Goal: Information Seeking & Learning: Learn about a topic

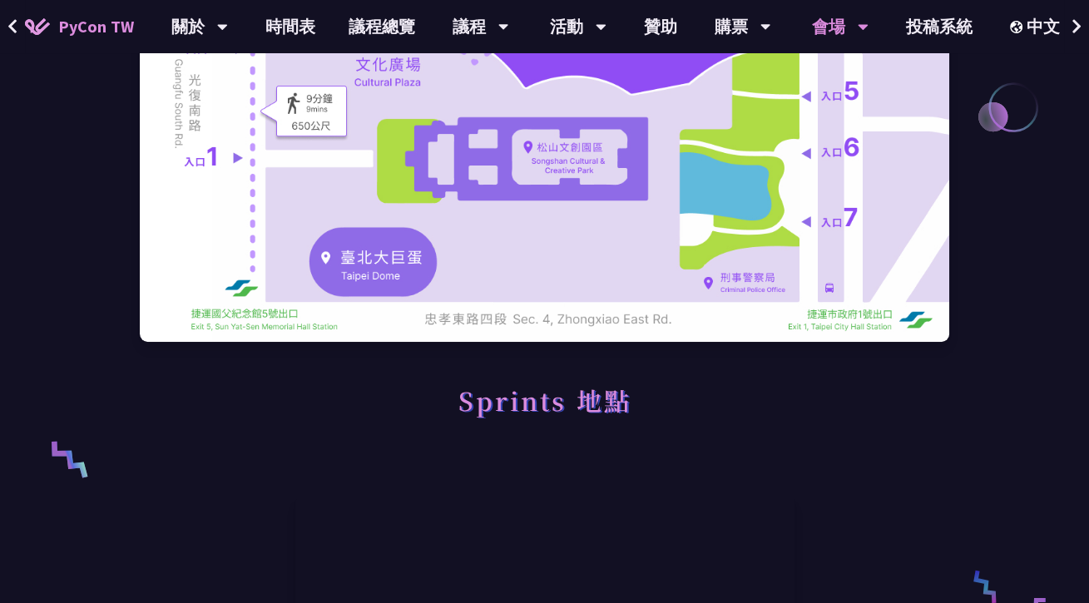
scroll to position [166, 0]
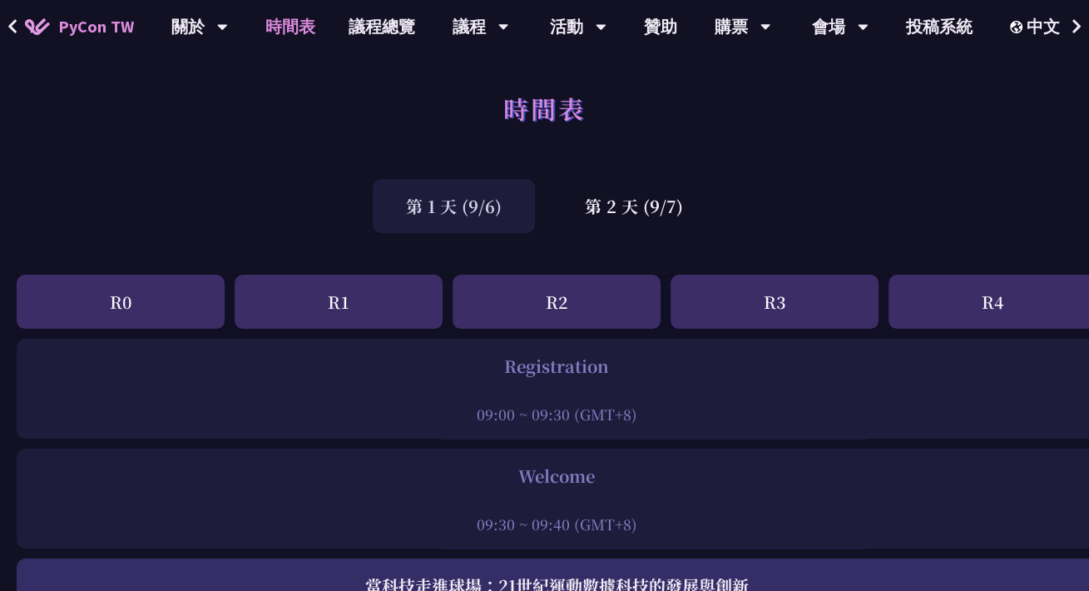
drag, startPoint x: 489, startPoint y: 425, endPoint x: 777, endPoint y: 423, distance: 287.8
click at [777, 423] on div "Registration 09:00 ~ 09:30 (GMT+8)" at bounding box center [557, 389] width 1080 height 100
click at [777, 423] on div "09:00 ~ 09:30 (GMT+8)" at bounding box center [556, 413] width 1063 height 21
click at [778, 423] on div "09:00 ~ 09:30 (GMT+8)" at bounding box center [556, 413] width 1063 height 21
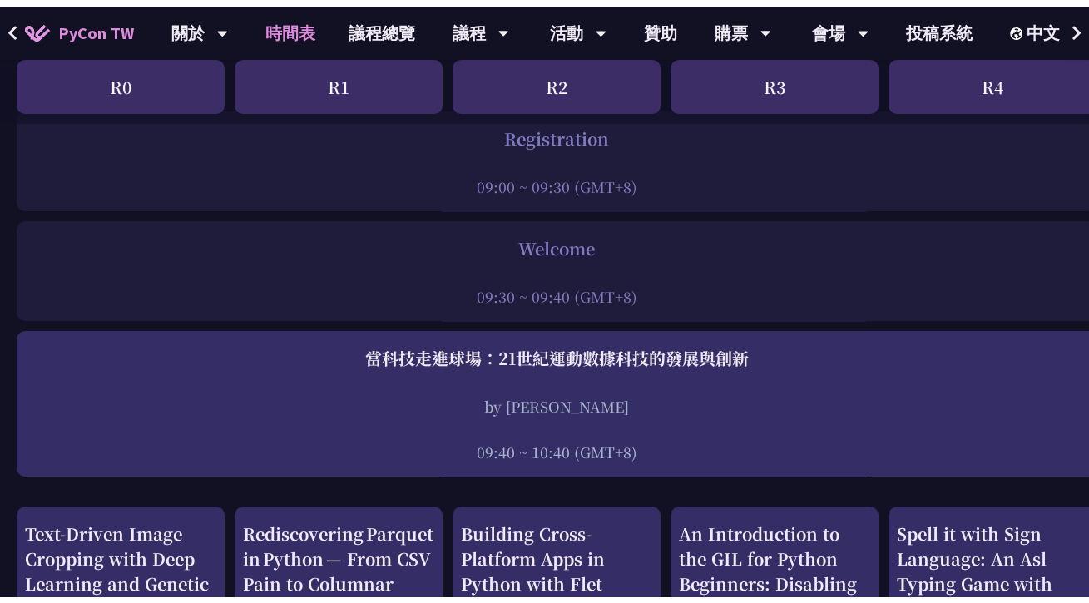
scroll to position [333, 0]
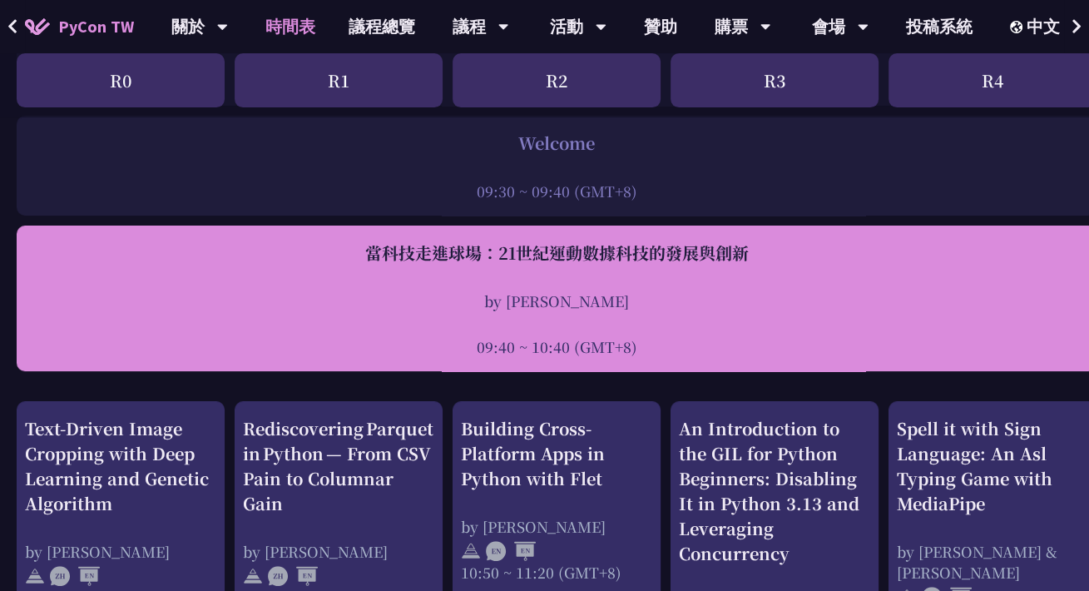
click at [734, 261] on div "當科技走進球場：21世紀運動數據科技的發展與創新" at bounding box center [556, 252] width 1063 height 25
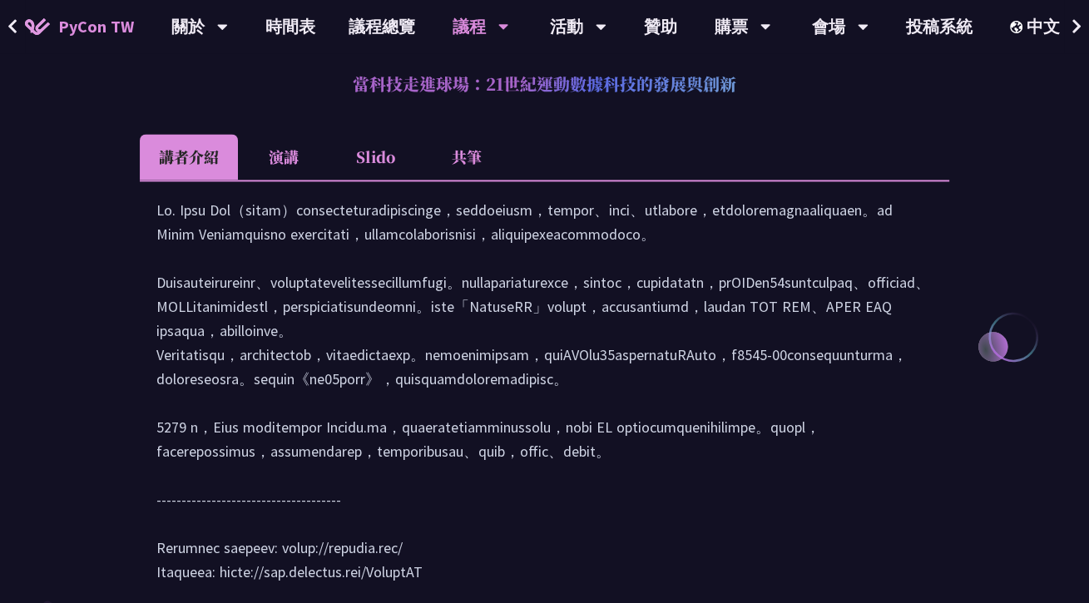
scroll to position [2285, 0]
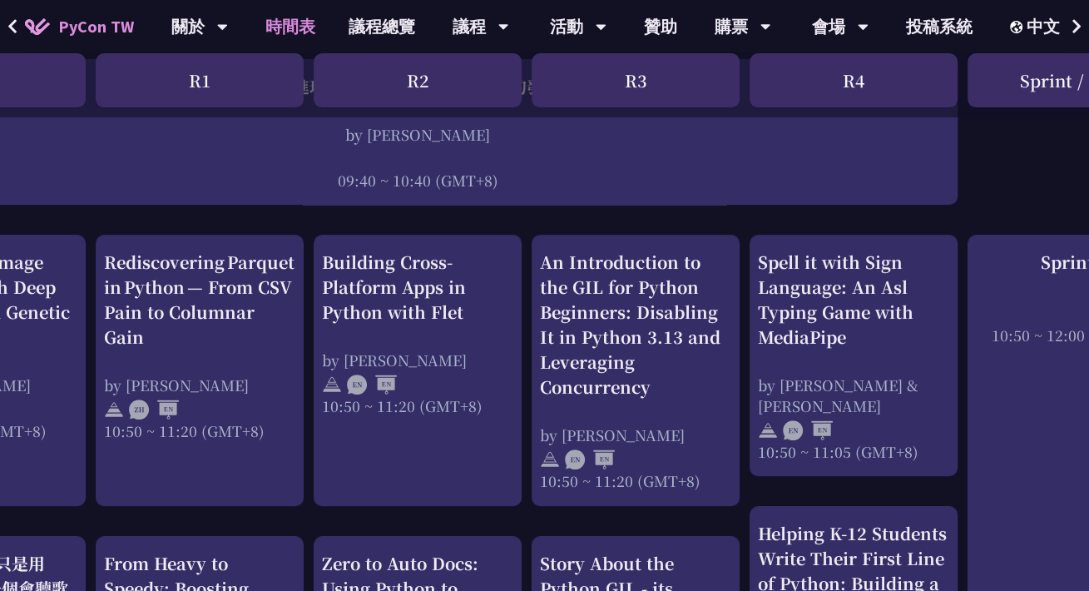
scroll to position [499, 0]
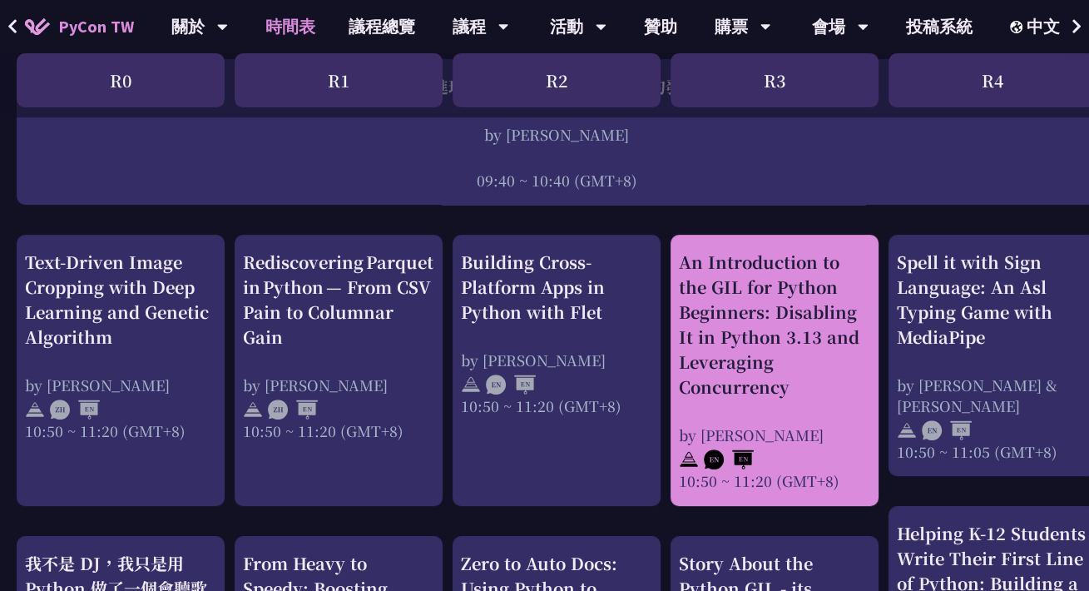
click at [765, 282] on div "An Introduction to the GIL for Python Beginners: Disabling It in Python 3.13 an…" at bounding box center [774, 325] width 191 height 150
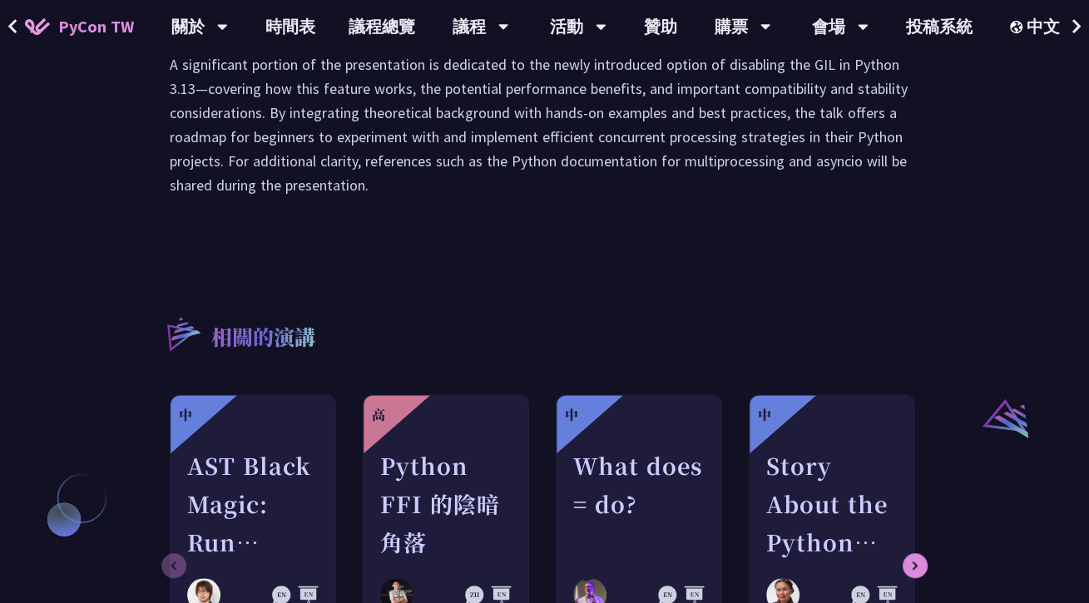
scroll to position [1164, 0]
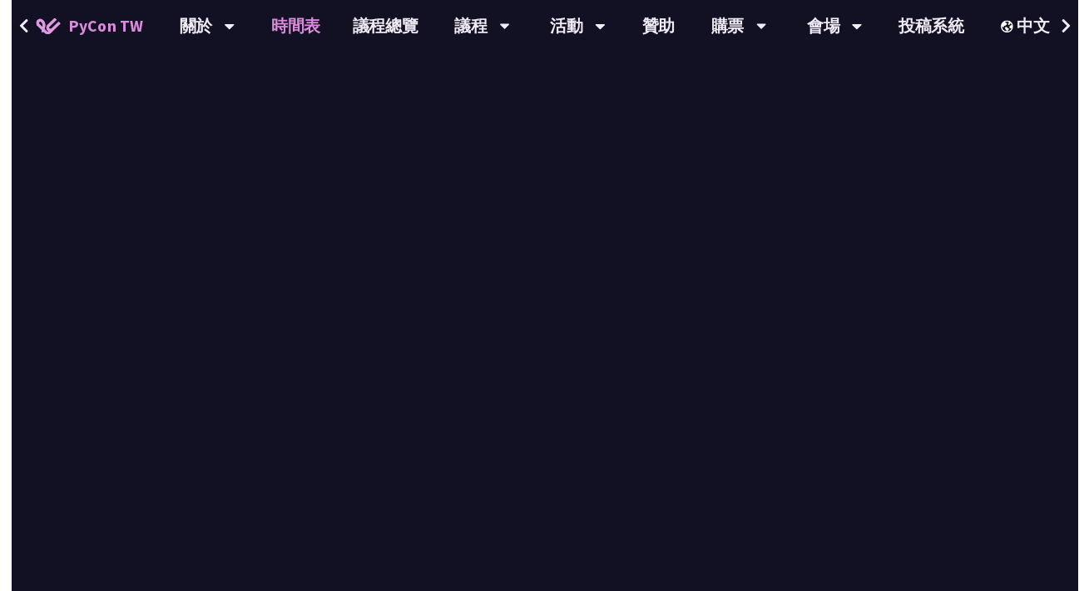
scroll to position [499, 0]
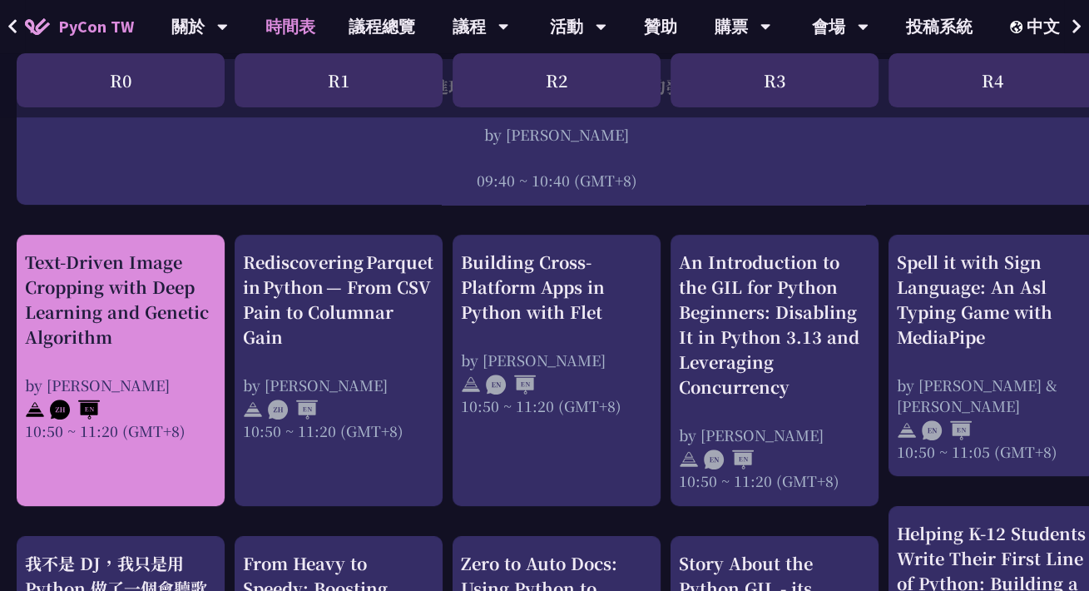
click at [144, 329] on div "Text-Driven Image Cropping with Deep Learning and Genetic Algorithm" at bounding box center [120, 300] width 191 height 100
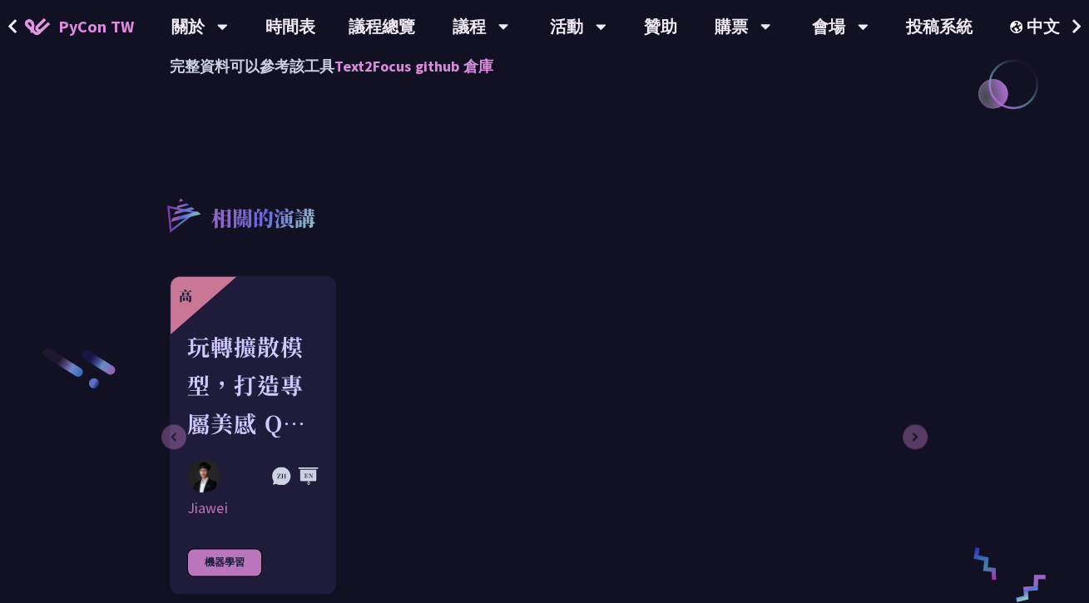
scroll to position [1913, 0]
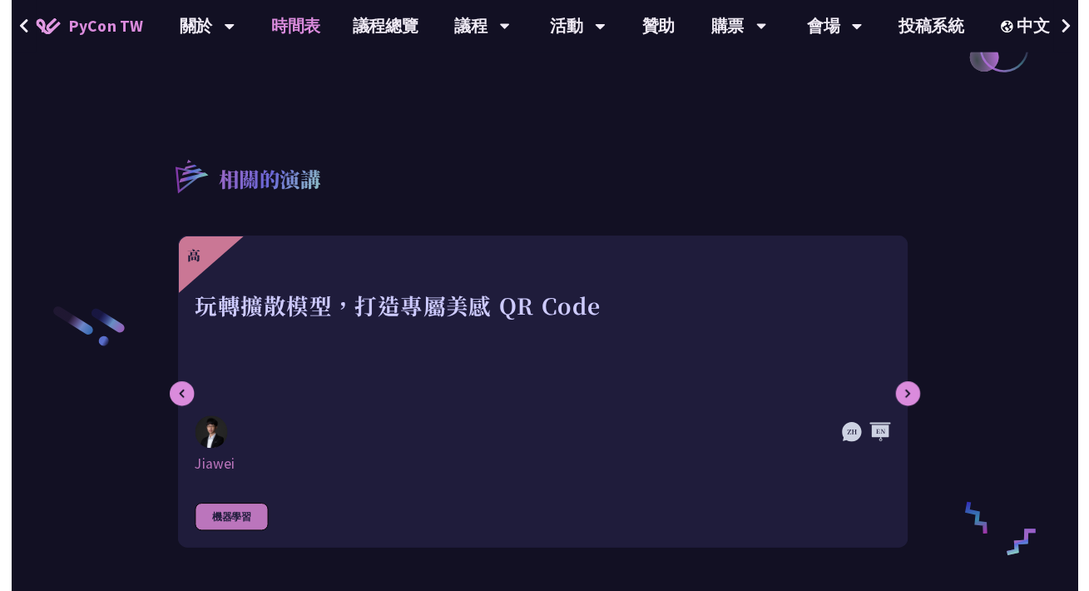
scroll to position [499, 0]
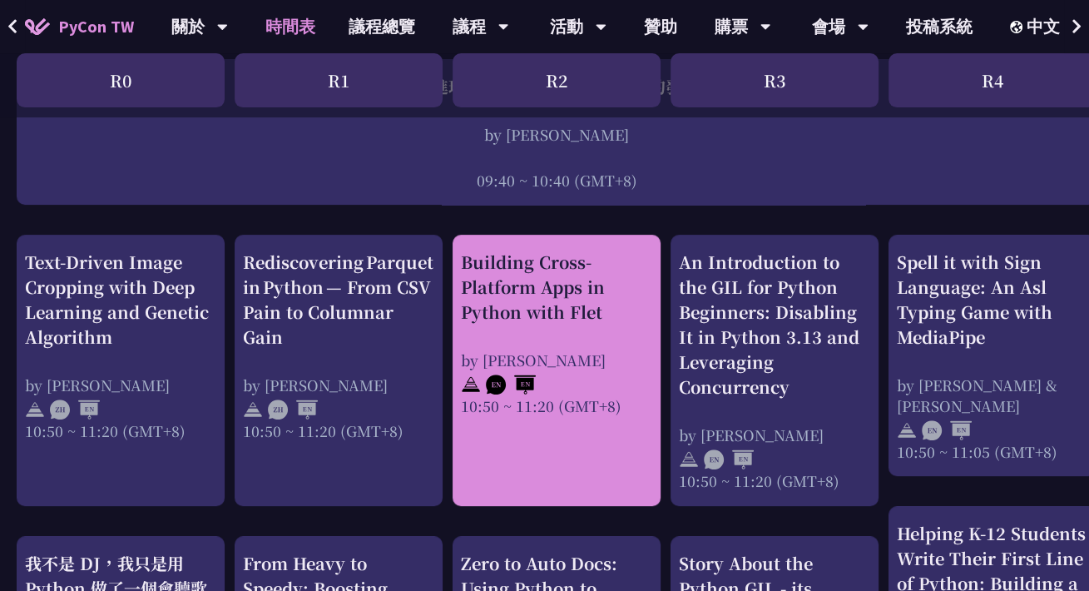
click at [520, 298] on div "Building Cross-Platform Apps in Python with Flet" at bounding box center [556, 287] width 191 height 75
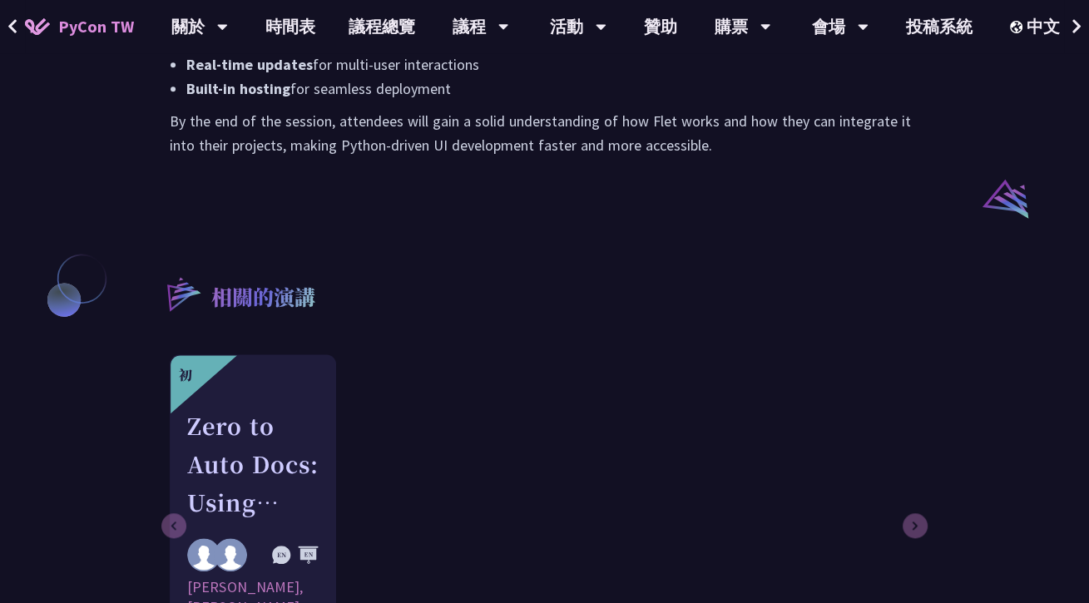
scroll to position [1331, 0]
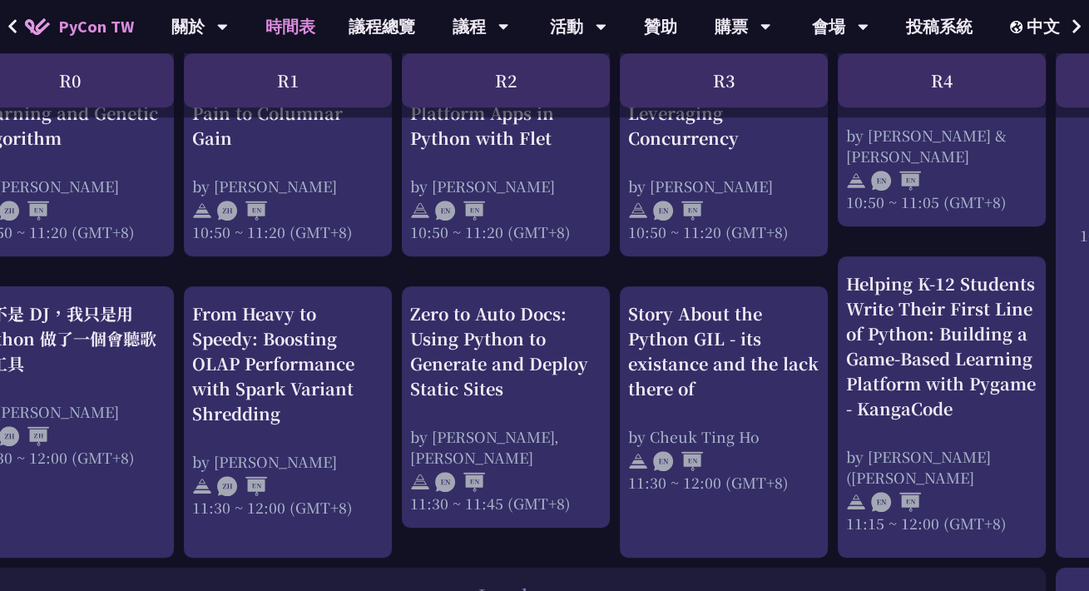
scroll to position [749, 52]
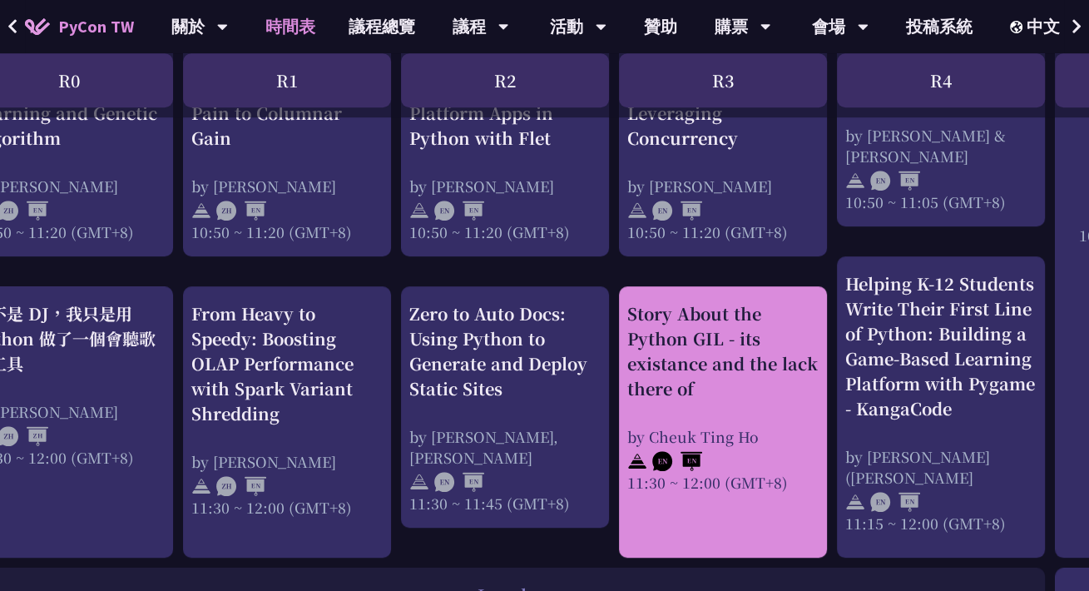
click at [744, 375] on div "Story About the Python GIL - its existance and the lack there of" at bounding box center [722, 351] width 191 height 100
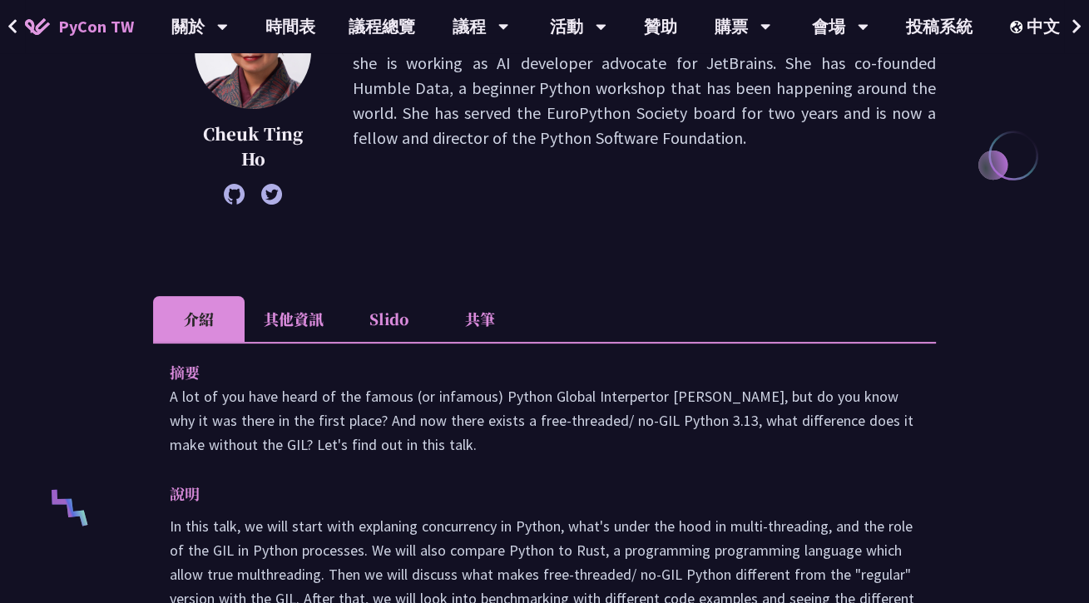
scroll to position [333, 0]
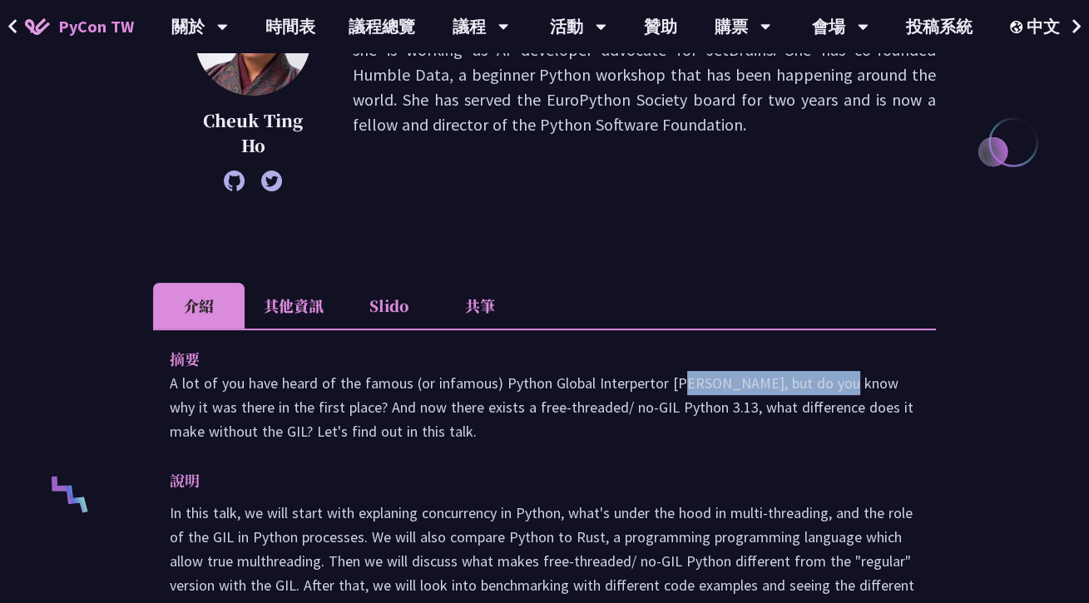
drag, startPoint x: 546, startPoint y: 380, endPoint x: 695, endPoint y: 383, distance: 148.9
click at [695, 383] on p "A lot of you have heard of the famous (or infamous) Python Global Interpertor L…" at bounding box center [544, 407] width 749 height 72
copy p "Global Interpertor Lock"
click at [730, 335] on div "摘要 A lot of you have heard of the famous (or infamous) Python Global Interperto…" at bounding box center [544, 496] width 783 height 334
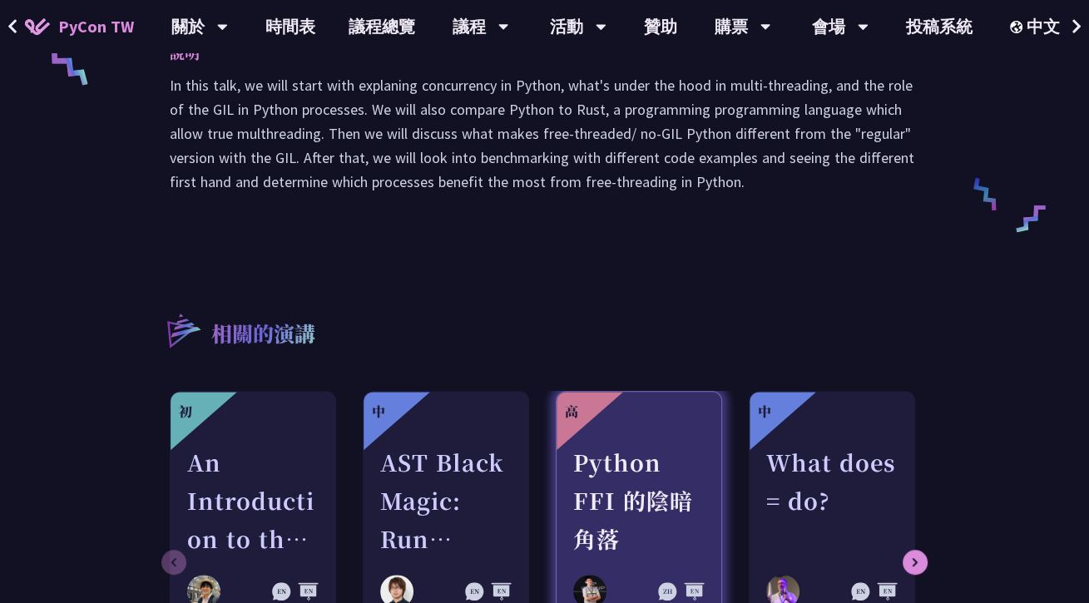
scroll to position [998, 0]
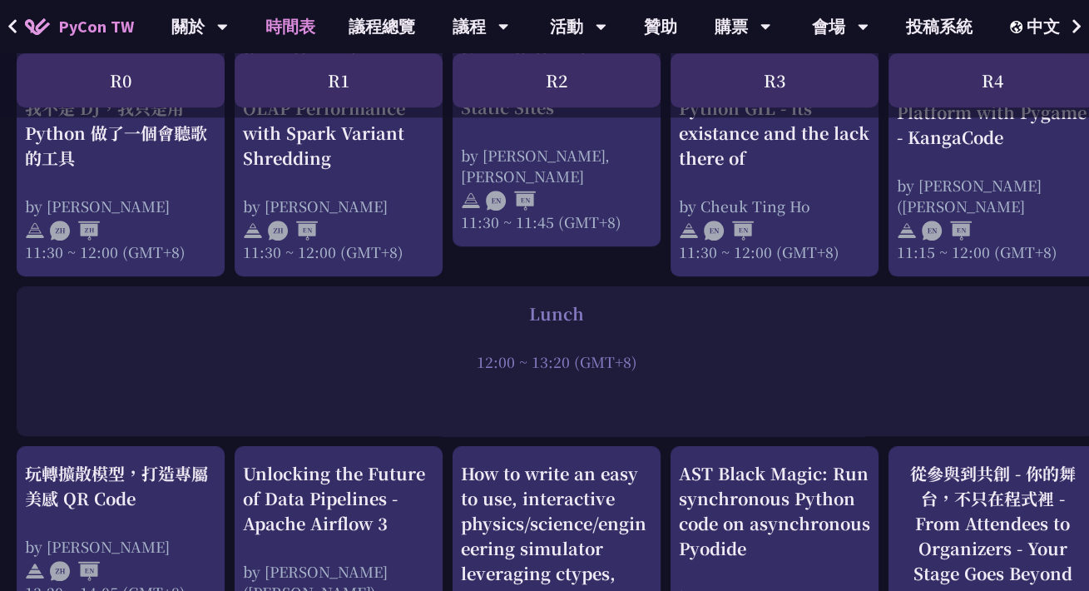
scroll to position [915, 0]
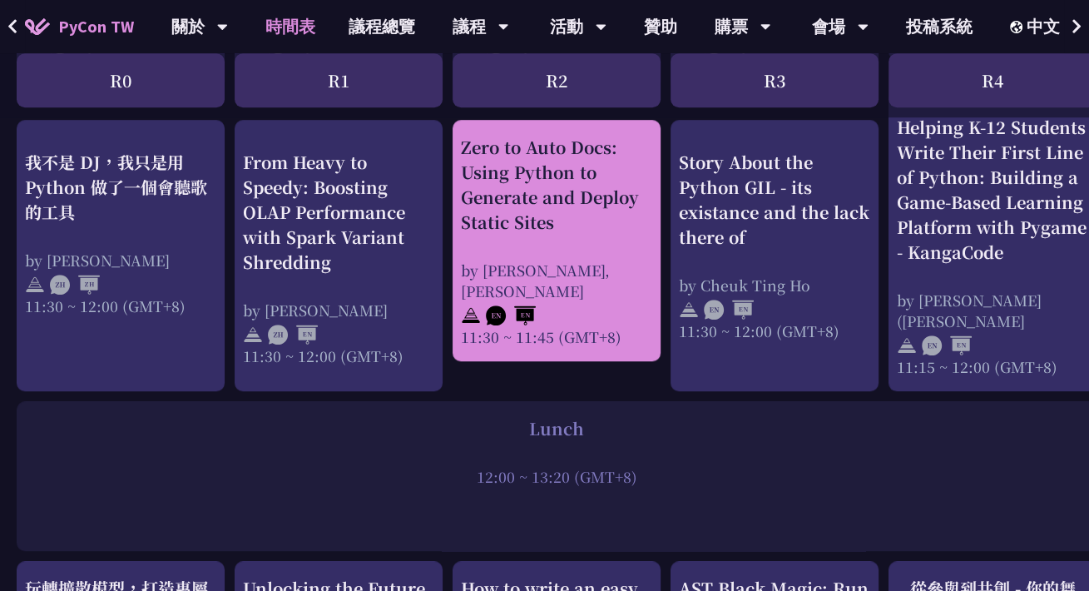
click at [557, 176] on div "Zero to Auto Docs: Using Python to Generate and Deploy Static Sites" at bounding box center [556, 185] width 191 height 100
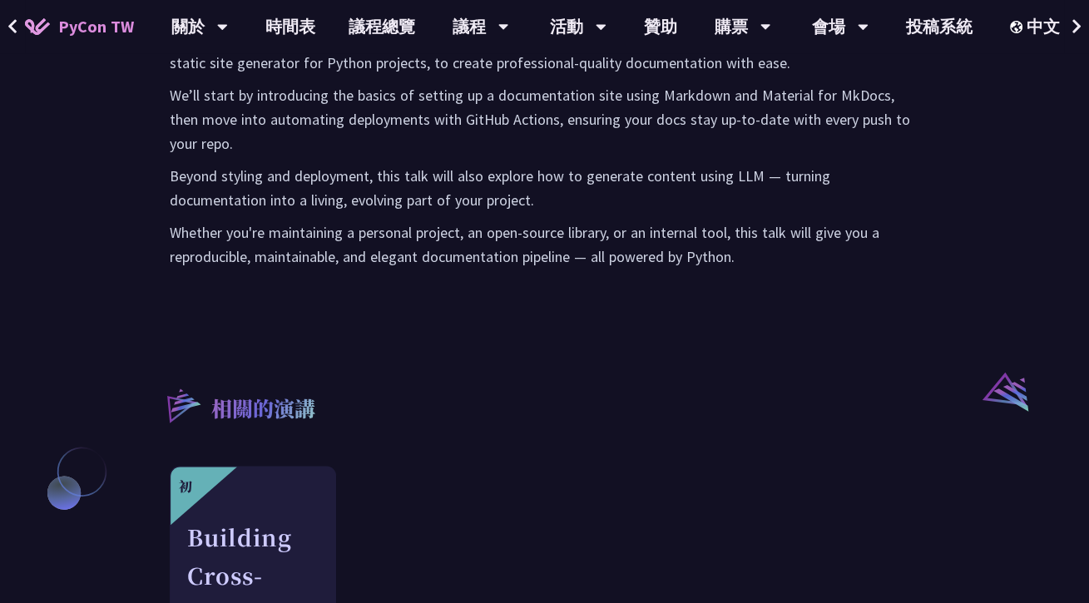
scroll to position [1248, 0]
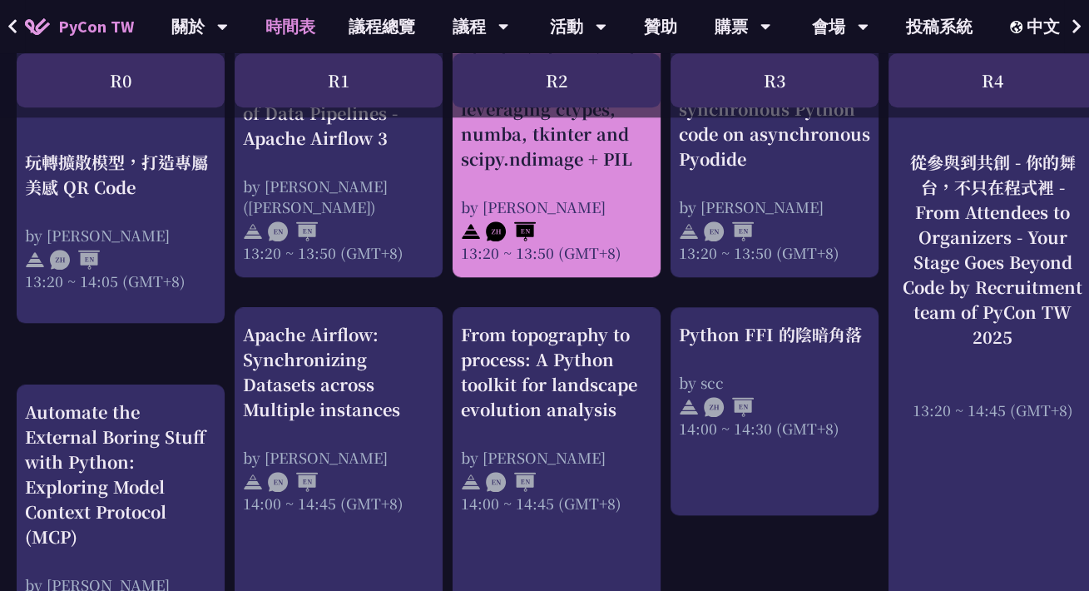
scroll to position [1580, 0]
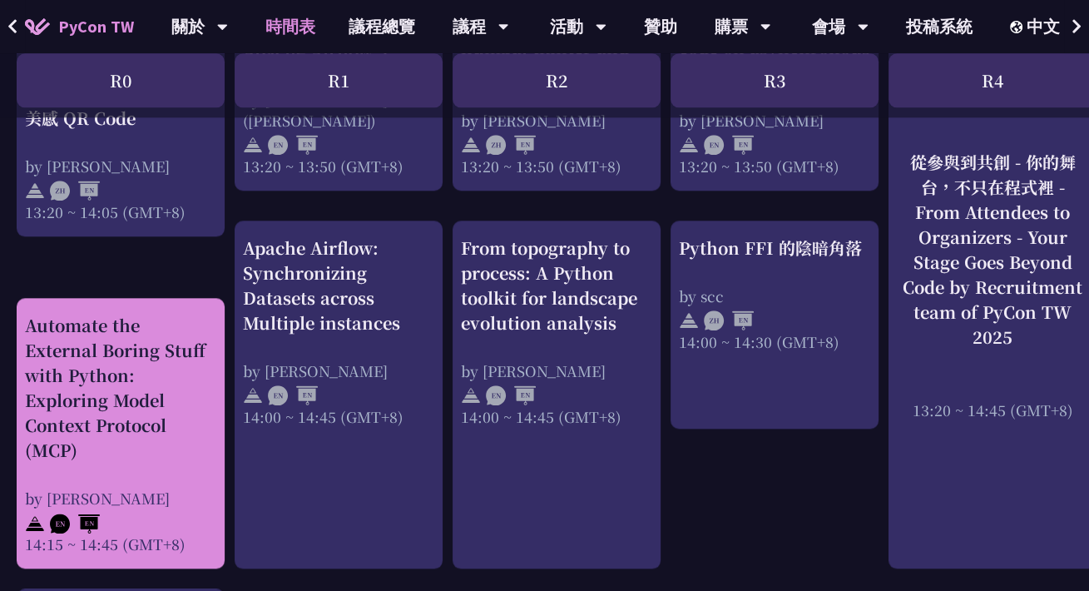
click at [115, 450] on div "Automate the External Boring Stuff with Python: Exploring Model Context Protoco…" at bounding box center [120, 388] width 191 height 150
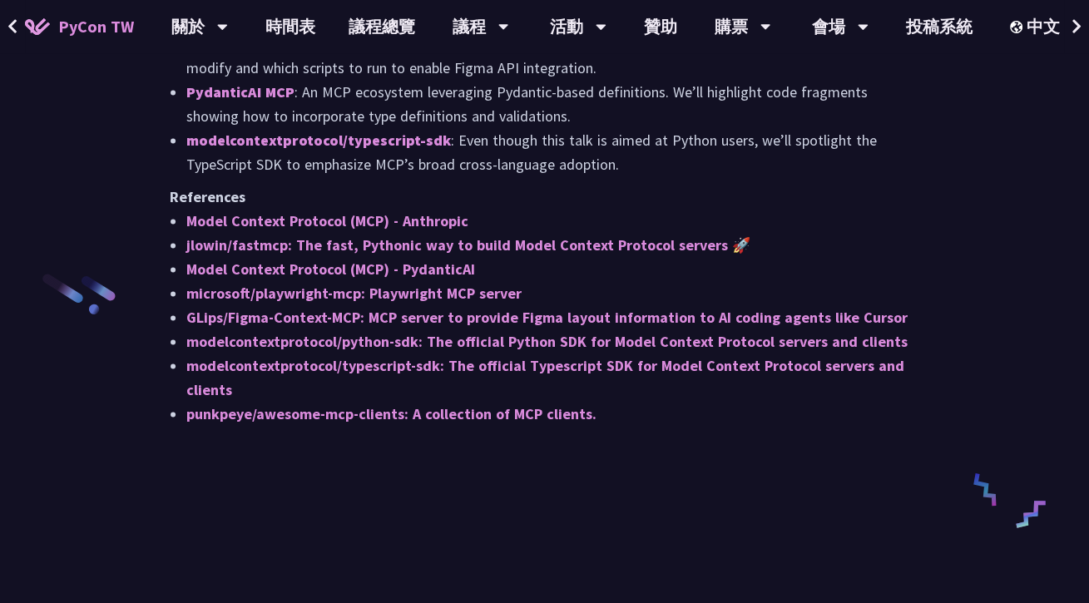
scroll to position [2163, 0]
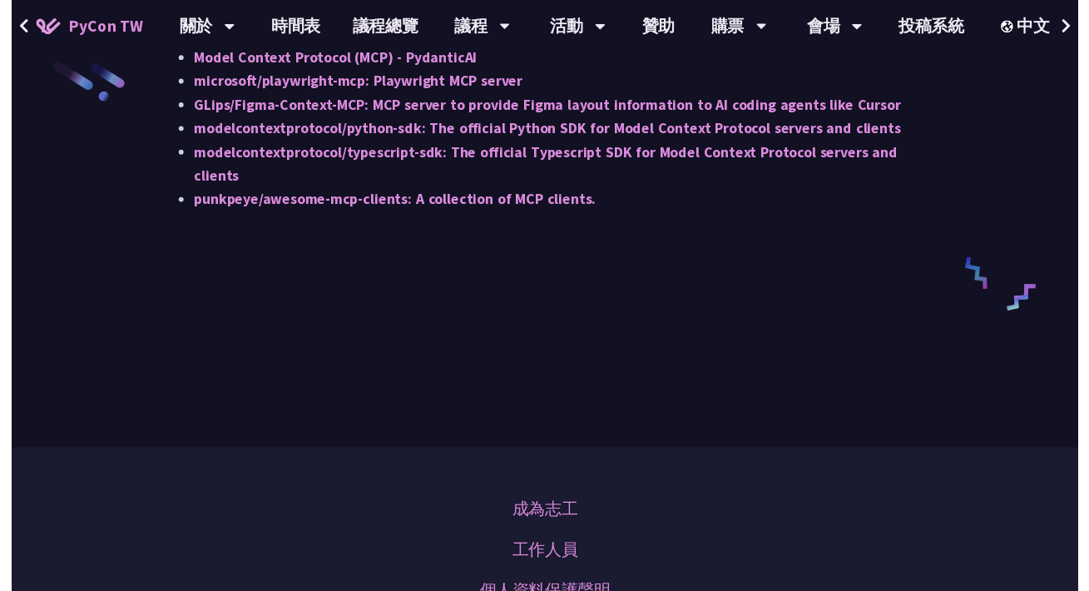
scroll to position [1580, 0]
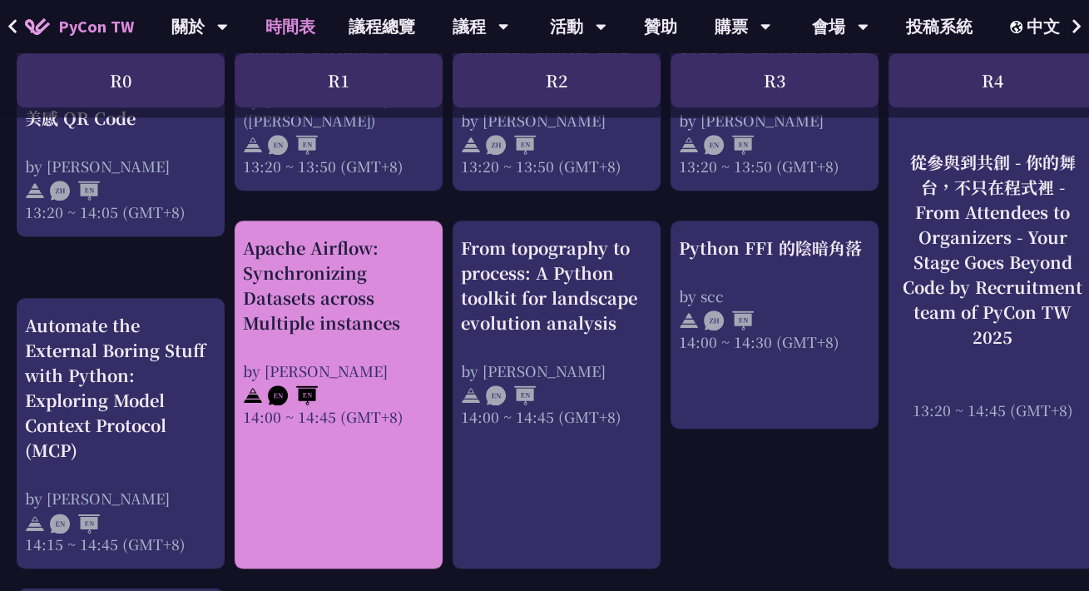
click at [350, 314] on div "Apache Airflow: Synchronizing Datasets across Multiple instances" at bounding box center [338, 285] width 191 height 100
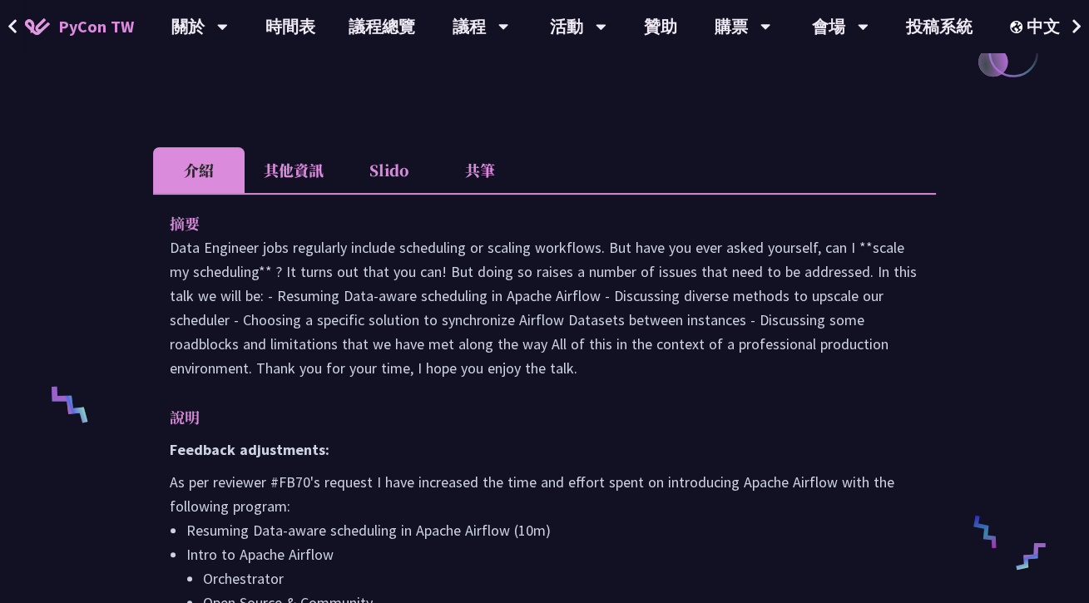
scroll to position [416, 0]
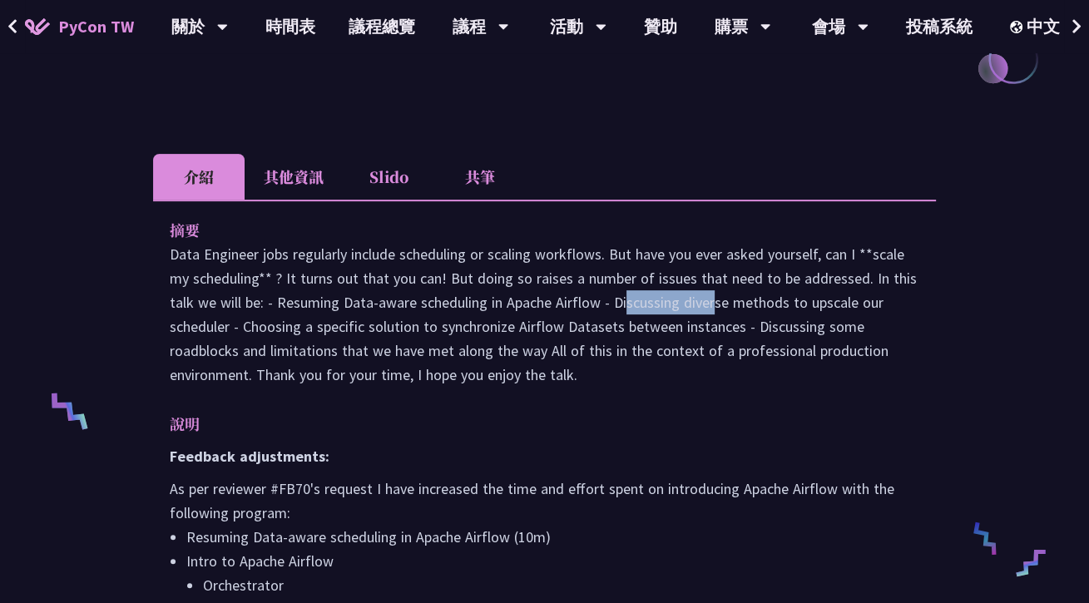
drag, startPoint x: 506, startPoint y: 329, endPoint x: 601, endPoint y: 324, distance: 95.8
click at [601, 324] on p "Data Engineer jobs regularly include scheduling or scaling workflows. But have …" at bounding box center [544, 314] width 749 height 145
drag, startPoint x: 601, startPoint y: 324, endPoint x: 579, endPoint y: 329, distance: 23.2
copy p "Apache Airflow"
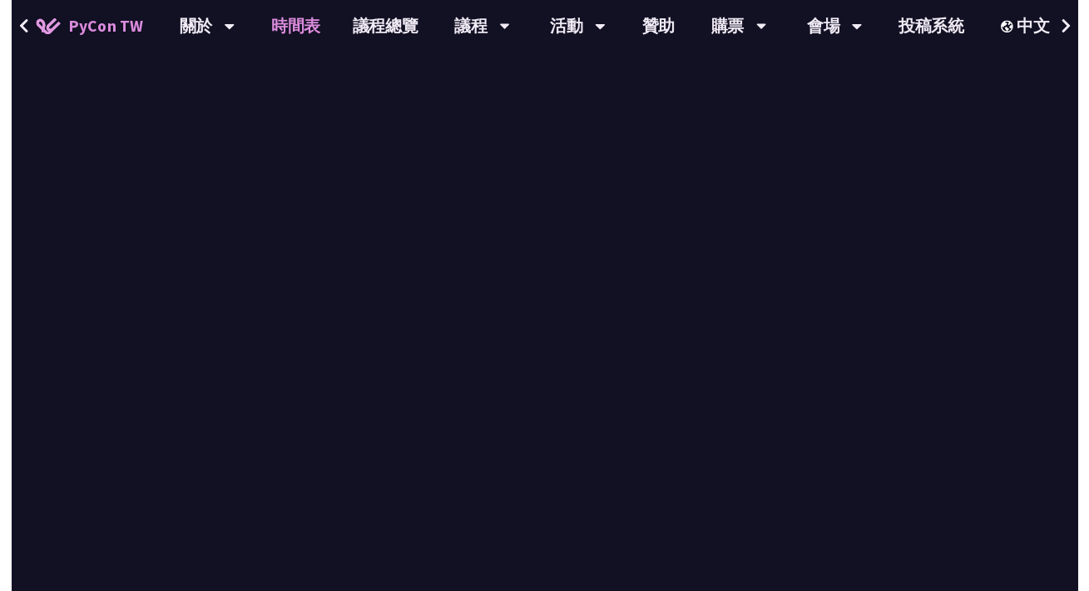
scroll to position [1580, 0]
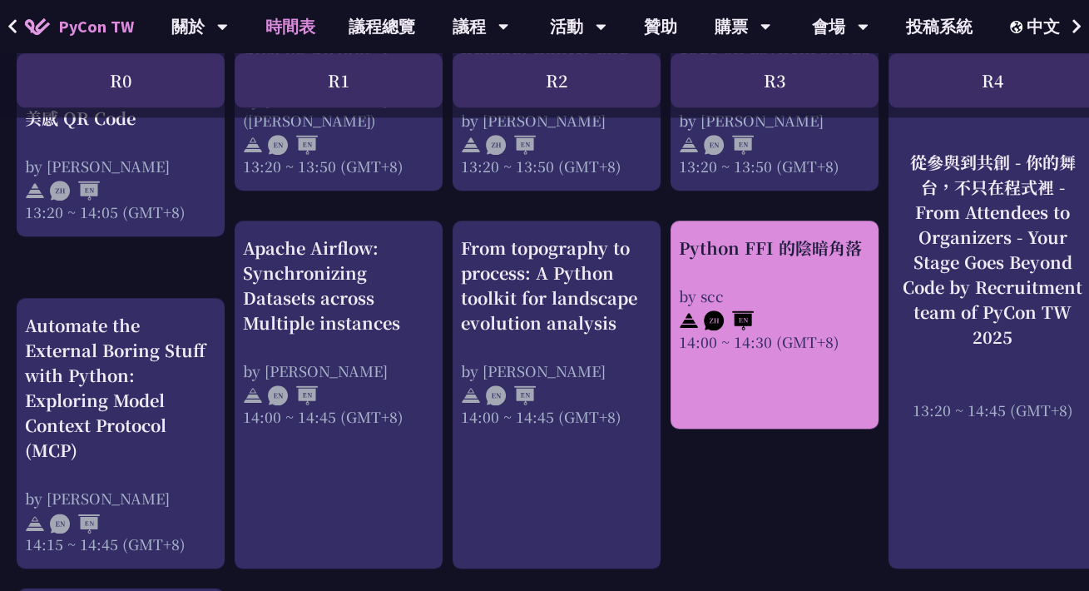
click at [769, 248] on div "Python FFI 的陰暗角落" at bounding box center [774, 247] width 191 height 25
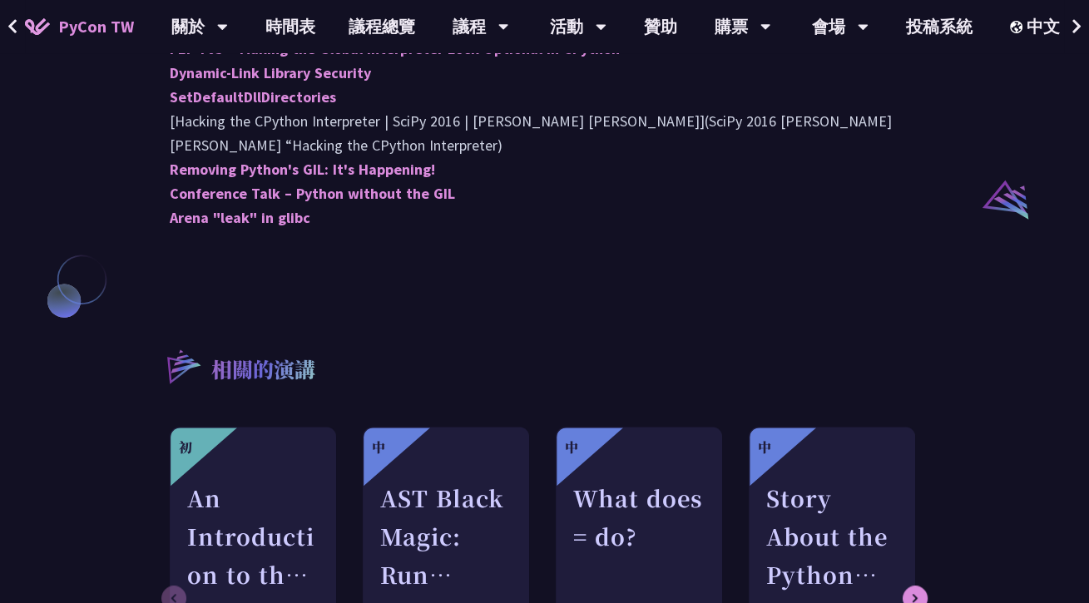
scroll to position [1331, 0]
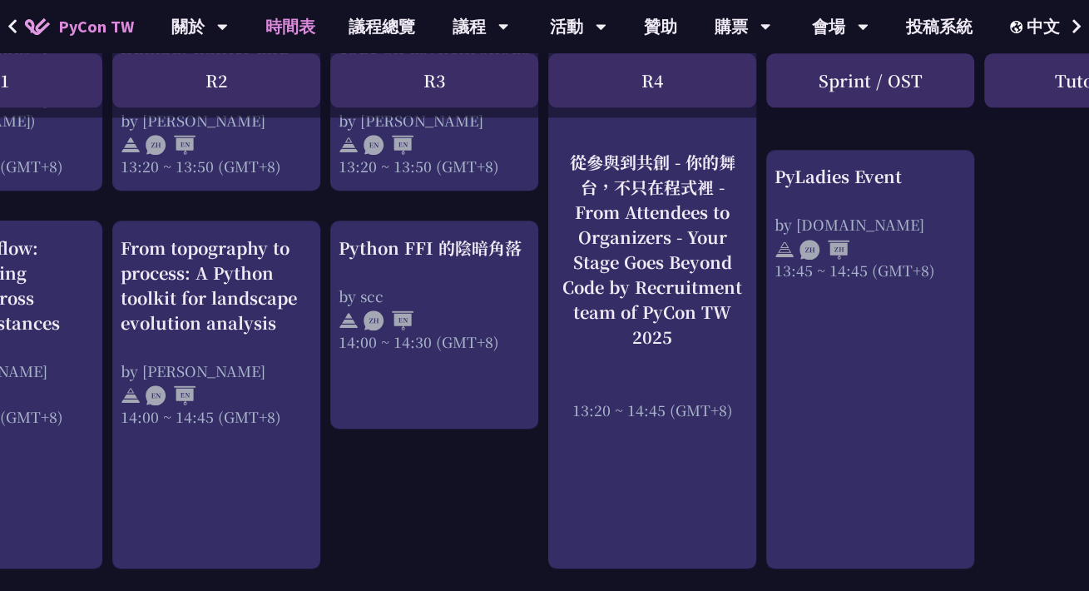
scroll to position [1580, 341]
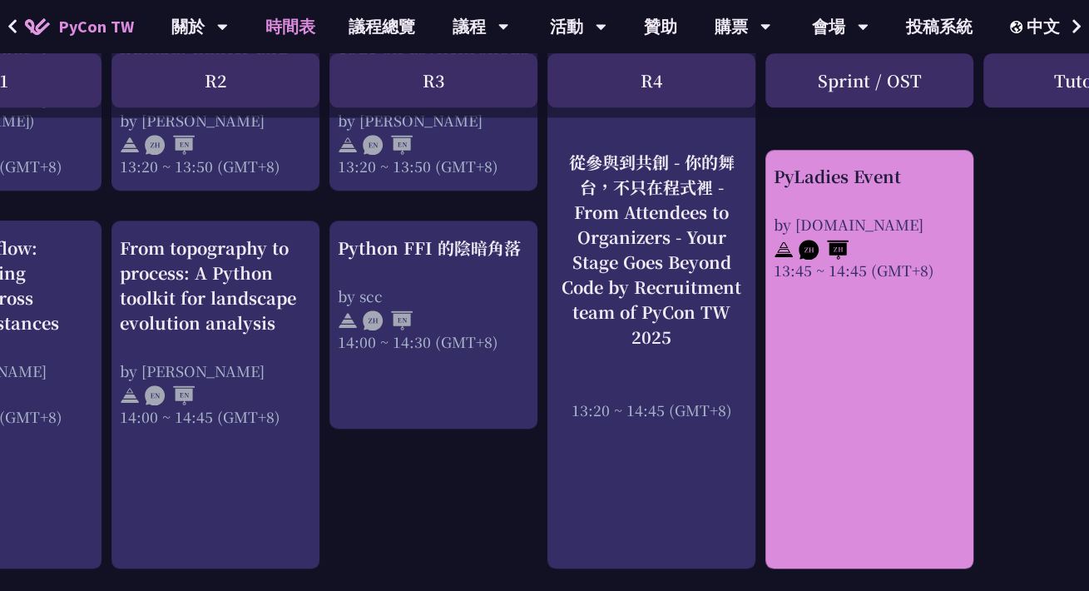
click at [833, 426] on div "PyLadies Event by pyladies.tw 13:45 ~ 14:45 (GMT+8)" at bounding box center [869, 359] width 208 height 419
click at [870, 173] on div "PyLadies Event" at bounding box center [869, 176] width 191 height 25
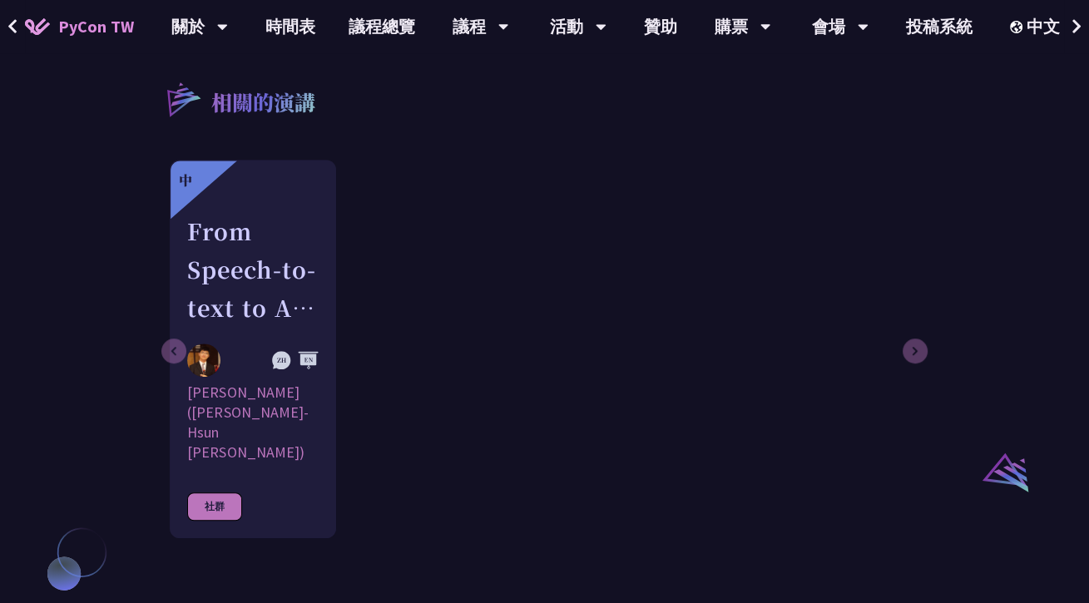
scroll to position [998, 0]
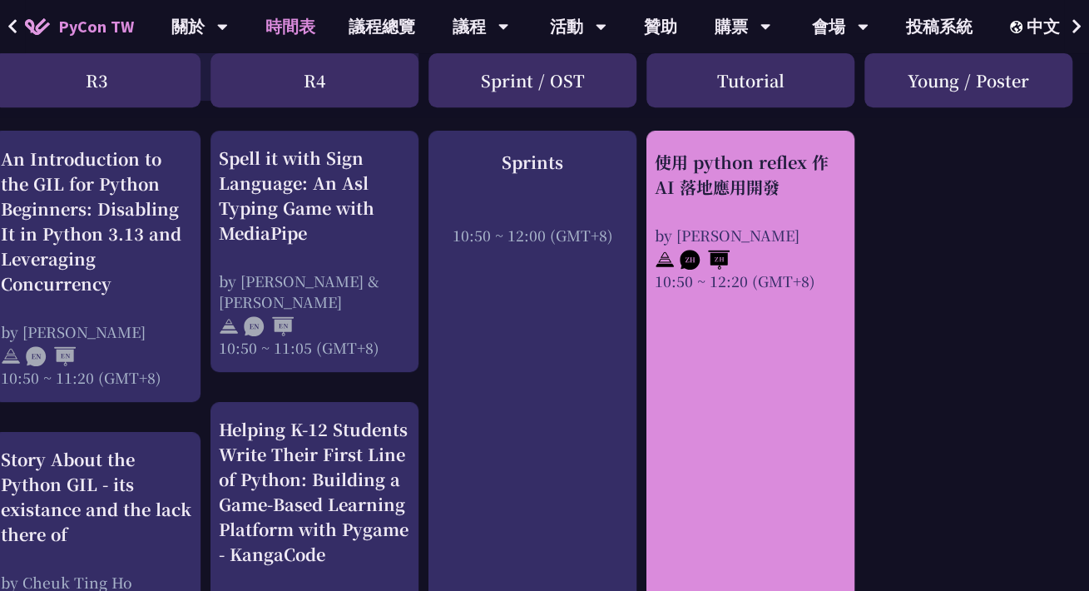
scroll to position [499, 678]
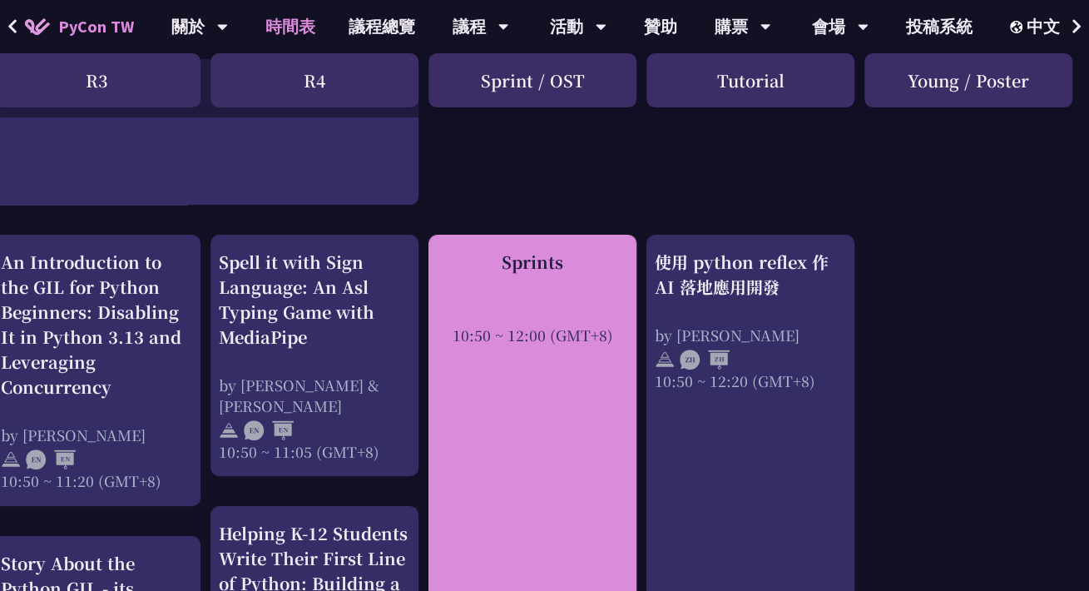
click at [508, 452] on div "Sprints 10:50 ~ 12:00 (GMT+8)" at bounding box center [532, 521] width 208 height 572
click at [531, 271] on div "Sprints" at bounding box center [532, 262] width 191 height 25
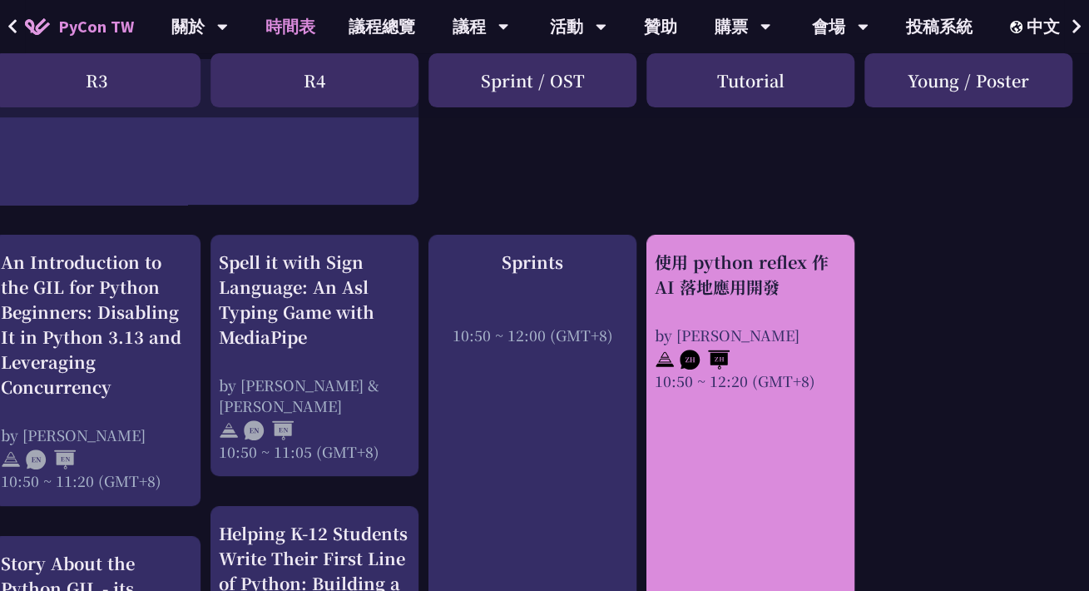
click at [779, 503] on div "使用 python reflex 作 AI 落地應用開發 by Milo Chen 10:50 ~ 12:20 (GMT+8)" at bounding box center [750, 541] width 208 height 612
click at [767, 264] on div "使用 python reflex 作 AI 落地應用開發" at bounding box center [750, 275] width 191 height 50
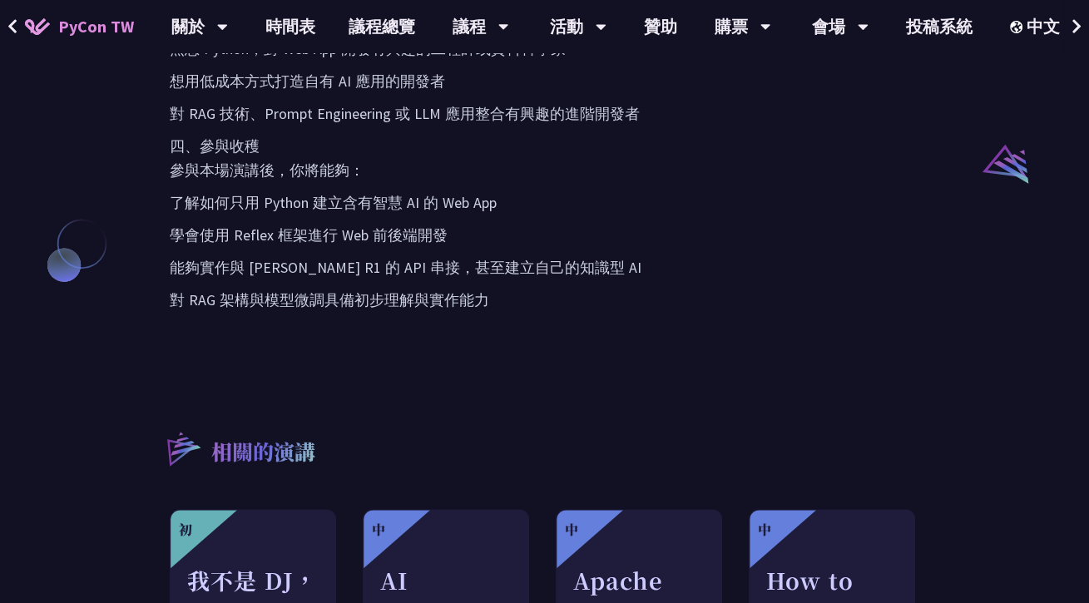
scroll to position [1497, 0]
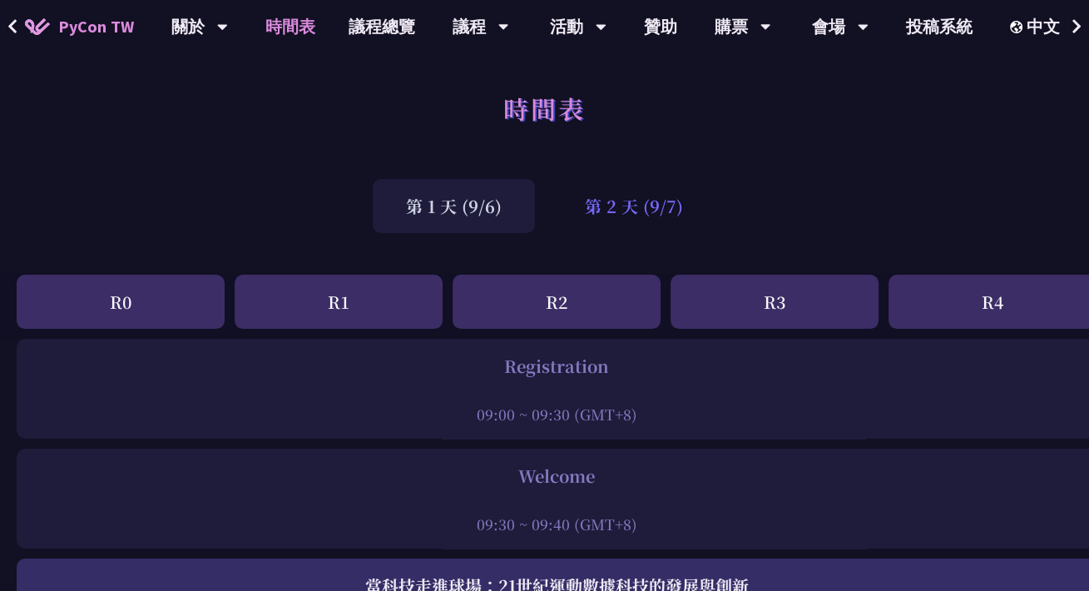
click at [608, 202] on div "第 2 天 (9/7)" at bounding box center [633, 206] width 165 height 54
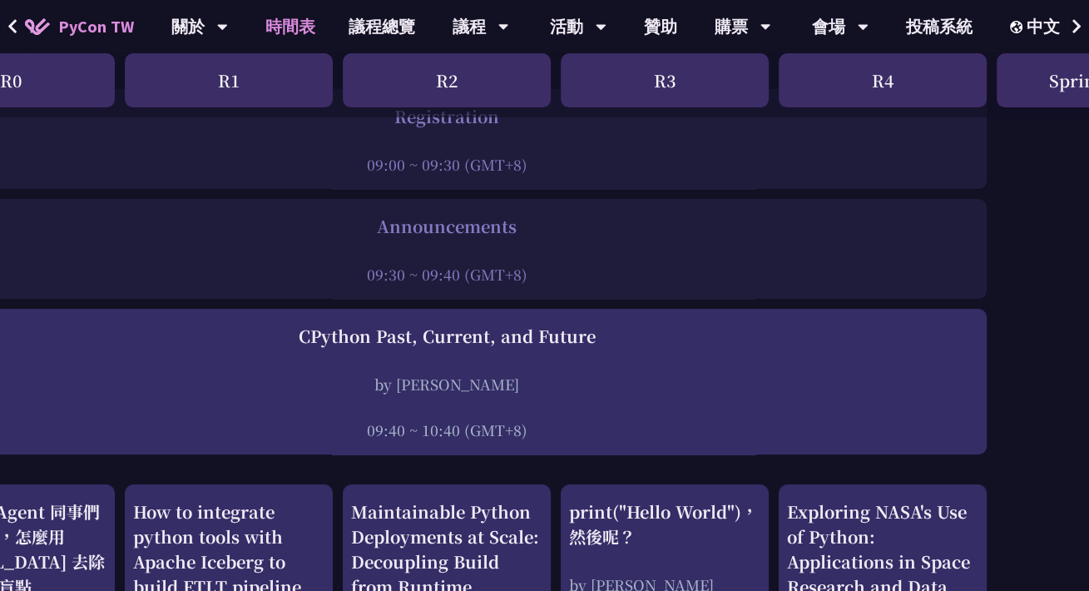
scroll to position [250, 0]
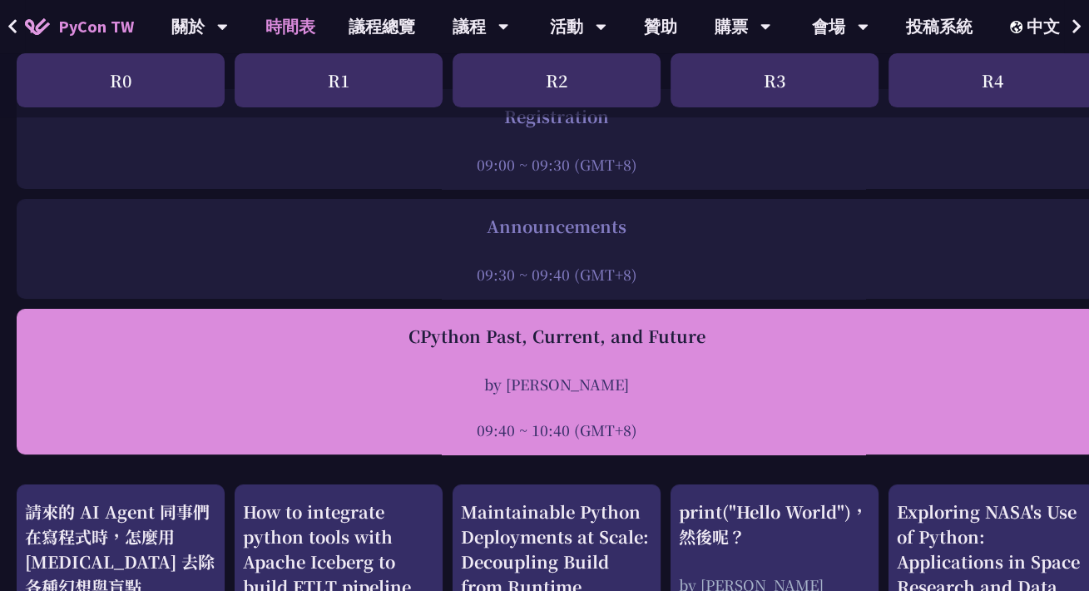
click at [735, 361] on div "CPython Past, Current, and Future by Donghee Na 09:40 ~ 10:40 (GMT+8)" at bounding box center [556, 382] width 1063 height 116
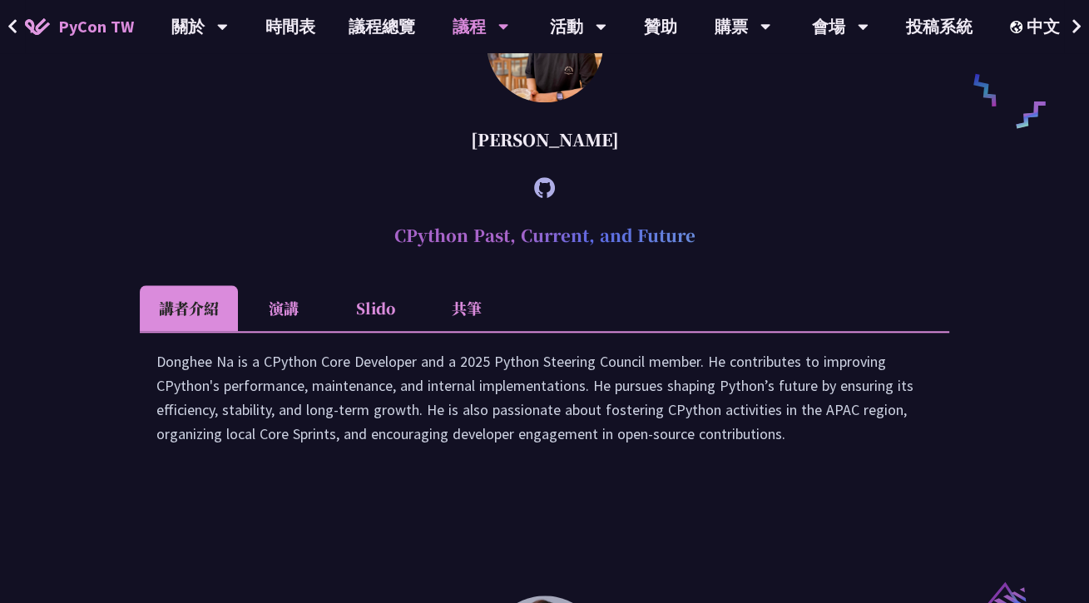
scroll to position [1319, 0]
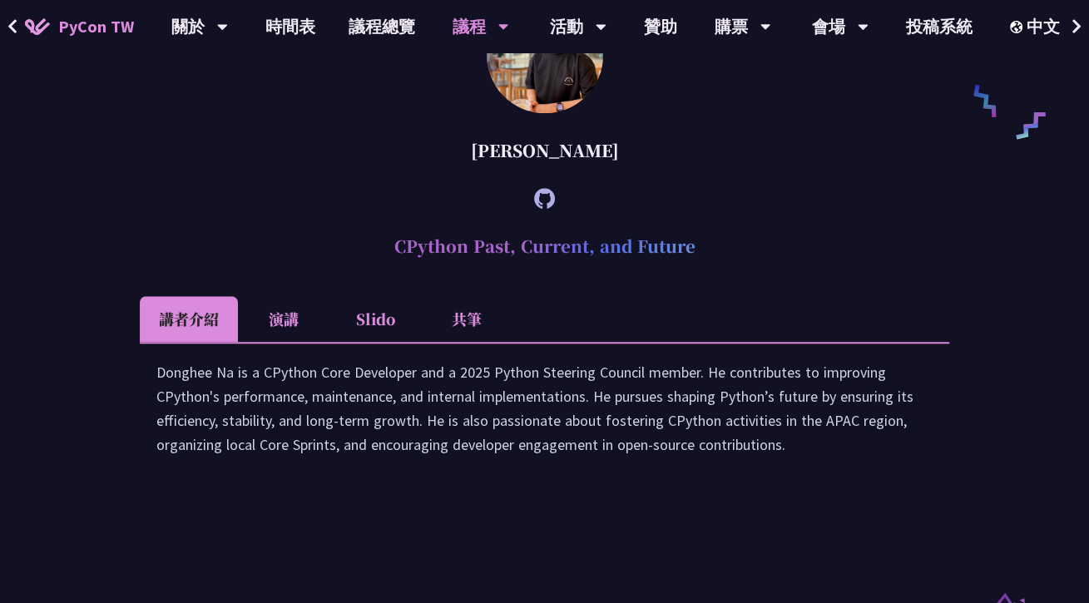
click at [290, 304] on li "演講" at bounding box center [283, 319] width 91 height 46
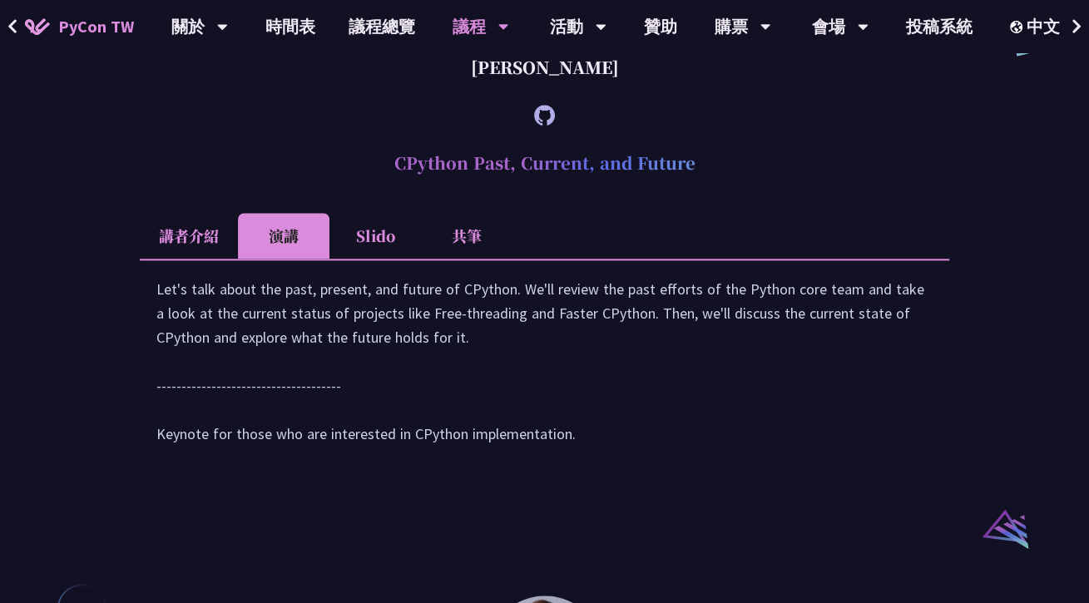
scroll to position [1569, 0]
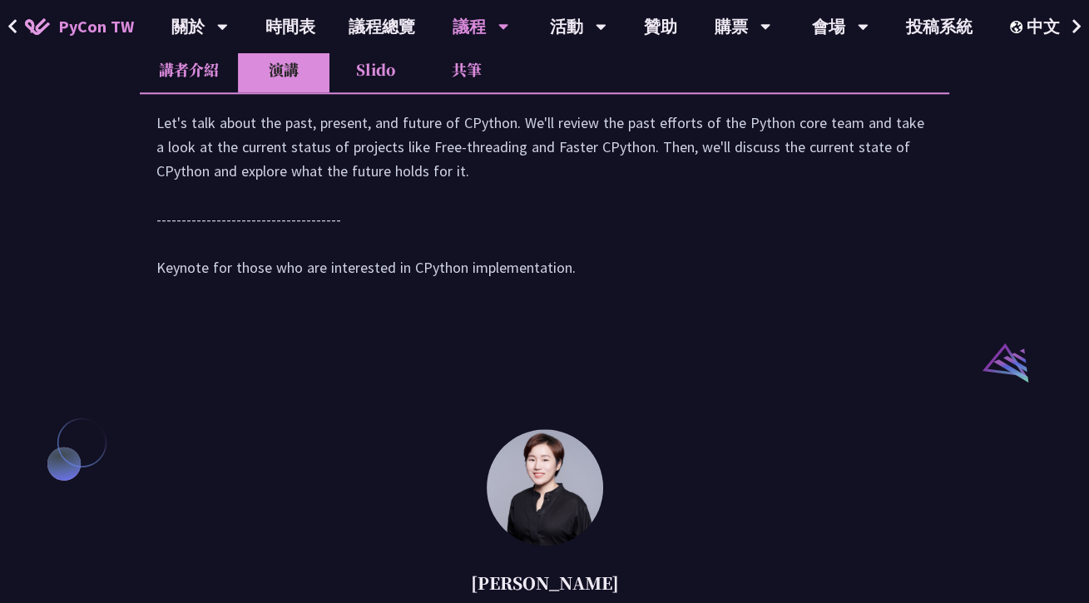
click at [364, 87] on li "Slido" at bounding box center [374, 70] width 91 height 46
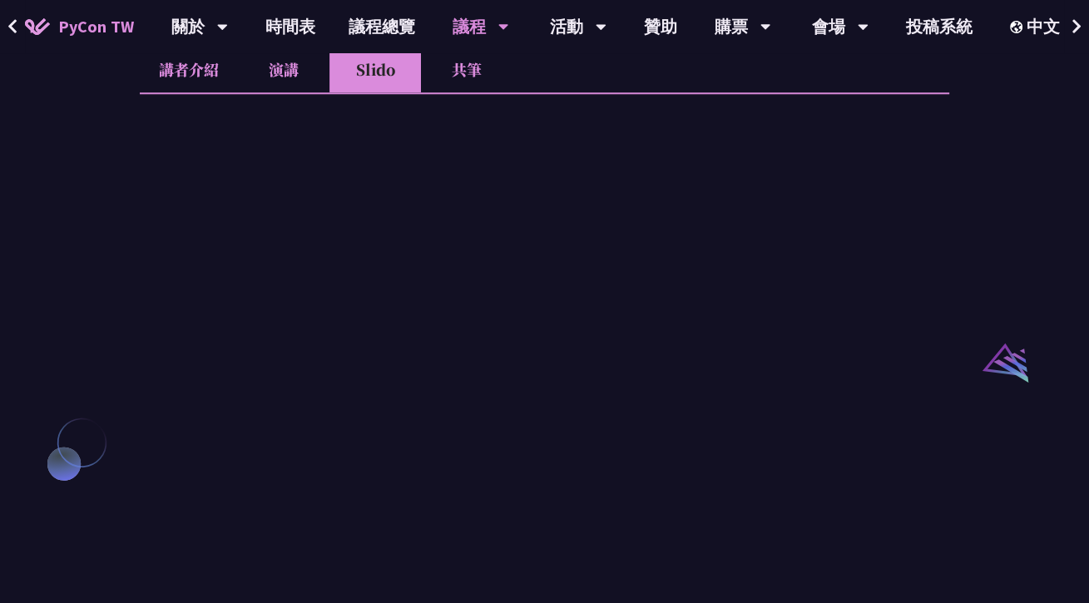
click at [448, 77] on li "共筆" at bounding box center [466, 70] width 91 height 46
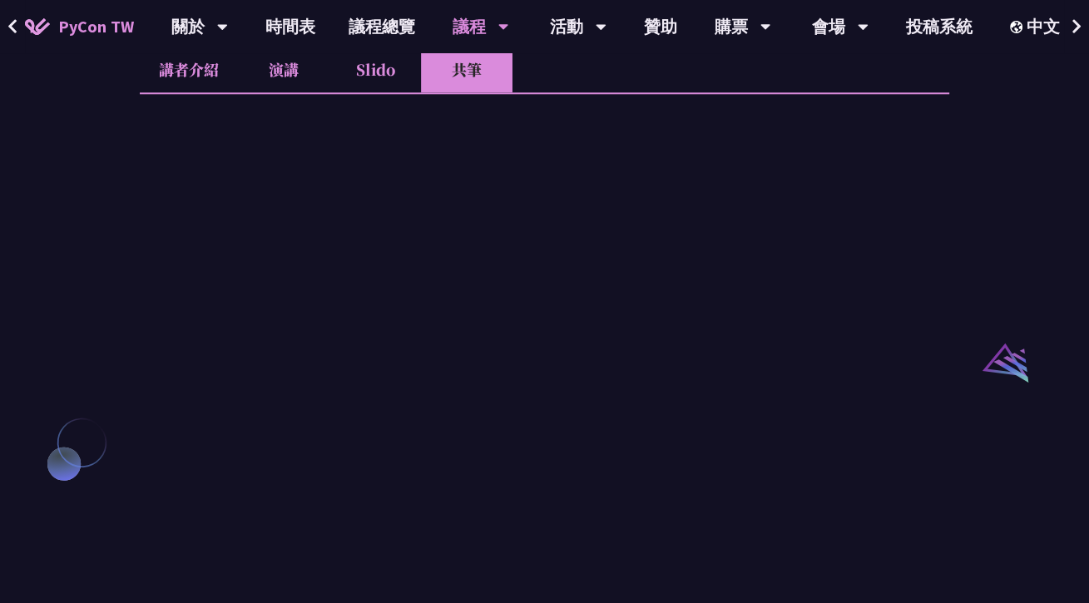
click at [358, 72] on li "Slido" at bounding box center [374, 70] width 91 height 46
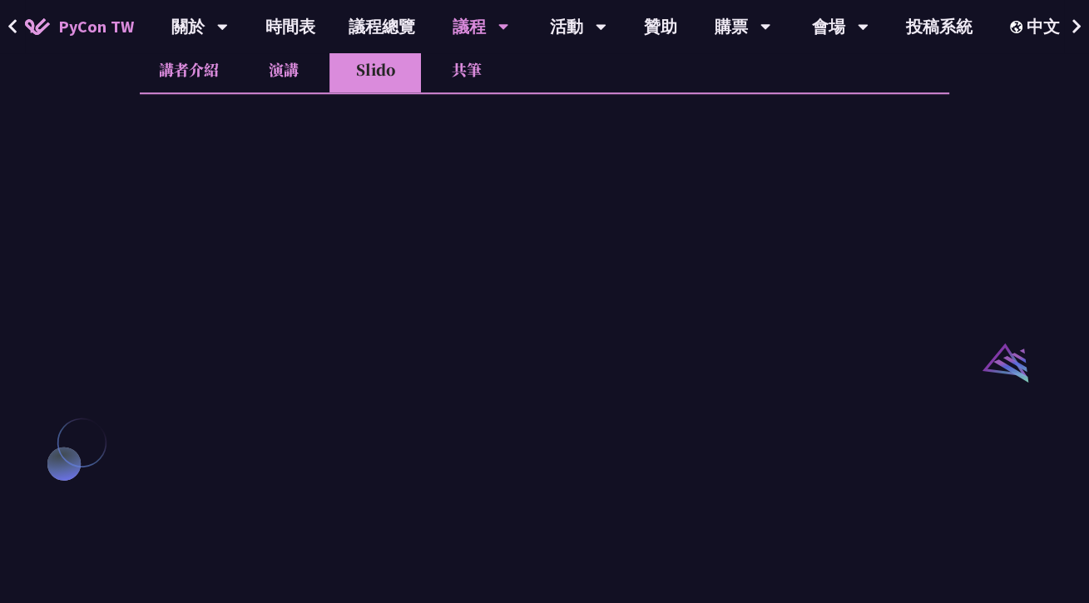
click at [284, 69] on li "演講" at bounding box center [283, 70] width 91 height 46
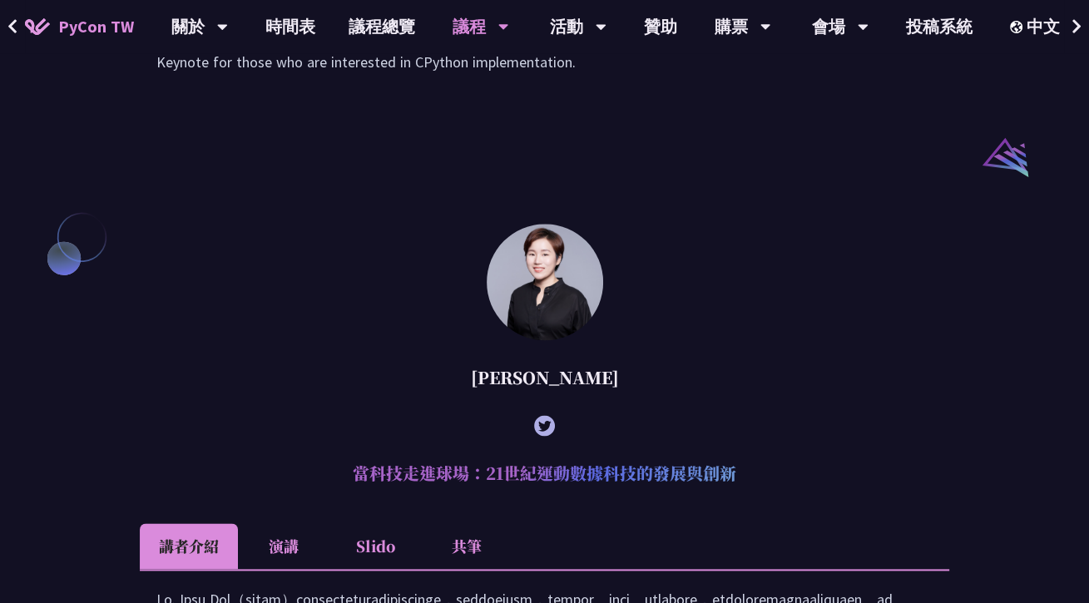
scroll to position [2151, 0]
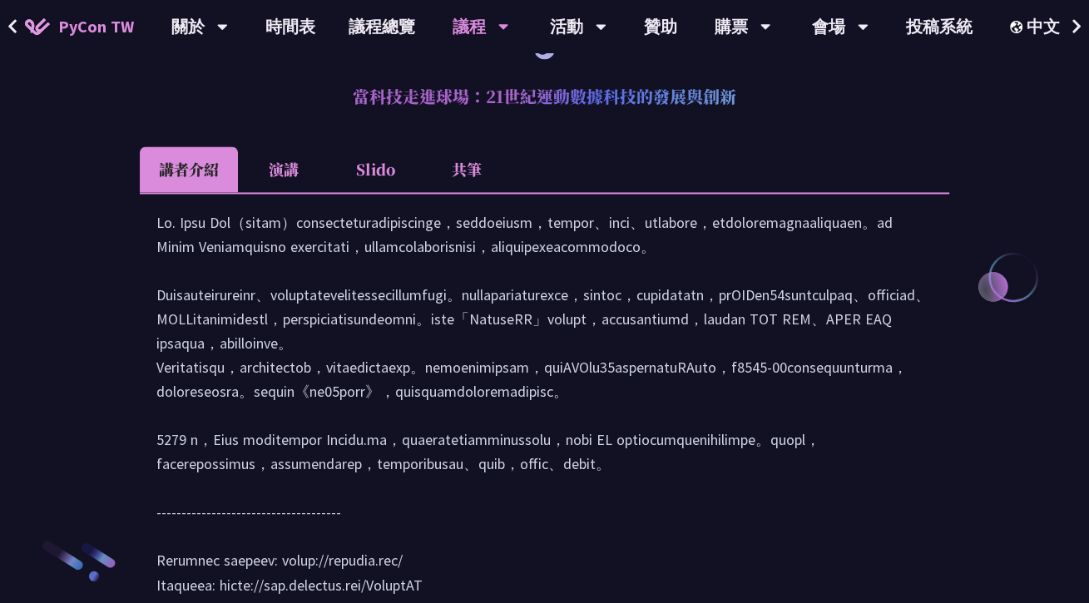
click at [277, 188] on li "演講" at bounding box center [283, 169] width 91 height 46
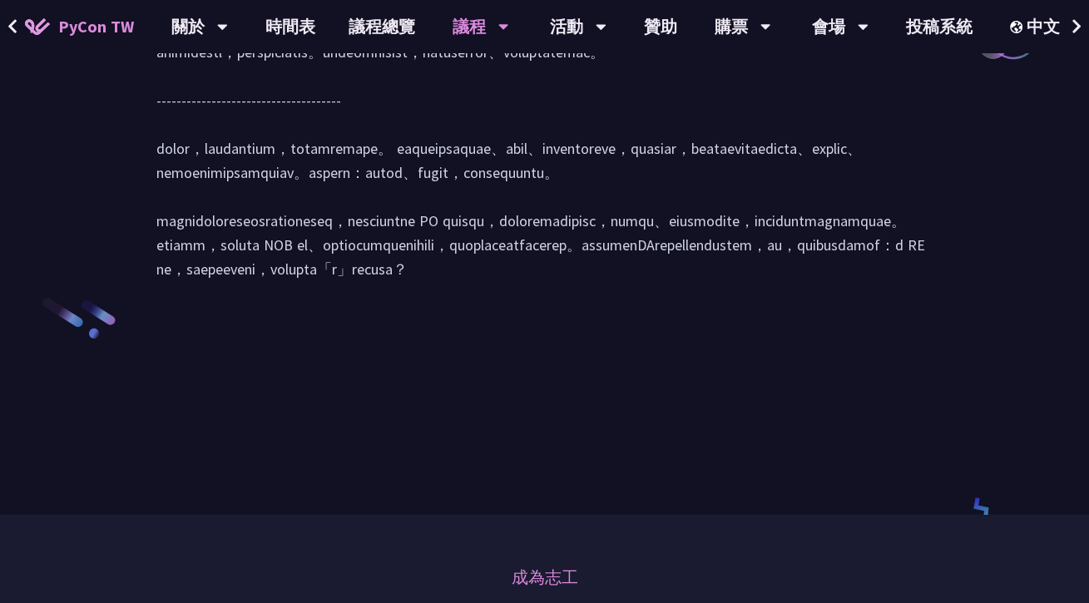
scroll to position [2400, 0]
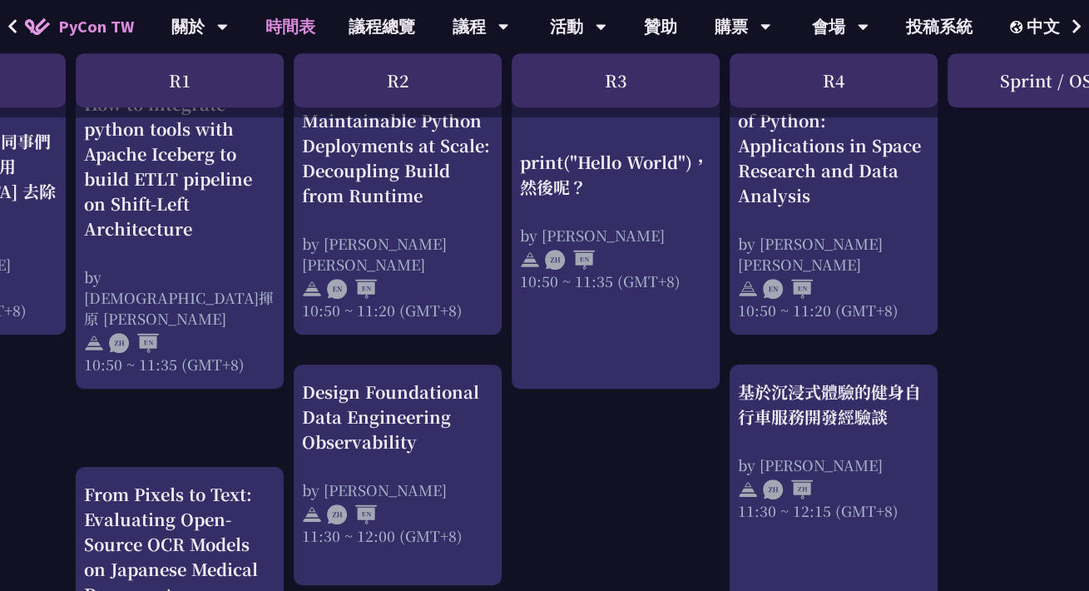
scroll to position [665, 0]
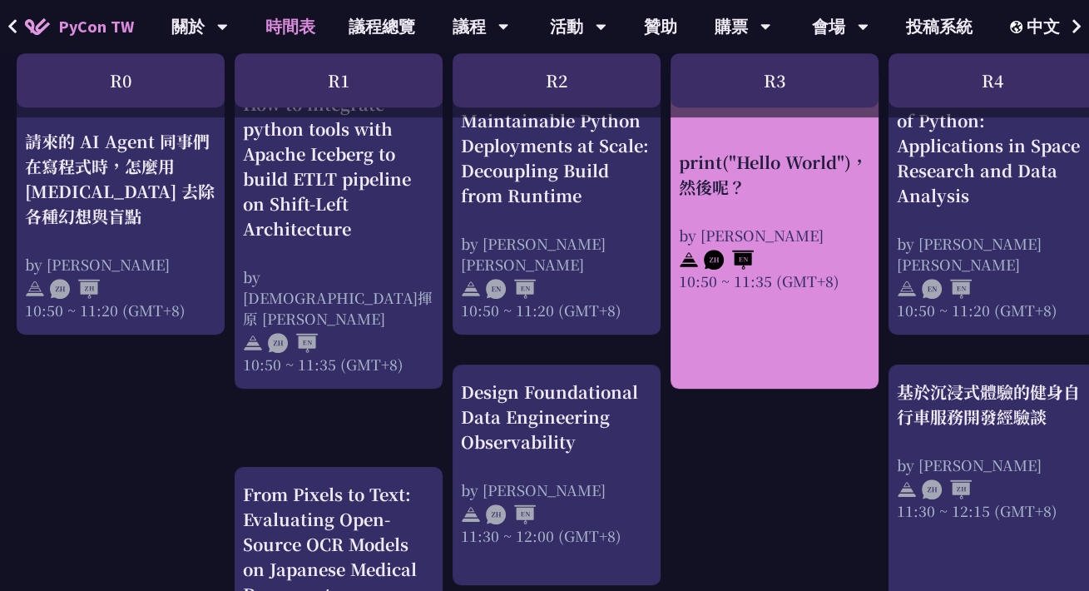
click at [748, 180] on div "print("Hello World")，然後呢？" at bounding box center [774, 175] width 191 height 50
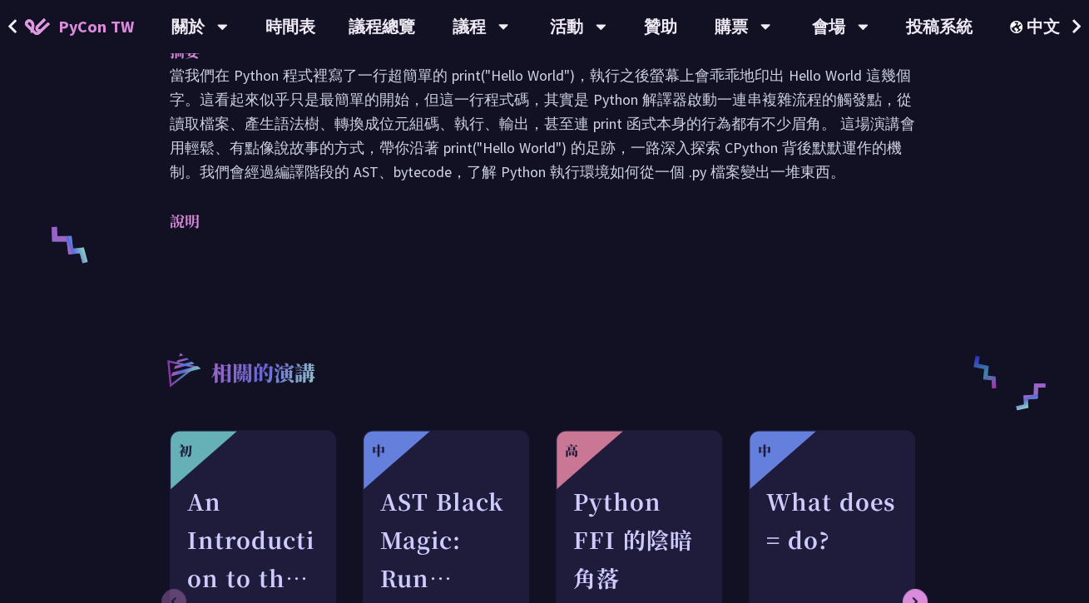
scroll to position [416, 0]
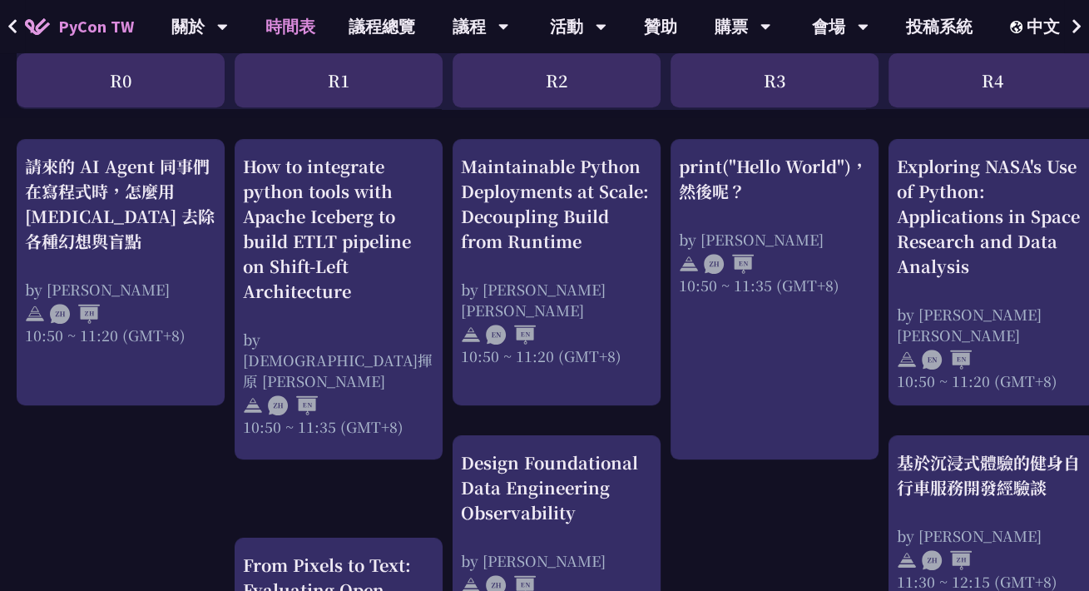
scroll to position [582, 0]
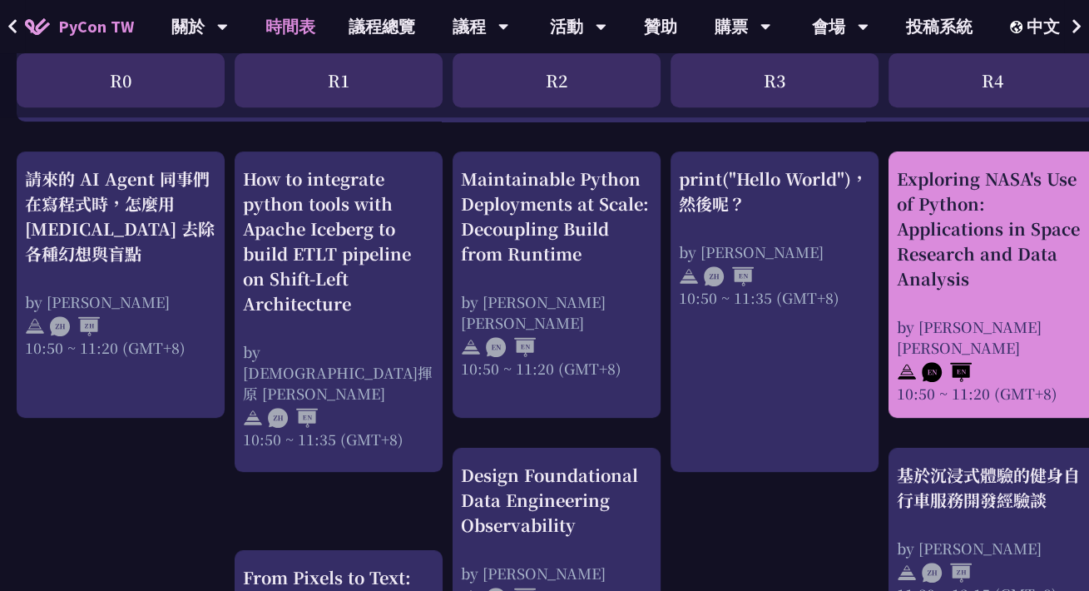
click at [954, 244] on div "Exploring NASA's Use of Python: Applications in Space Research and Data Analysis" at bounding box center [992, 228] width 191 height 125
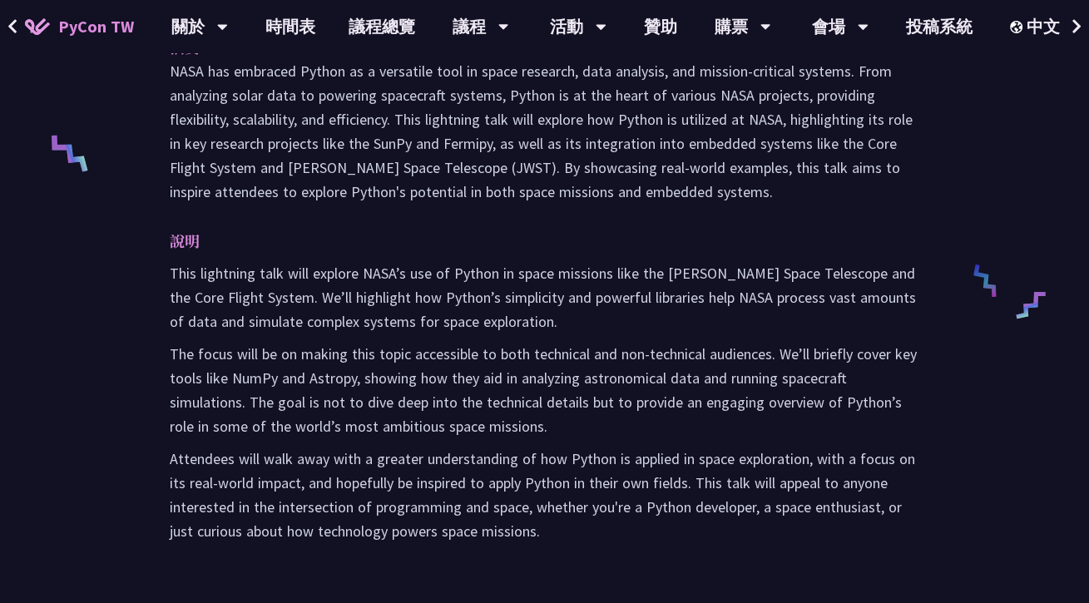
scroll to position [665, 0]
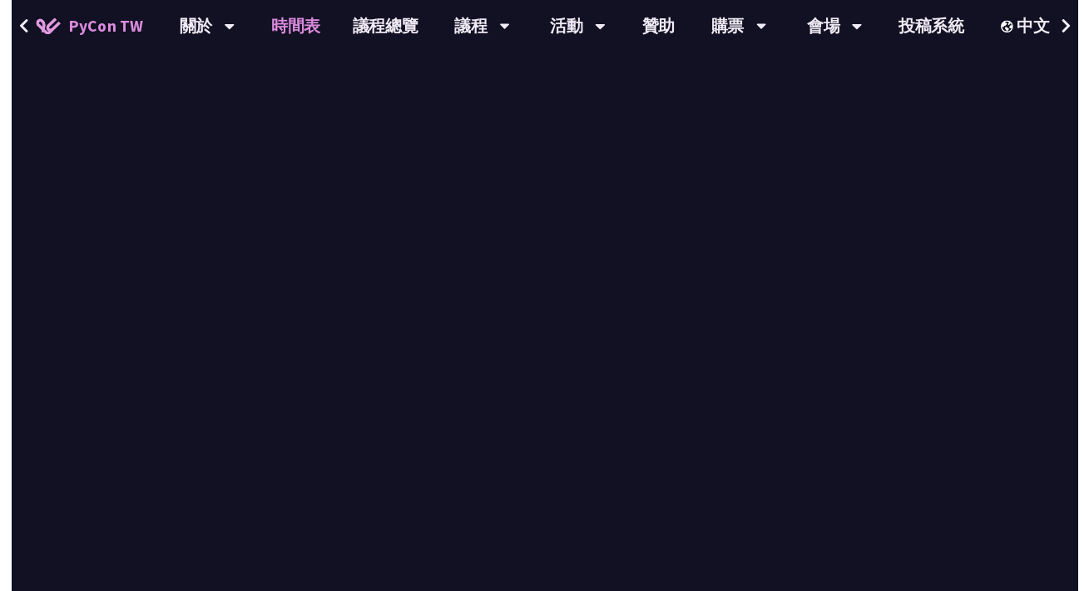
scroll to position [582, 0]
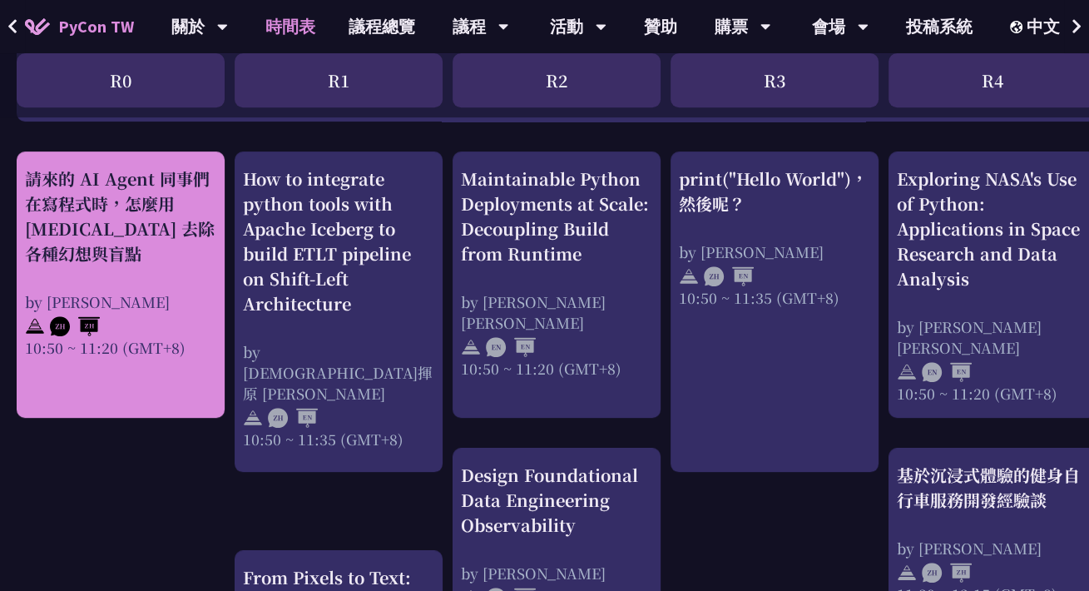
click at [101, 208] on div "請來的 AI Agent 同事們在寫程式時，怎麼用 pytest 去除各種幻想與盲點" at bounding box center [120, 216] width 191 height 100
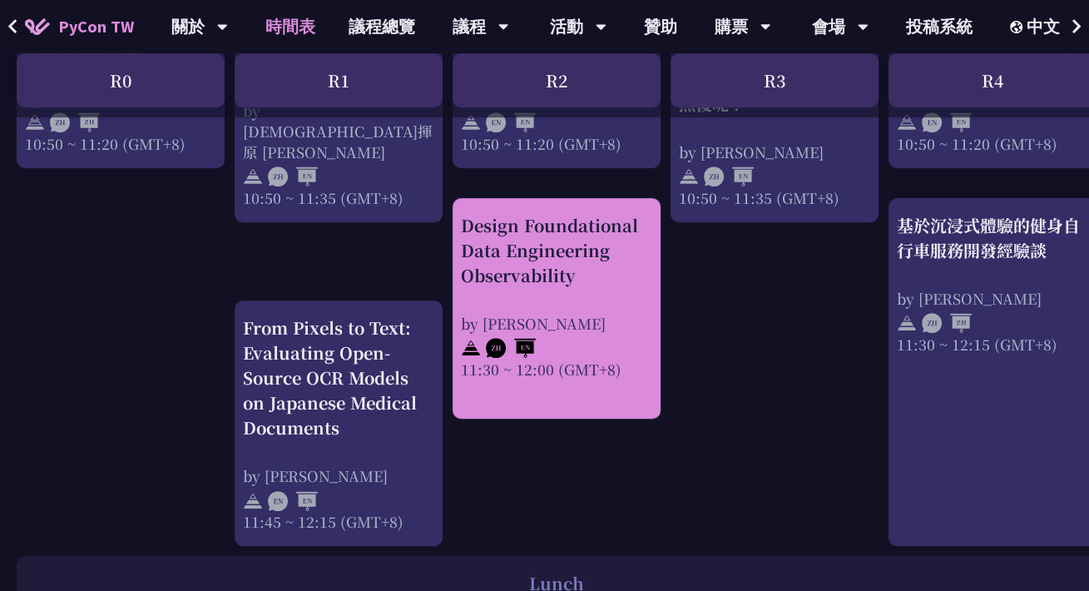
scroll to position [749, 0]
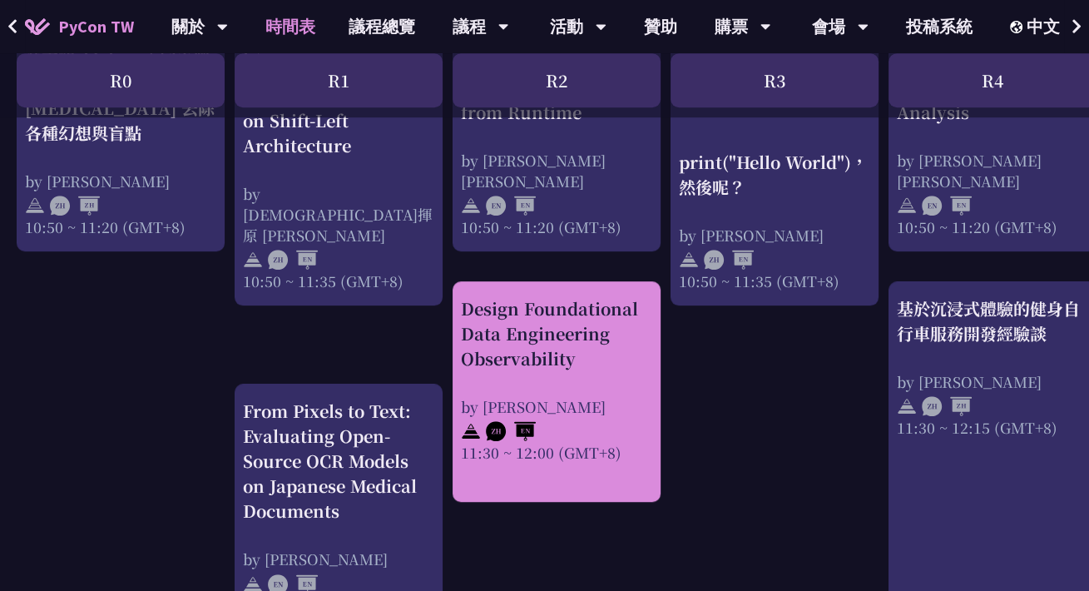
click at [610, 340] on div "Design Foundational Data Engineering Observability" at bounding box center [556, 333] width 191 height 75
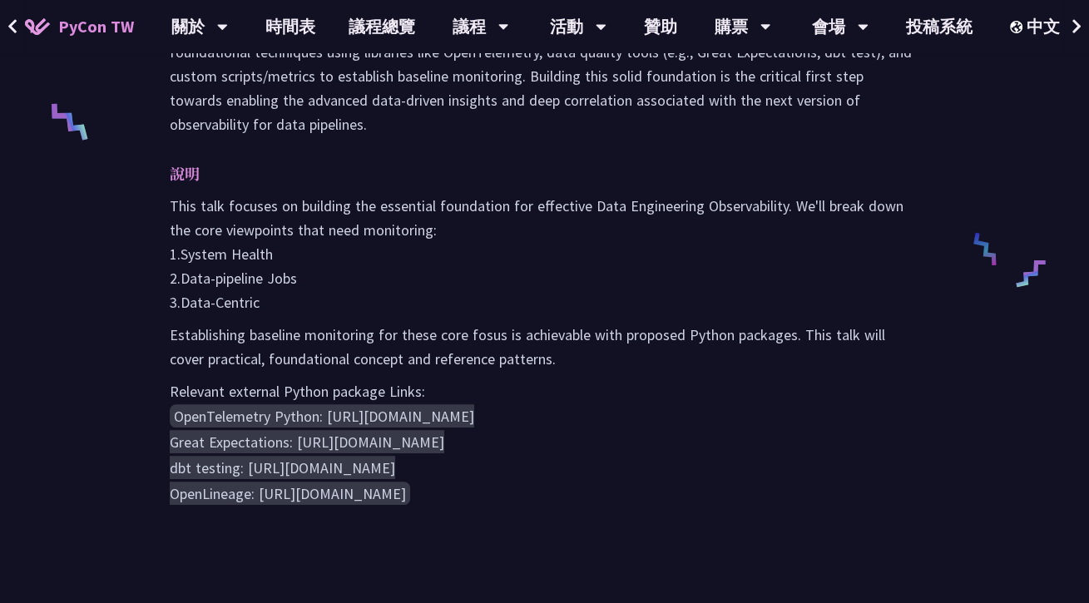
scroll to position [582, 0]
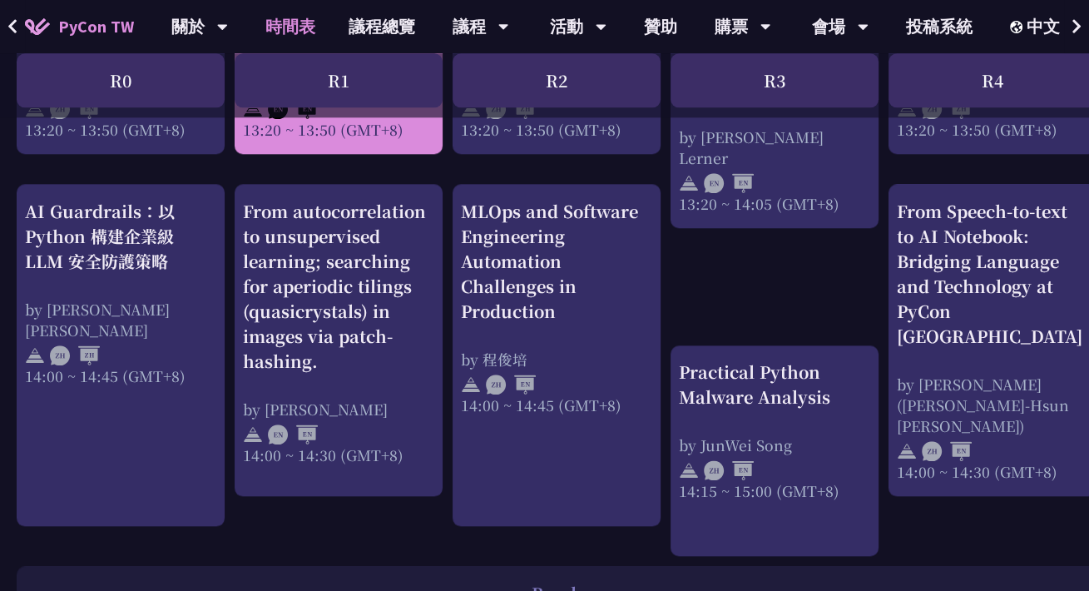
scroll to position [1663, 0]
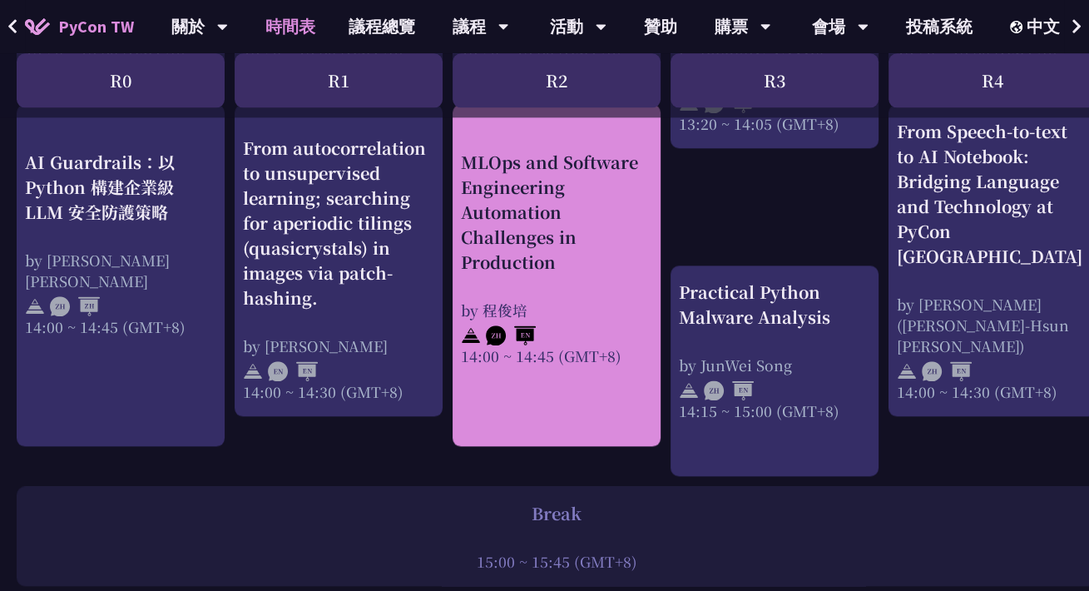
click at [600, 233] on div "MLOps and Software Engineering Automation Challenges in Production" at bounding box center [556, 212] width 191 height 125
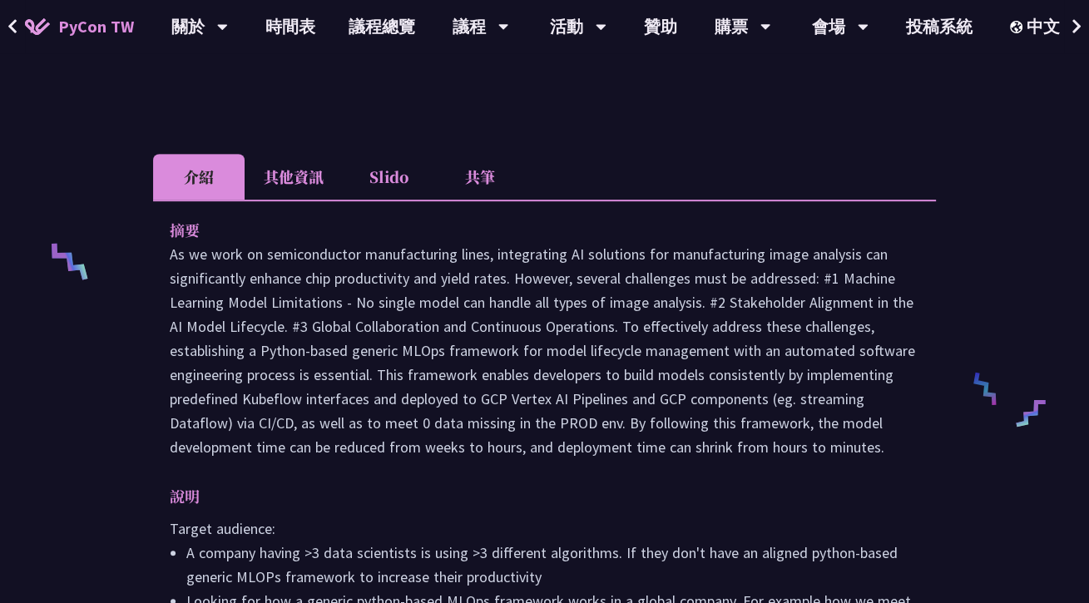
scroll to position [499, 0]
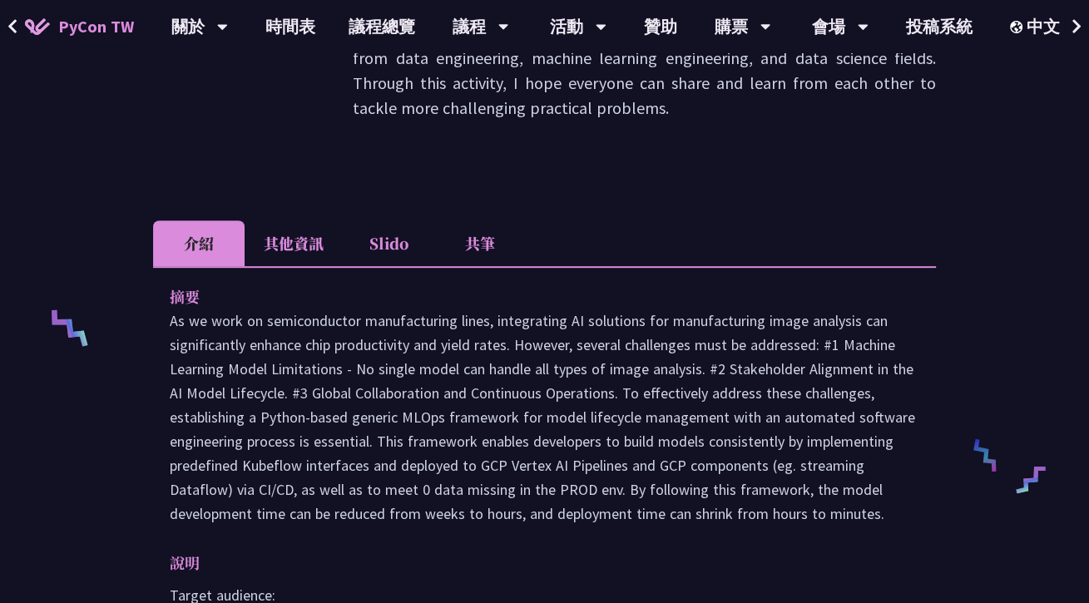
click at [307, 246] on li "其他資訊" at bounding box center [294, 243] width 98 height 46
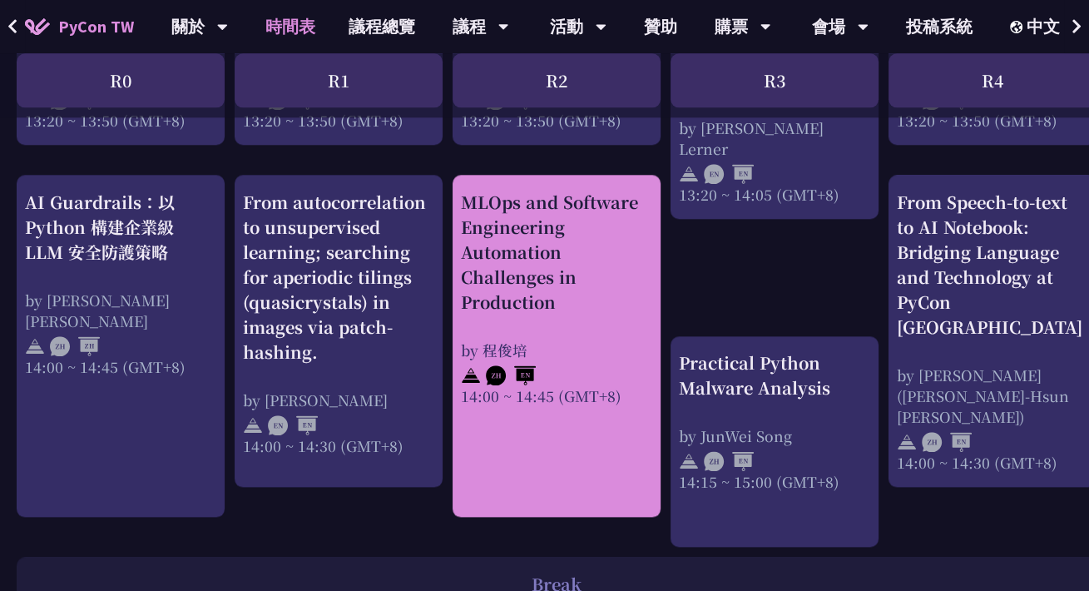
scroll to position [1580, 0]
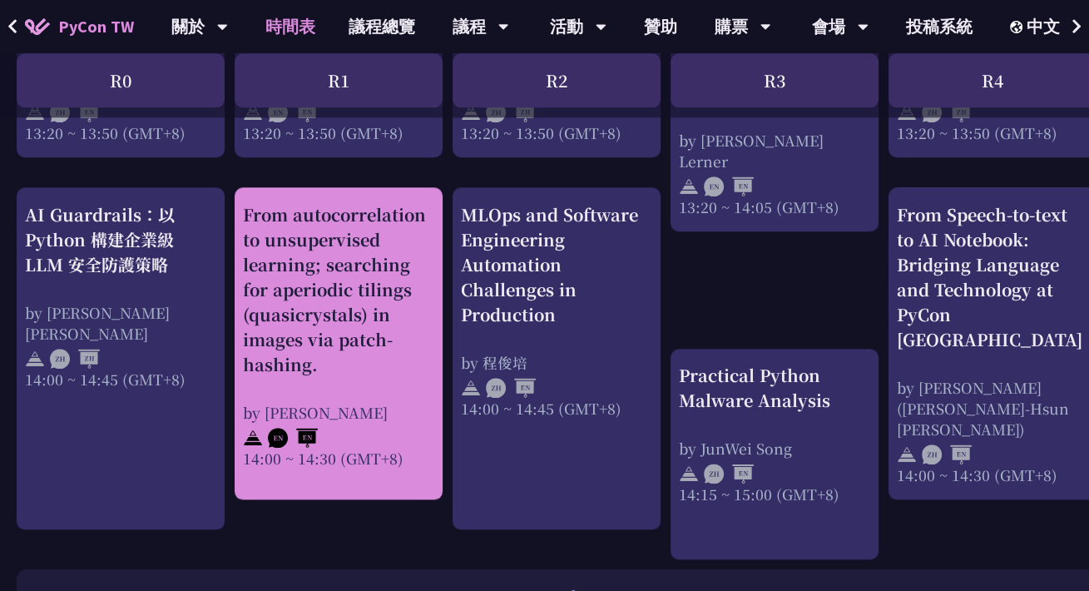
click at [311, 306] on div "From autocorrelation to unsupervised learning; searching for aperiodic tilings …" at bounding box center [338, 289] width 191 height 175
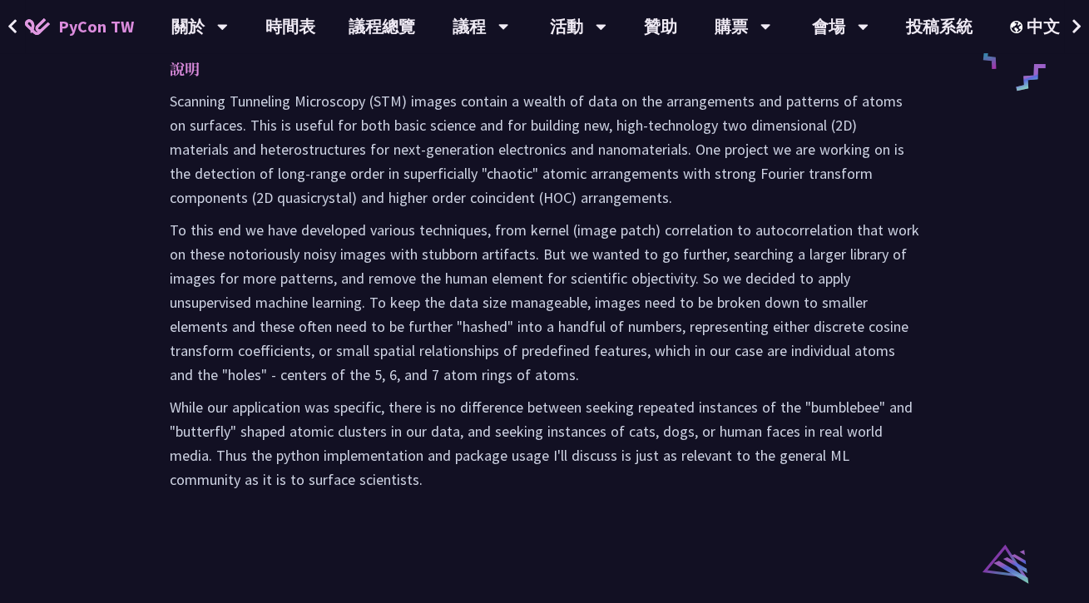
scroll to position [998, 0]
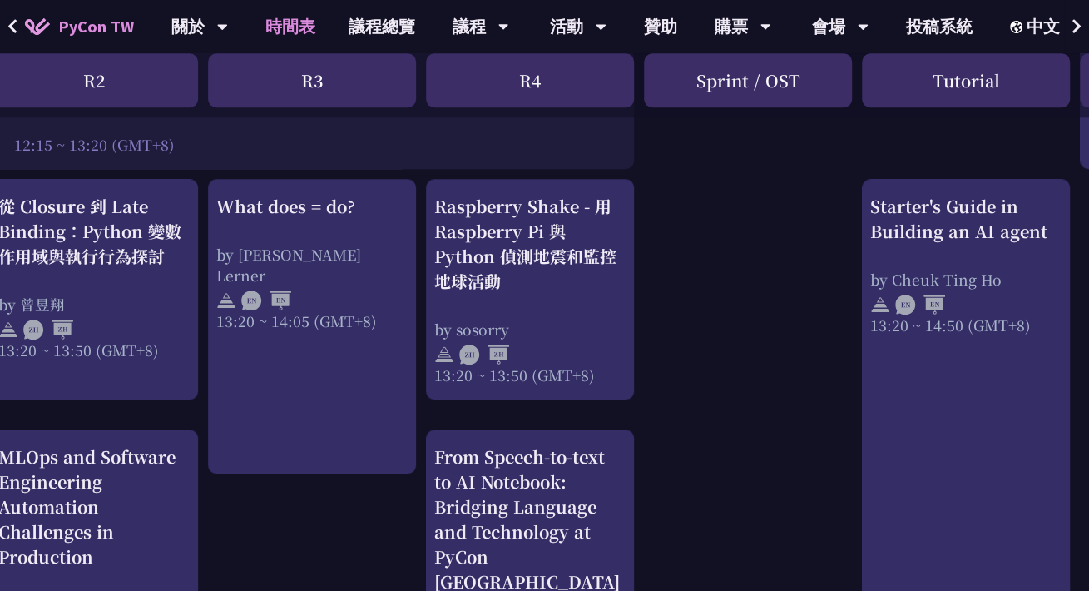
scroll to position [1414, 462]
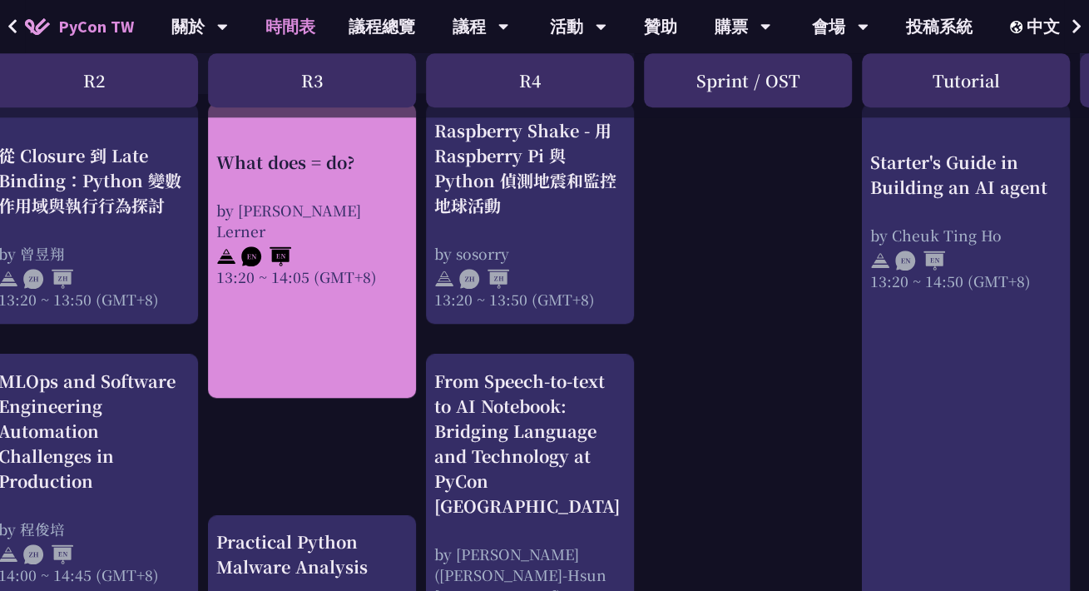
click at [275, 295] on div "What does = do? by Reuven M. Lerner 13:20 ~ 14:05 (GMT+8)" at bounding box center [312, 250] width 208 height 294
click at [314, 161] on div "What does = do?" at bounding box center [311, 162] width 191 height 25
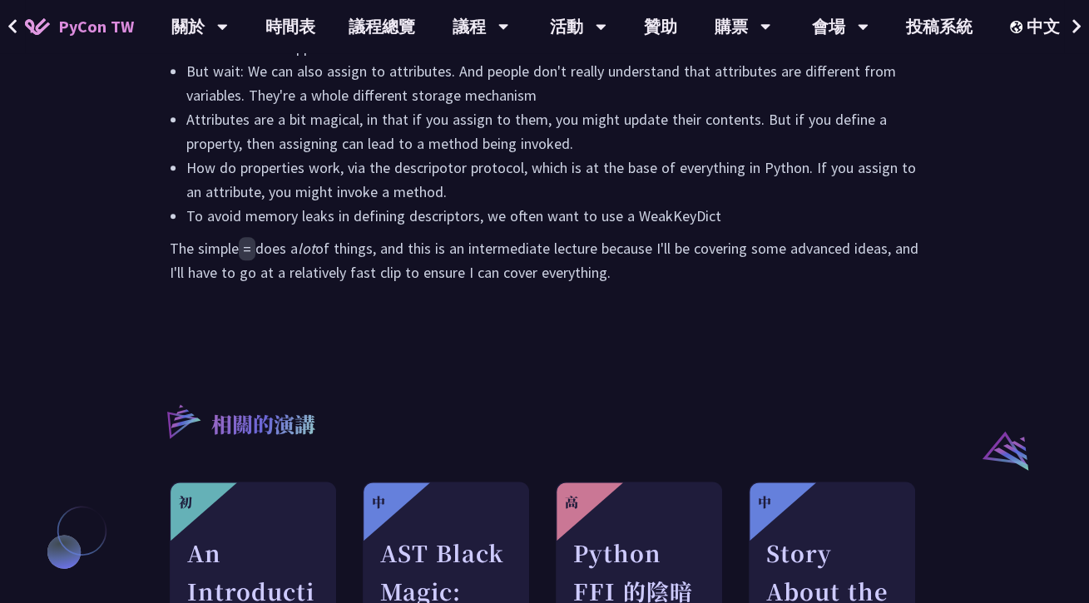
scroll to position [1081, 0]
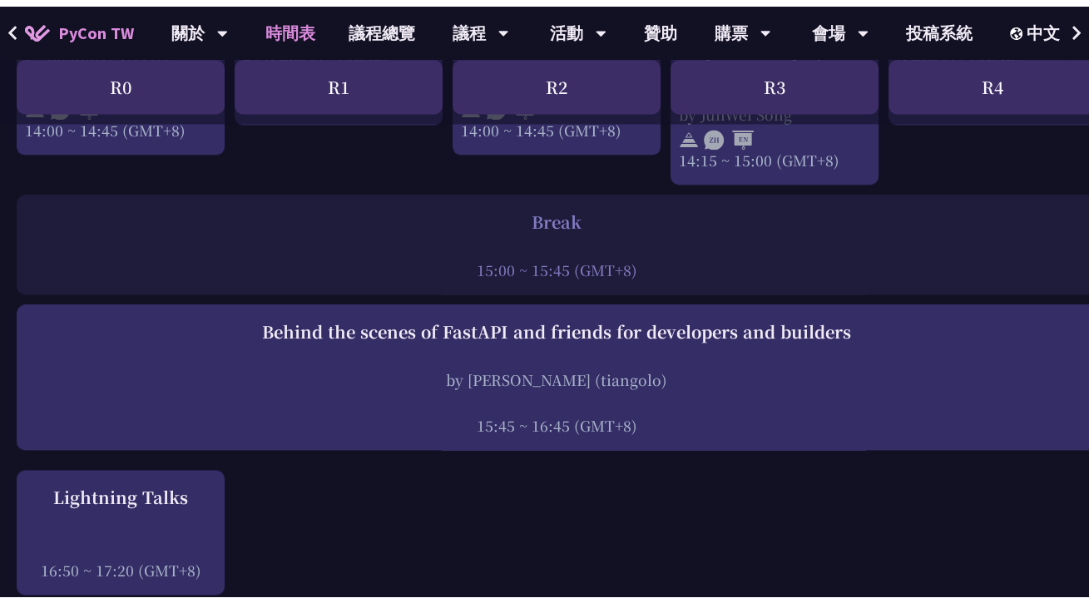
scroll to position [1913, 0]
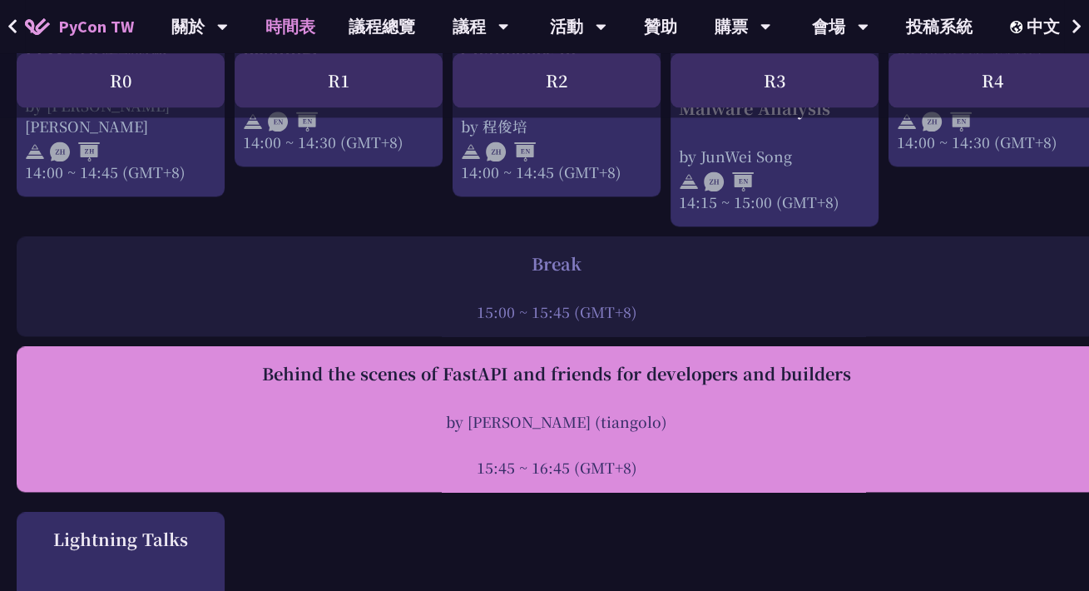
click at [376, 383] on div "Behind the scenes of FastAPI and friends for developers and builders by Sebasti…" at bounding box center [556, 419] width 1063 height 116
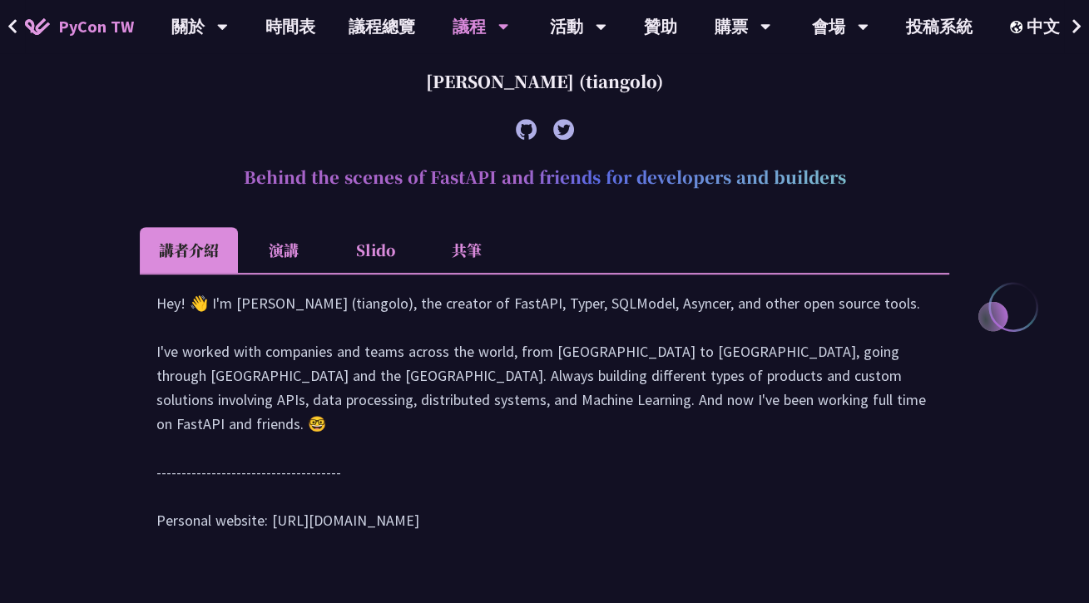
scroll to position [648, 0]
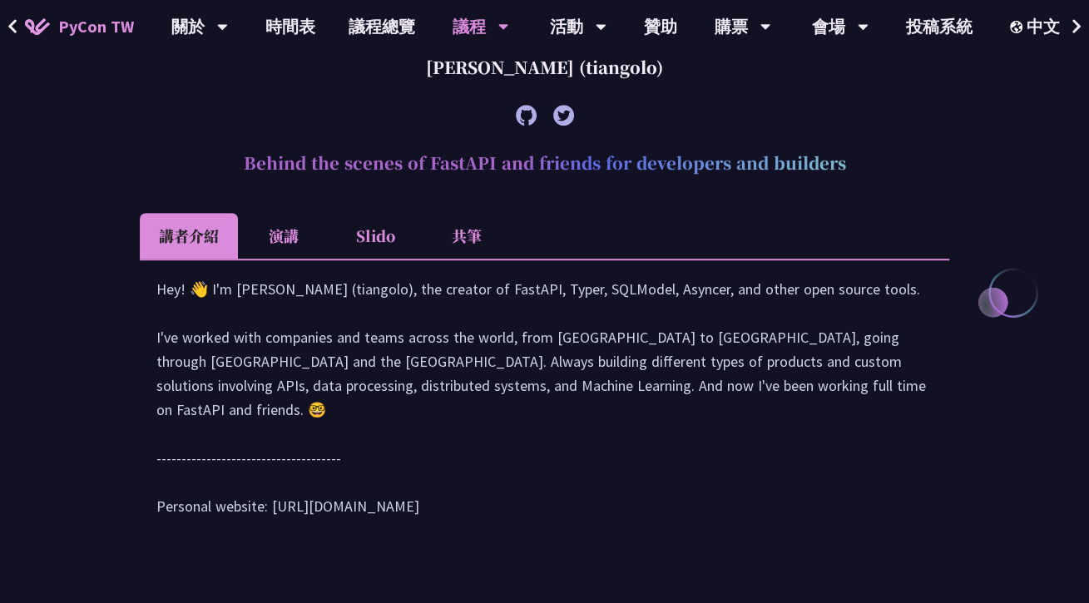
click at [301, 245] on li "演講" at bounding box center [283, 236] width 91 height 46
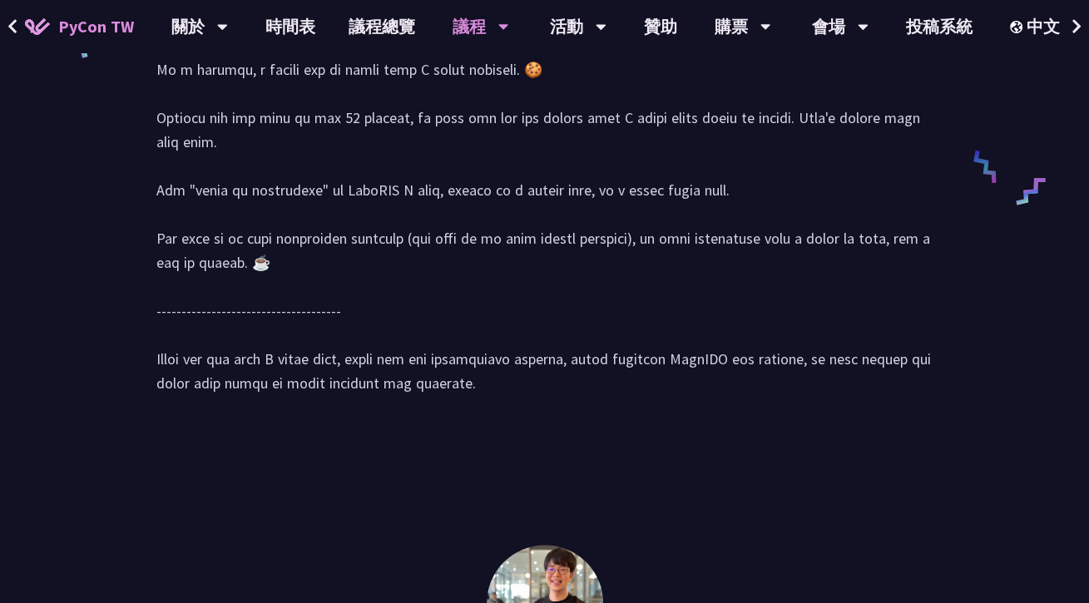
scroll to position [1313, 0]
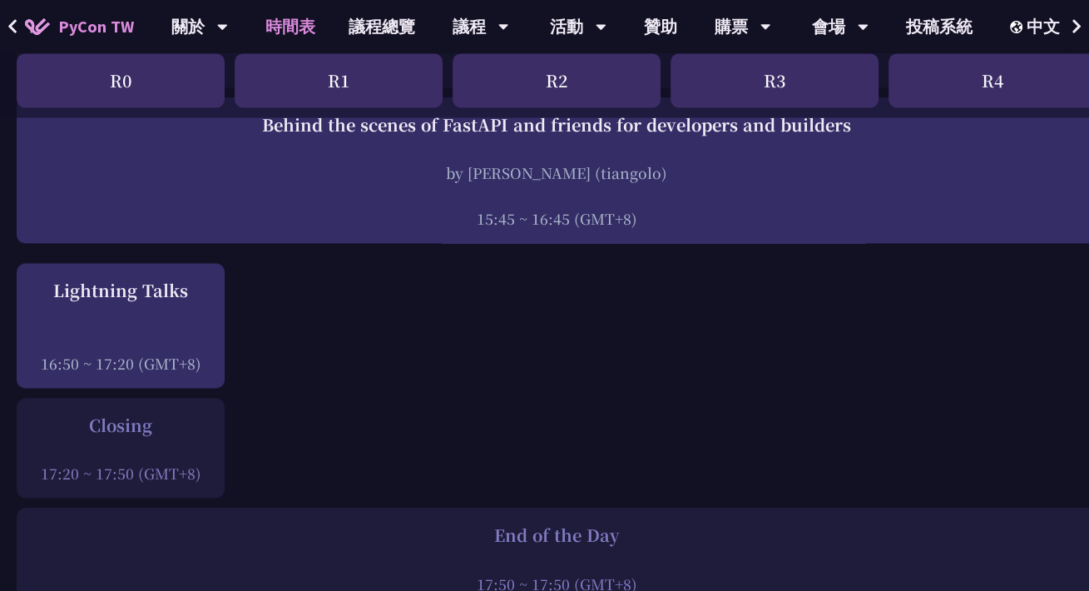
scroll to position [2163, 0]
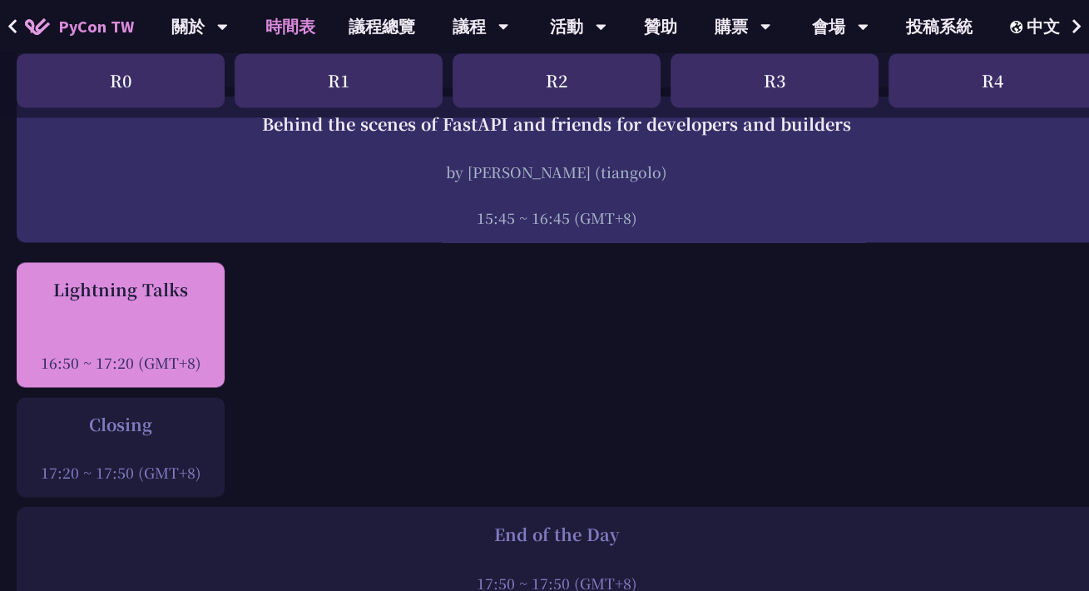
click at [184, 300] on div "Lightning Talks 16:50 ~ 17:20 (GMT+8)" at bounding box center [120, 325] width 191 height 96
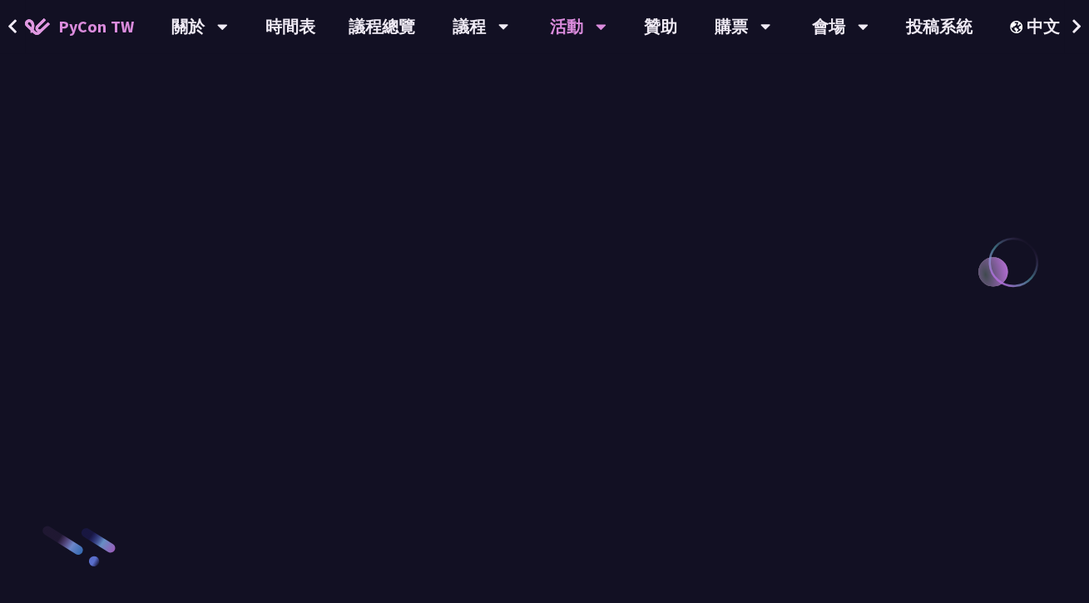
scroll to position [1830, 0]
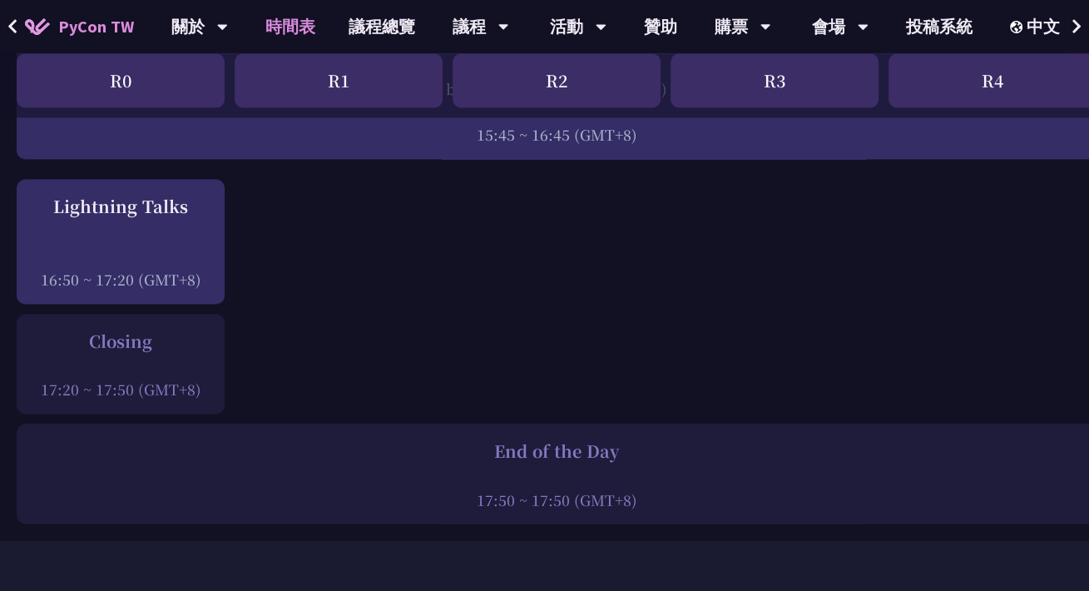
scroll to position [2412, 0]
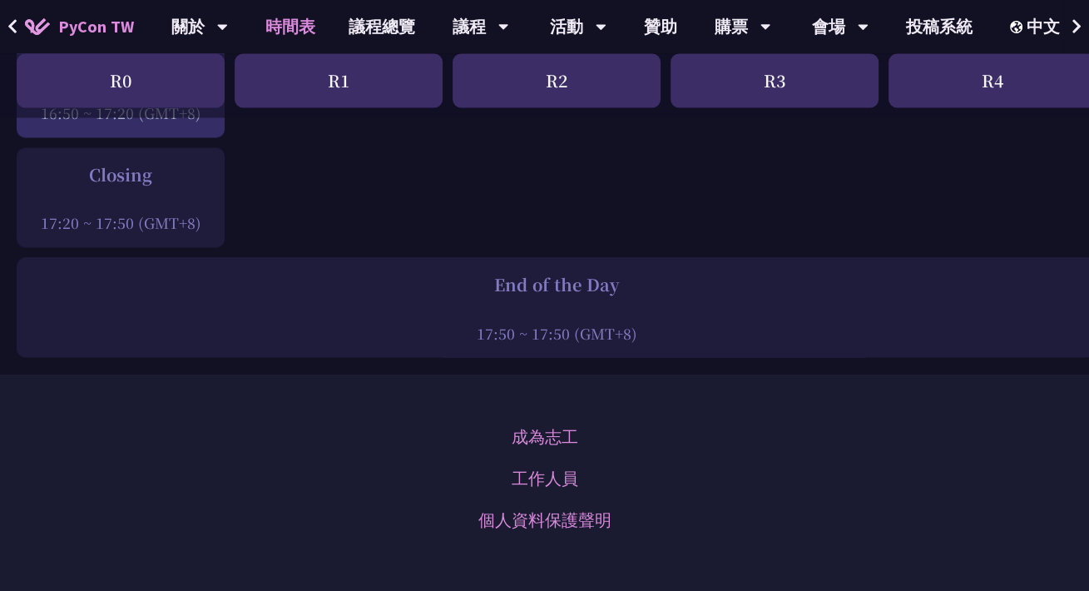
click at [572, 279] on div "End of the Day" at bounding box center [556, 284] width 1063 height 25
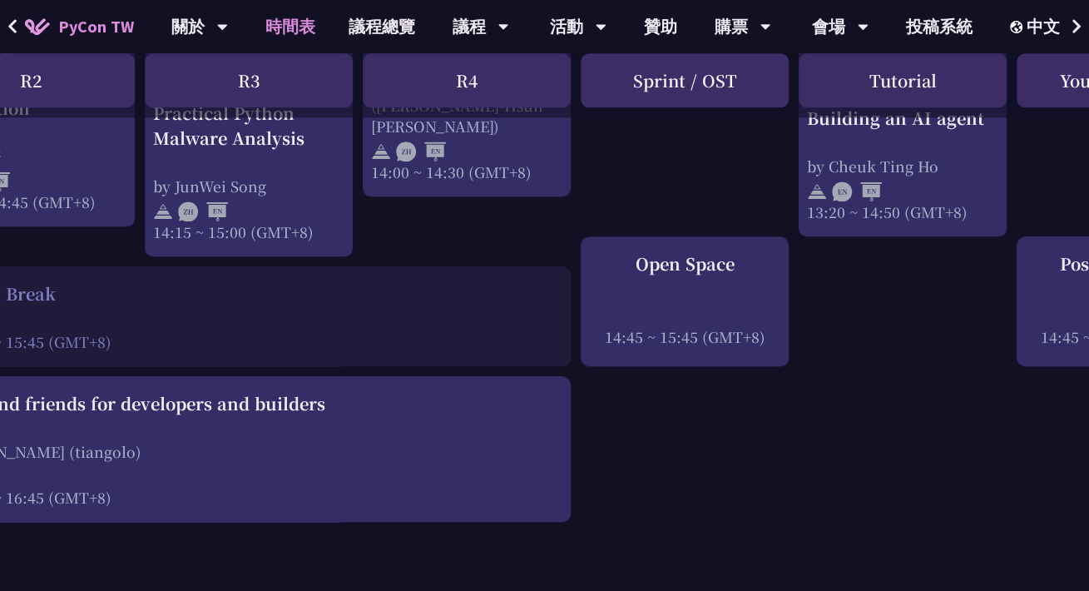
scroll to position [1883, 678]
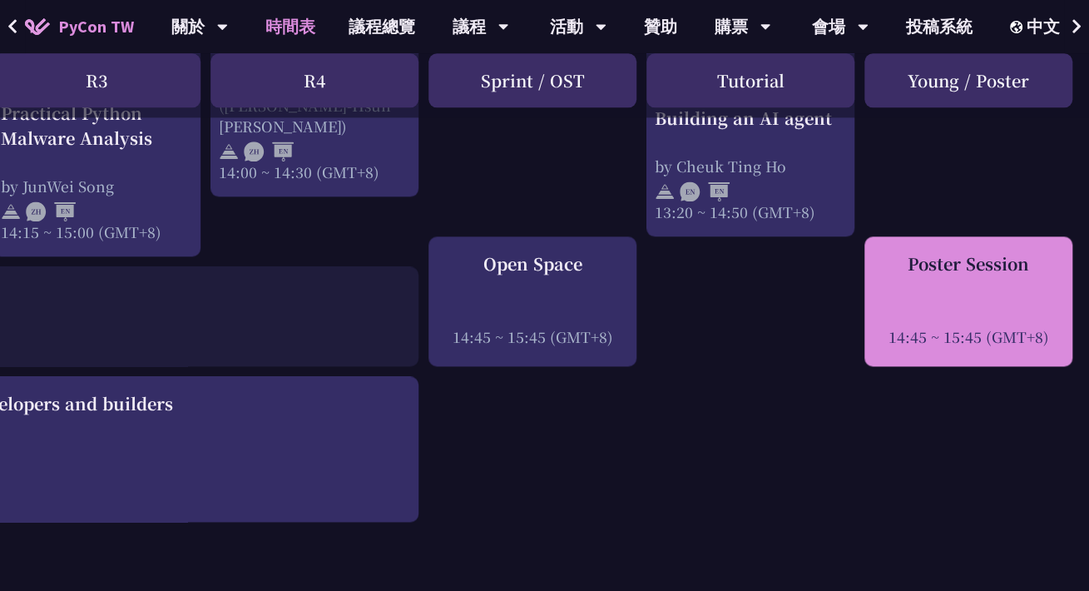
click at [959, 254] on div "Poster Session" at bounding box center [967, 263] width 191 height 25
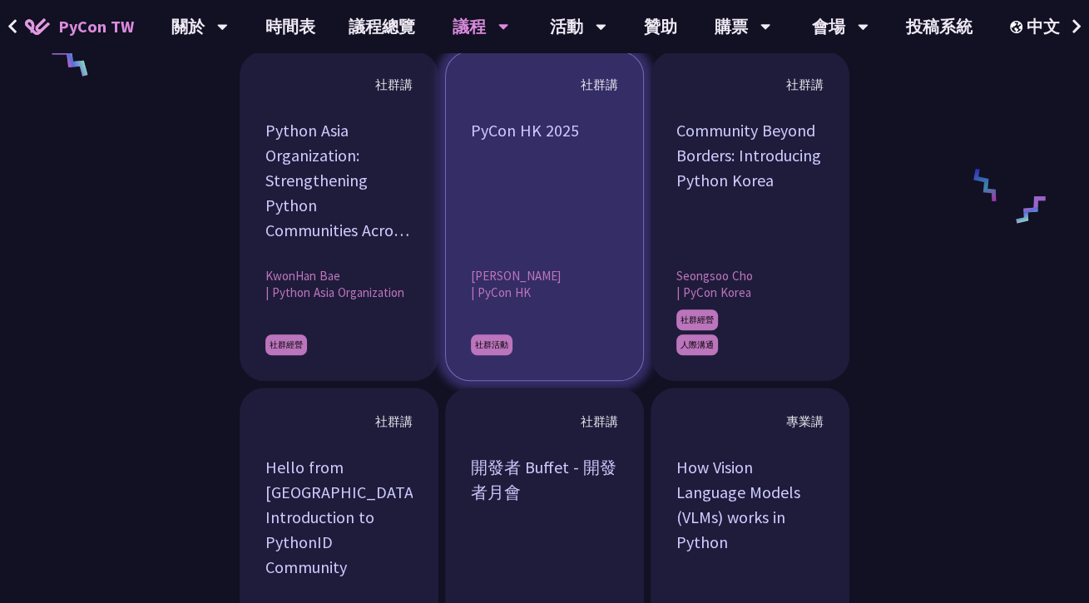
scroll to position [1414, 0]
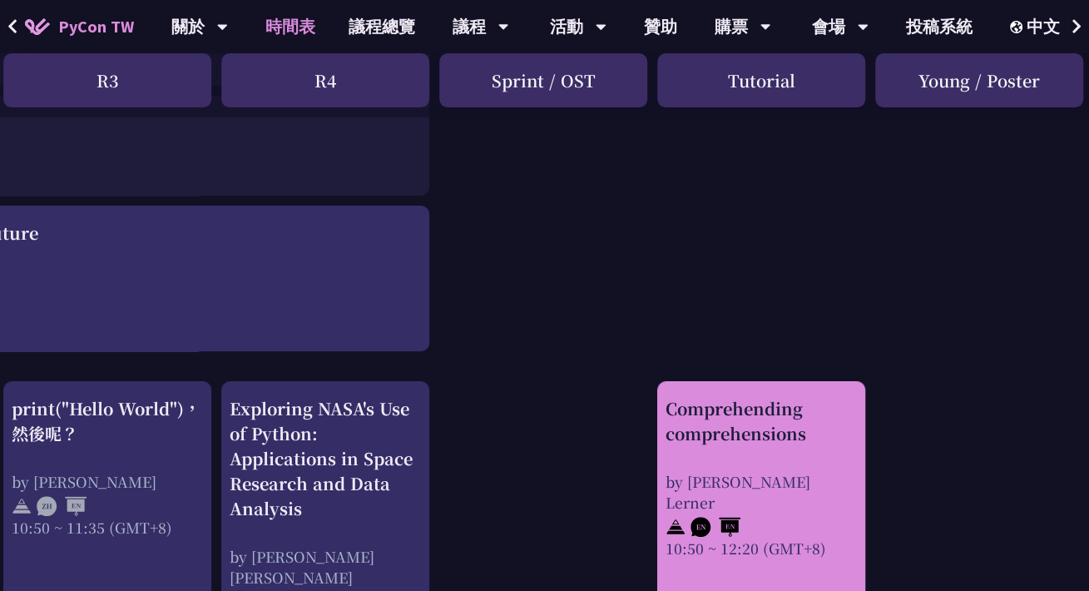
scroll to position [303, 667]
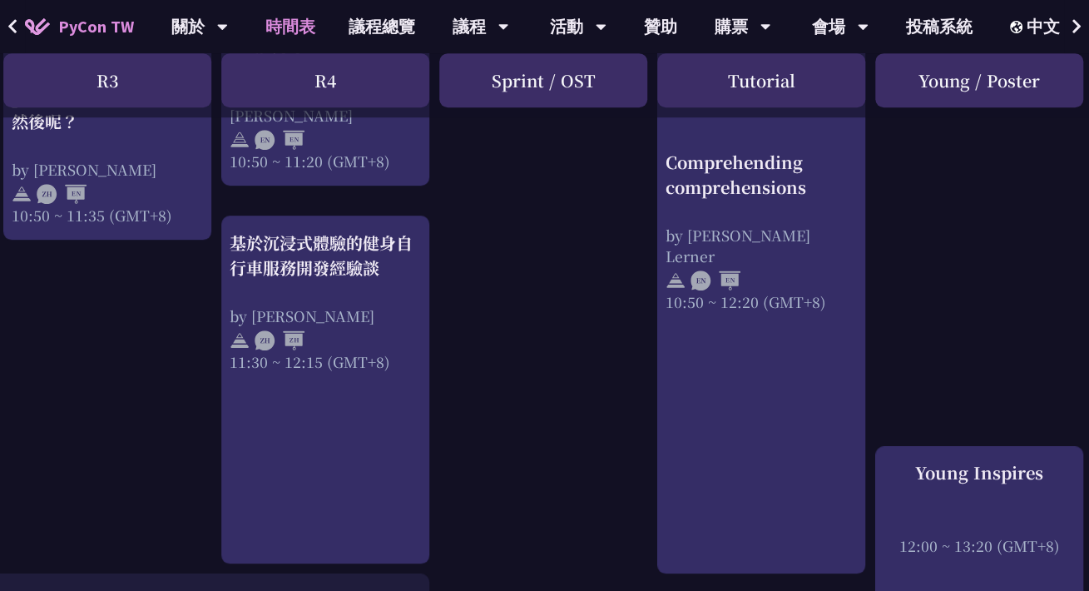
scroll to position [635, 667]
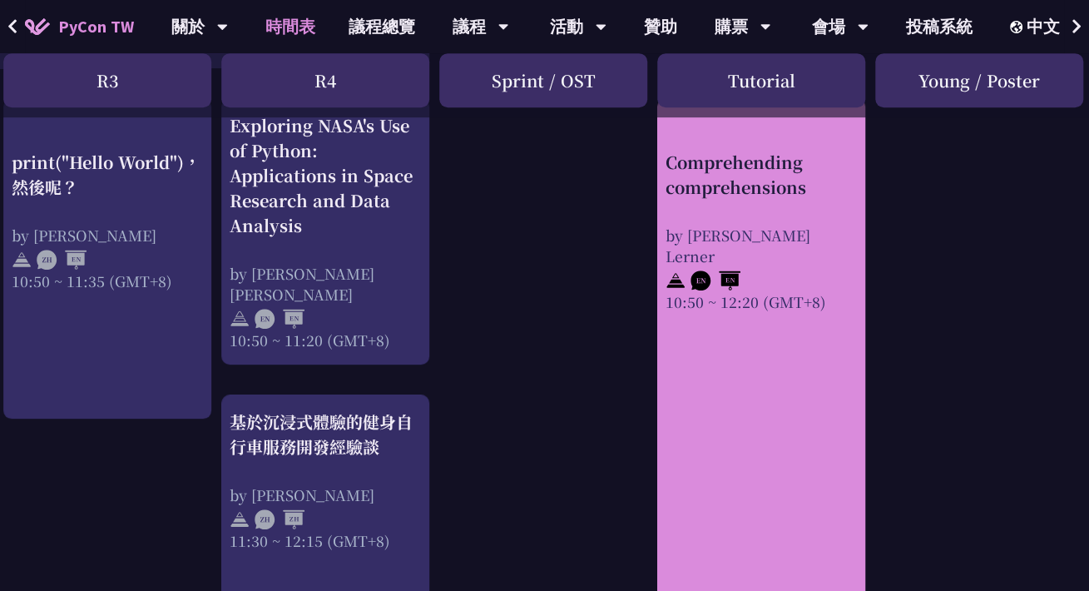
click at [784, 430] on div "Comprehending comprehensions by Reuven M. Lerner 10:50 ~ 12:20 (GMT+8)" at bounding box center [761, 425] width 208 height 654
click at [736, 175] on div "Comprehending comprehensions" at bounding box center [760, 175] width 191 height 50
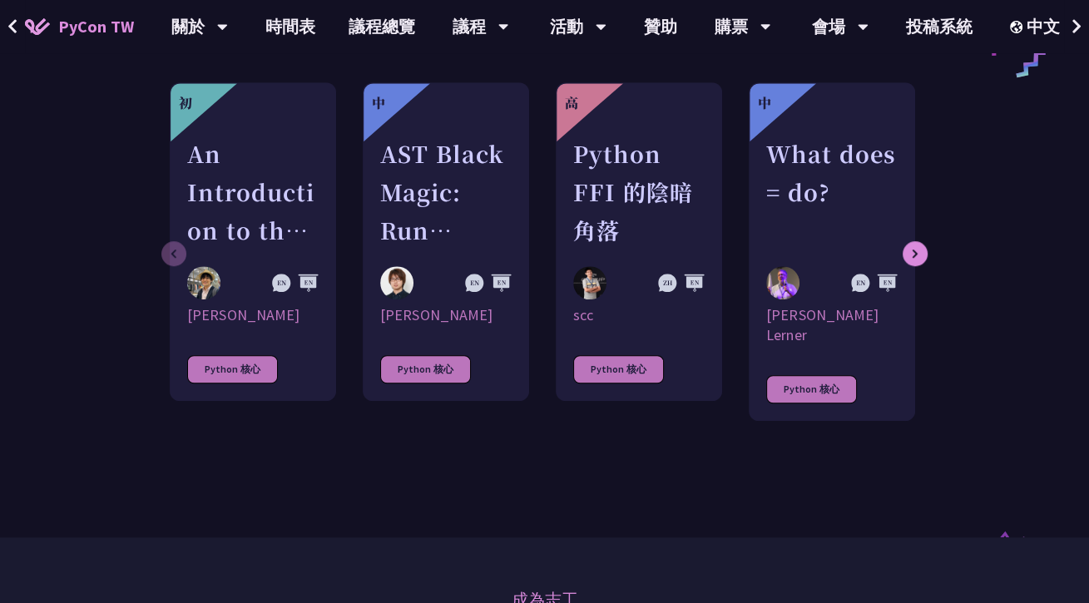
scroll to position [333, 0]
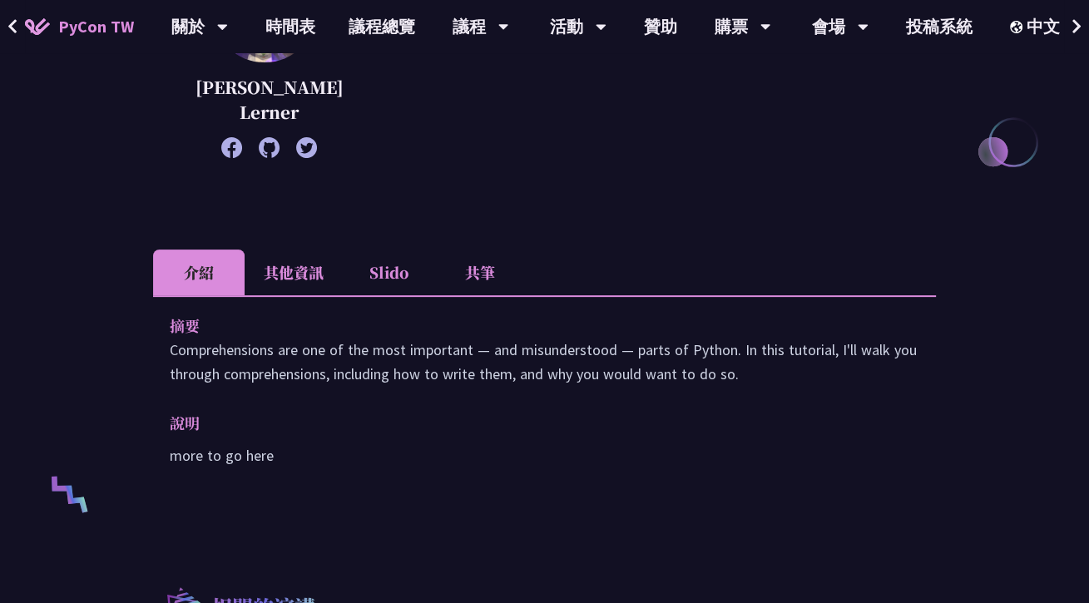
click at [252, 353] on p "Comprehensions are one of the most important — and misunderstood — parts of Pyt…" at bounding box center [544, 362] width 749 height 48
click at [252, 352] on p "Comprehensions are one of the most important — and misunderstood — parts of Pyt…" at bounding box center [544, 362] width 749 height 48
copy p "Comprehensions"
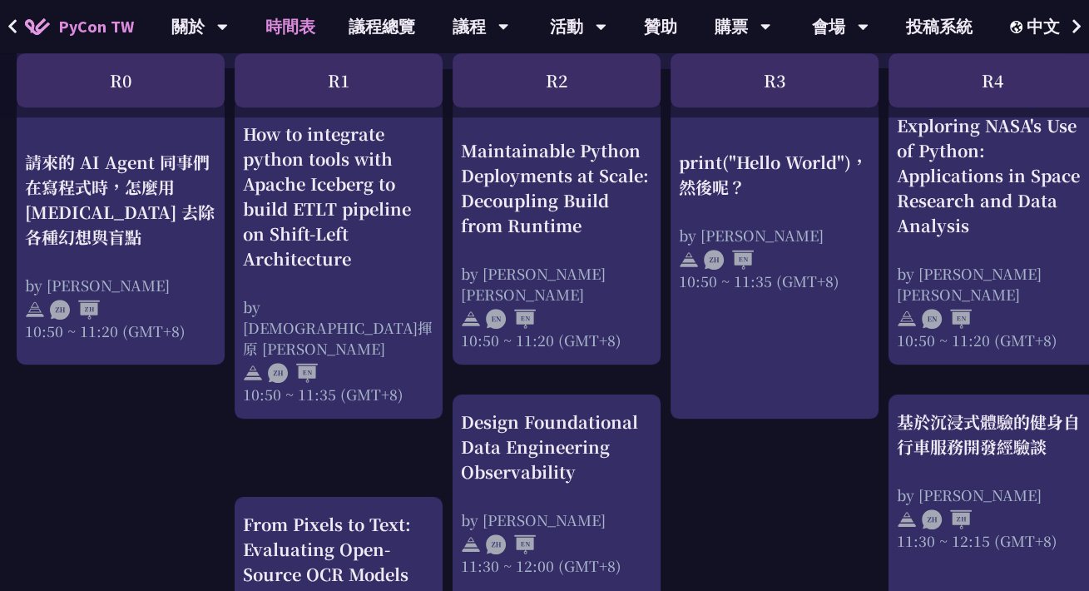
scroll to position [635, 678]
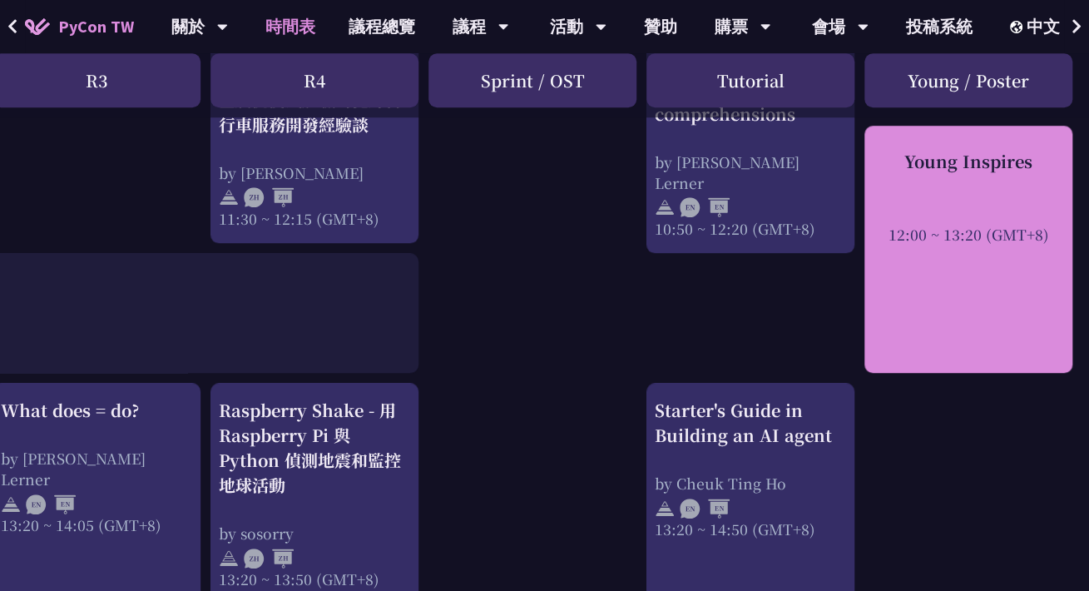
click at [948, 194] on div "Young Inspires 12:00 ~ 13:20 (GMT+8)" at bounding box center [967, 198] width 191 height 96
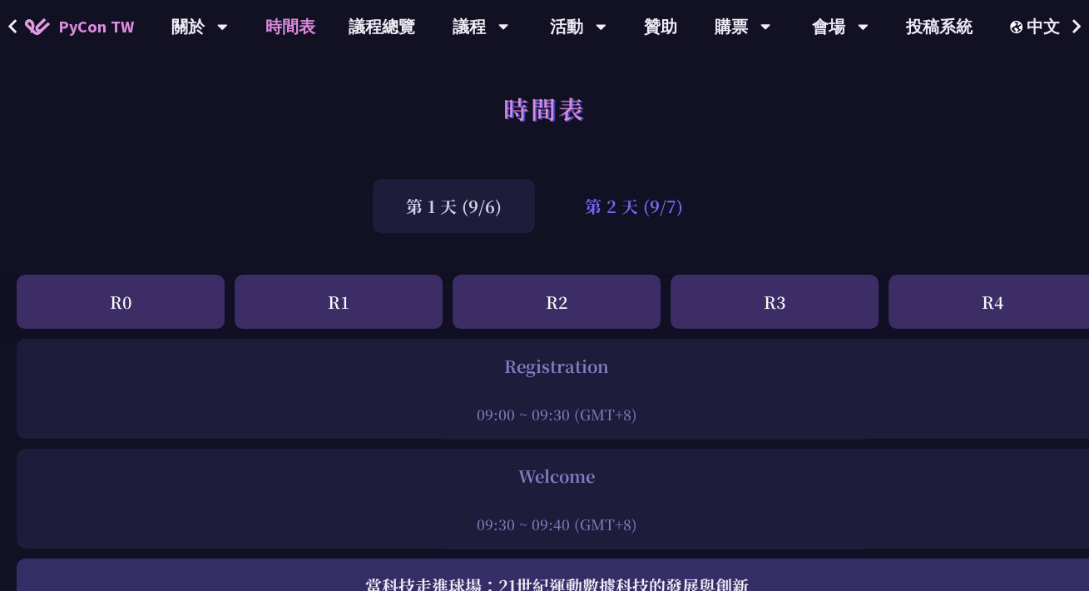
click at [637, 219] on div "第 2 天 (9/7)" at bounding box center [633, 206] width 165 height 54
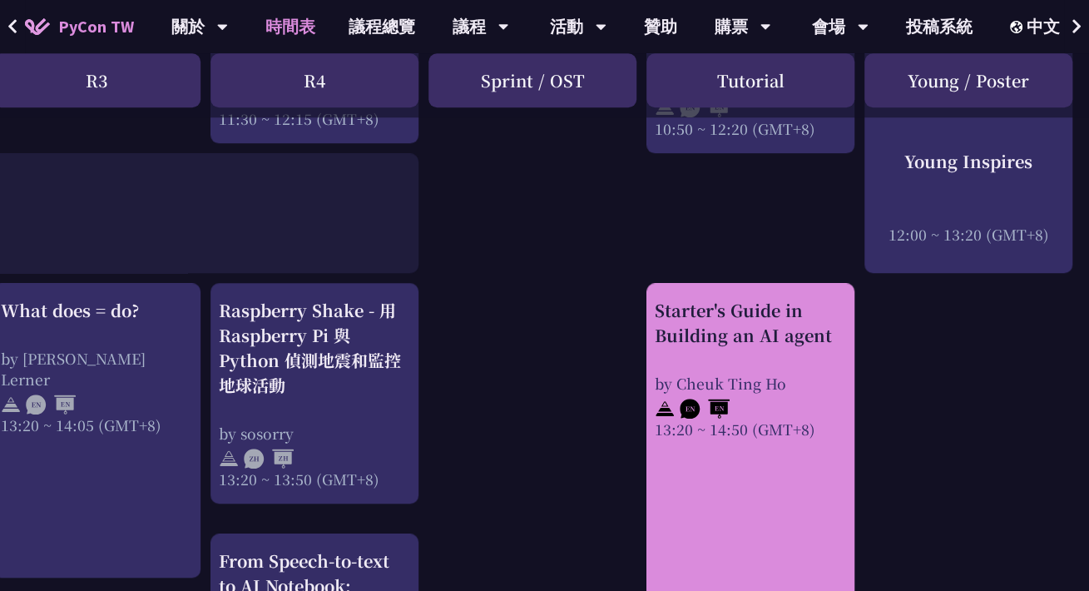
scroll to position [1248, 678]
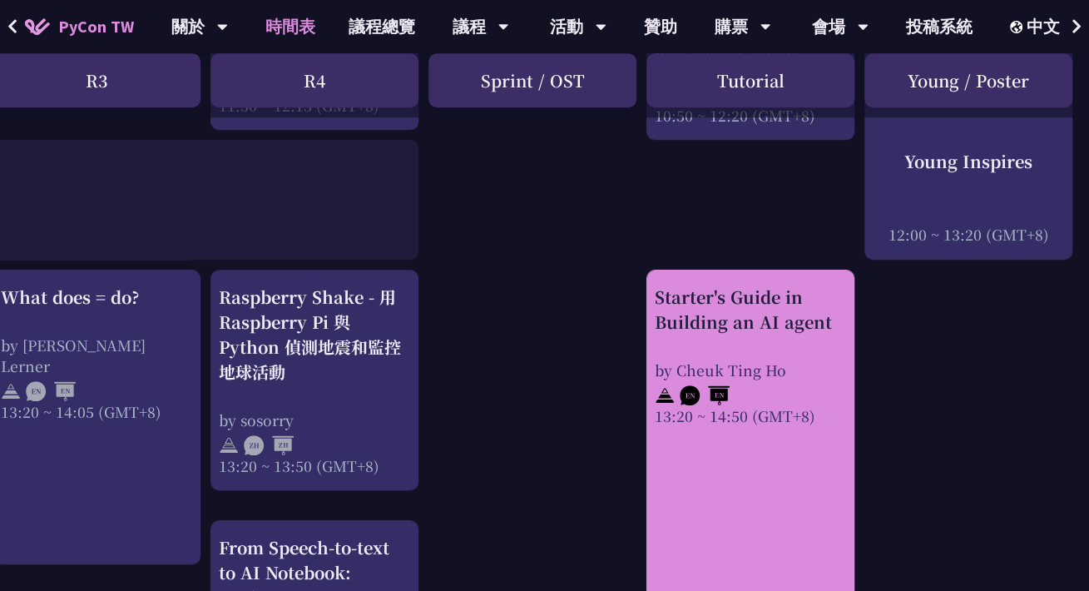
click at [739, 305] on div "Starter's Guide in Building an AI agent" at bounding box center [750, 309] width 191 height 50
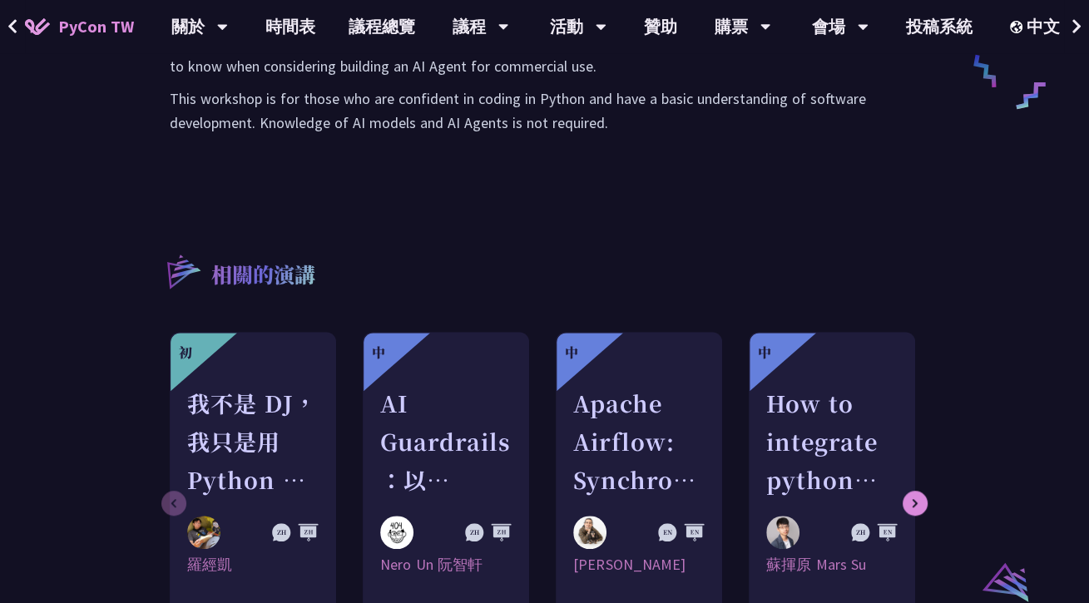
scroll to position [915, 0]
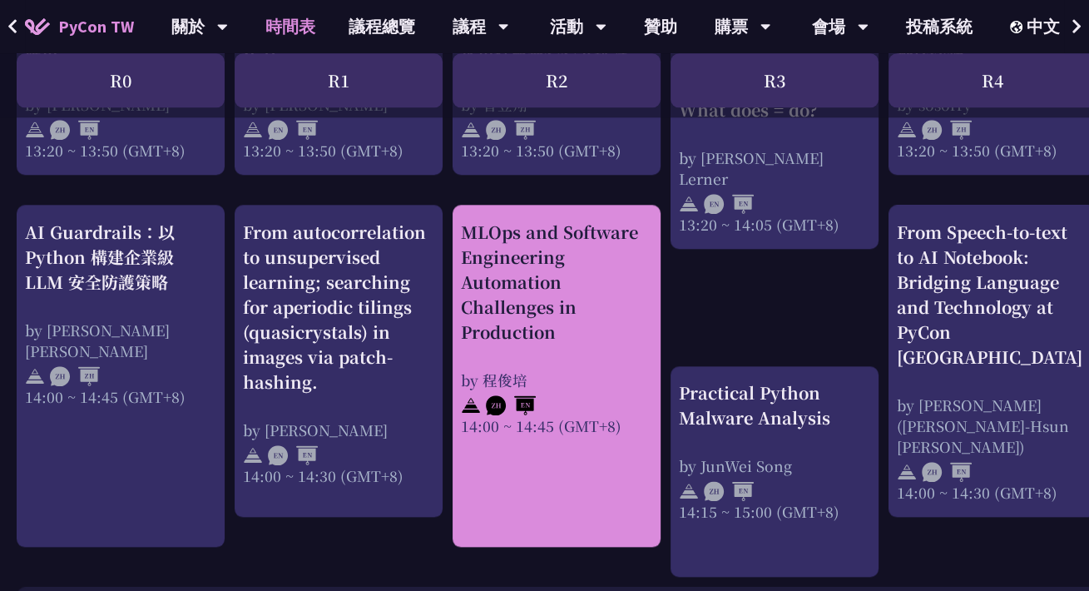
scroll to position [1580, 0]
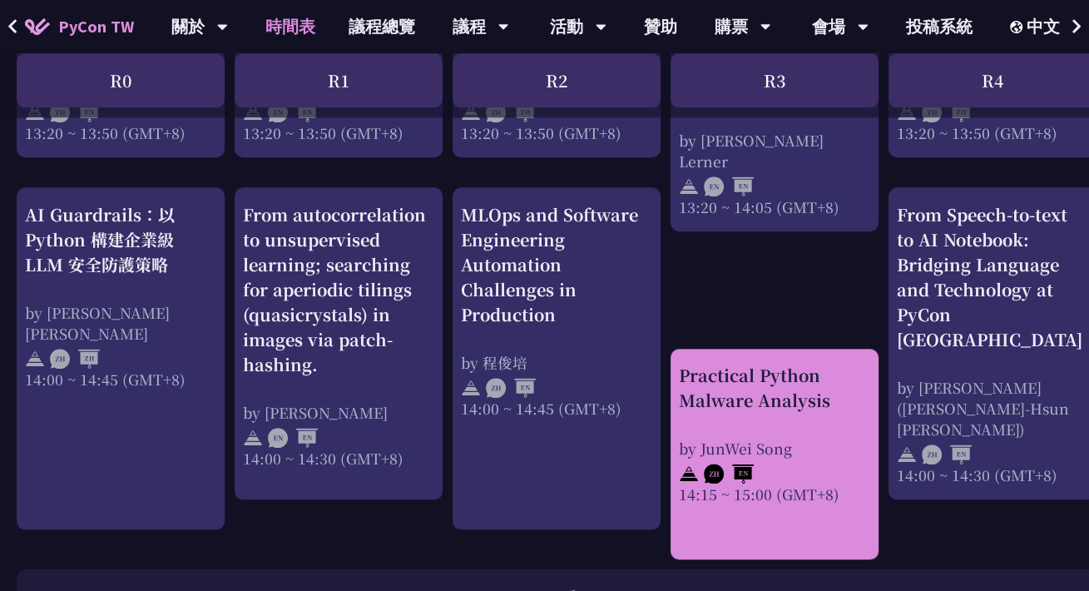
click at [735, 382] on div "Practical Python Malware Analysis" at bounding box center [774, 388] width 191 height 50
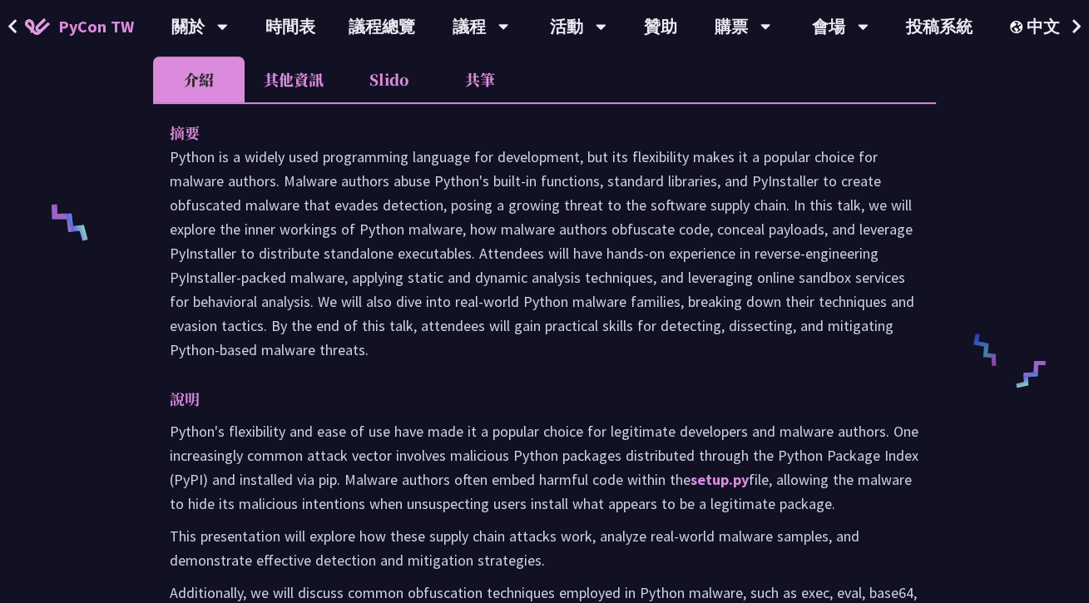
scroll to position [749, 0]
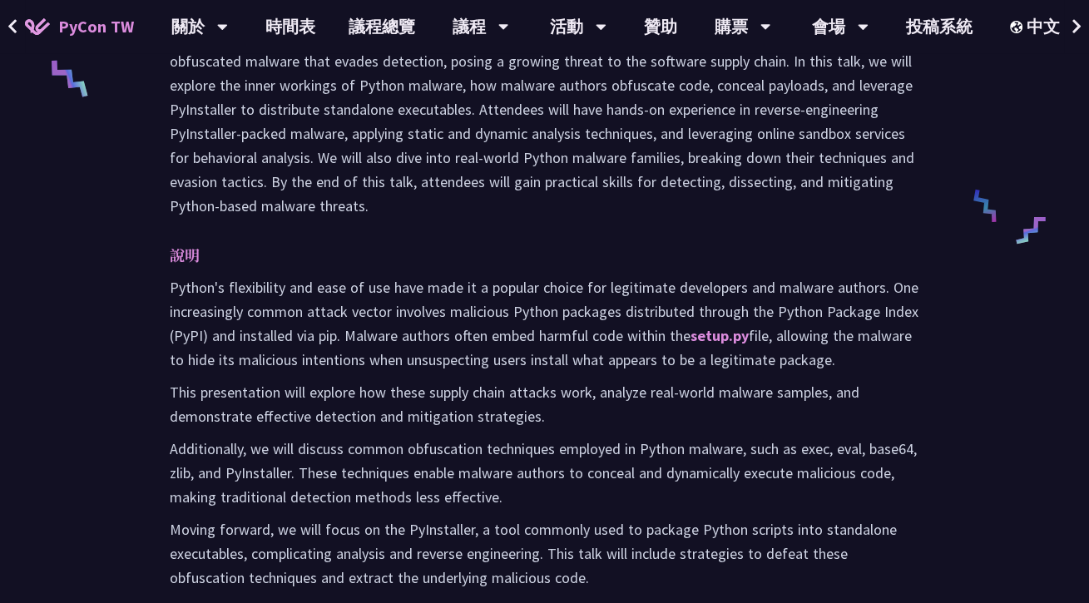
click at [260, 204] on p "Python is a widely used programming language for development, but its flexibili…" at bounding box center [544, 109] width 749 height 217
click at [279, 203] on p "Python is a widely used programming language for development, but its flexibili…" at bounding box center [544, 109] width 749 height 217
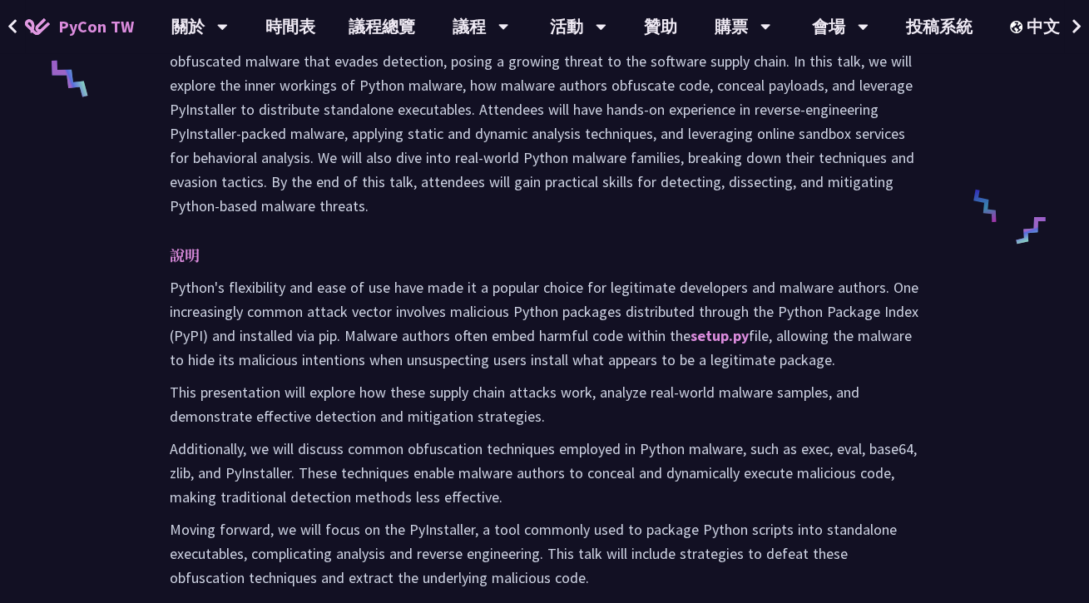
copy p "malware"
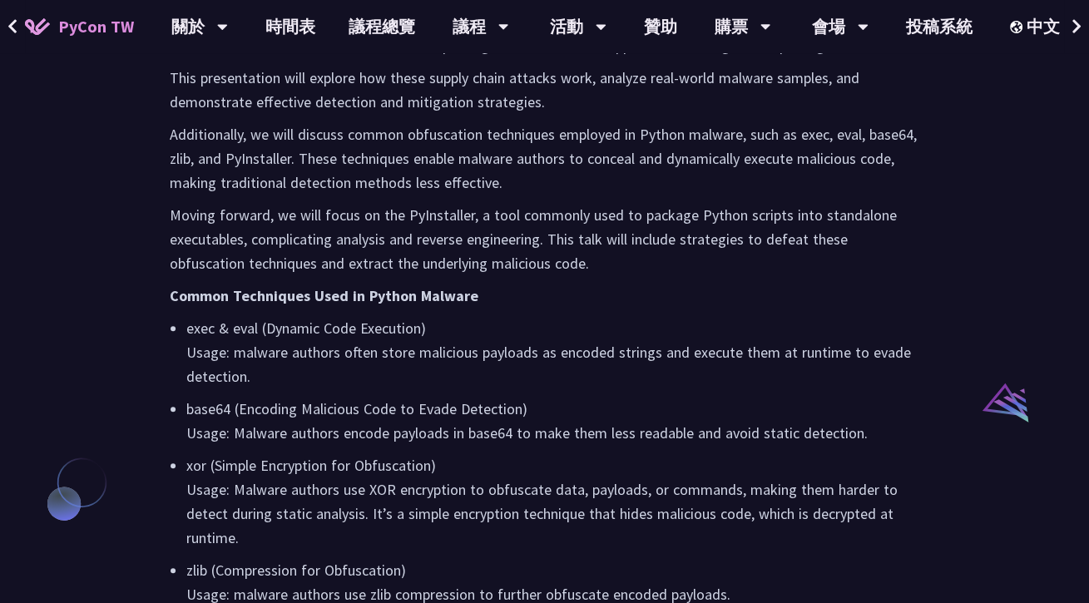
scroll to position [1081, 0]
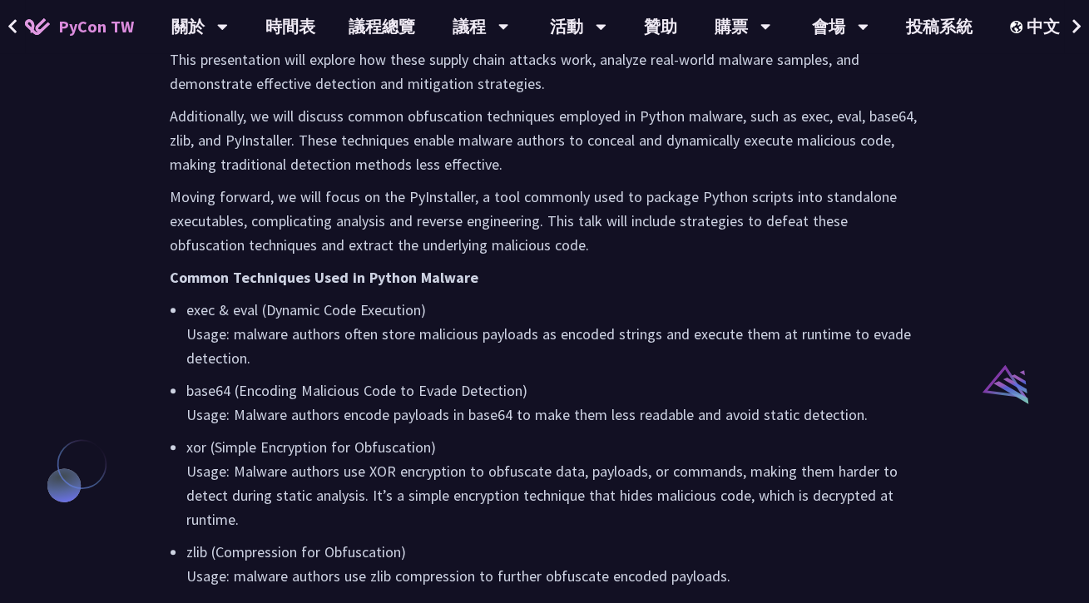
drag, startPoint x: 818, startPoint y: 271, endPoint x: 768, endPoint y: 276, distance: 50.2
click at [818, 271] on p "Common Techniques Used in Python Malware" at bounding box center [544, 277] width 749 height 24
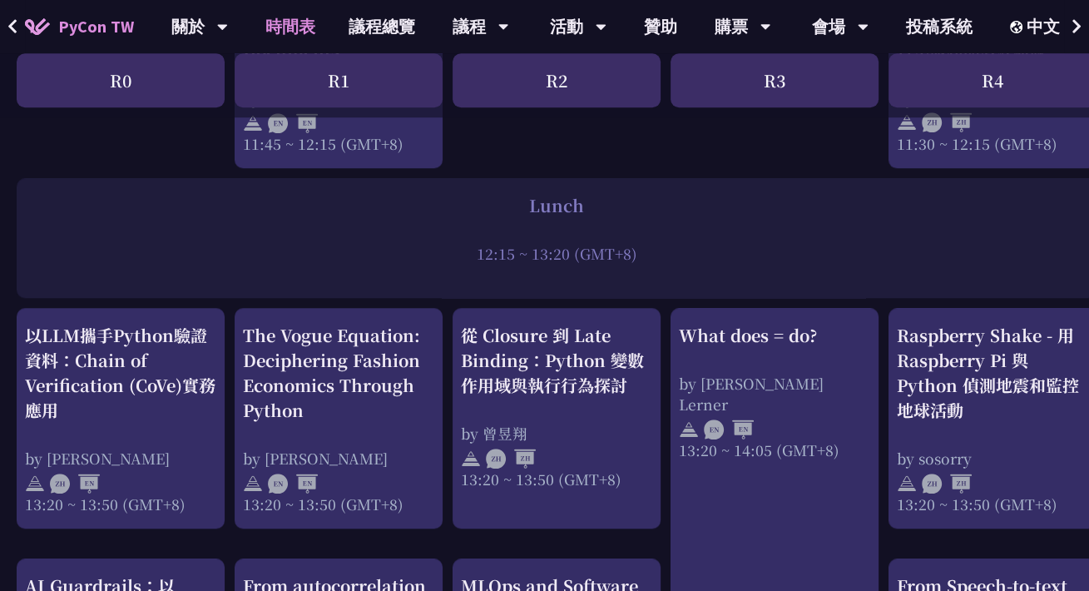
scroll to position [1248, 0]
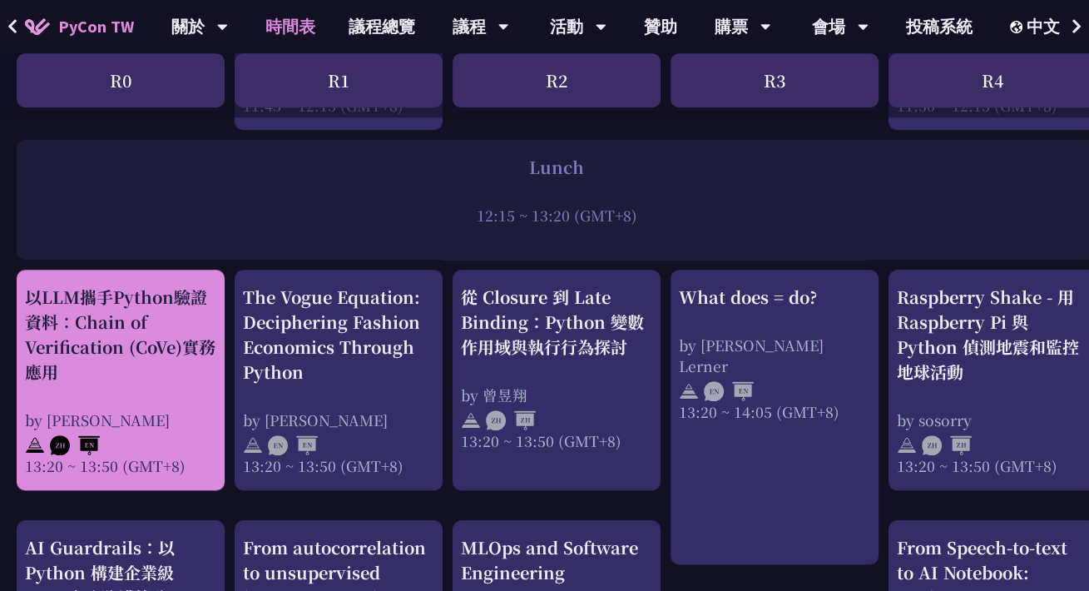
click at [141, 339] on div "以LLM攜手Python驗證資料：Chain of Verification (CoVe)實務應用" at bounding box center [120, 334] width 191 height 100
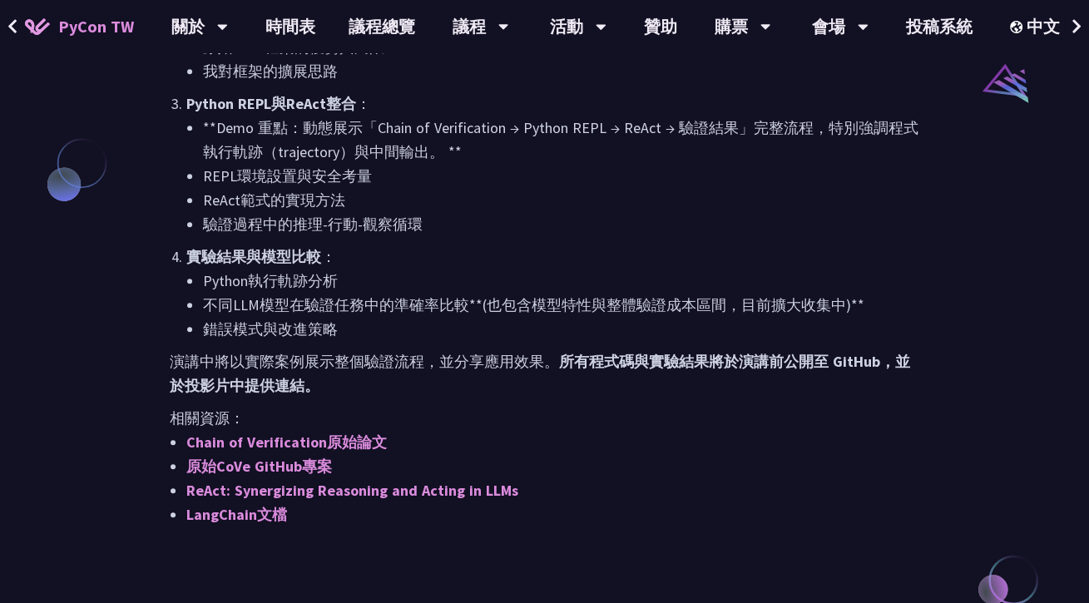
scroll to position [1497, 0]
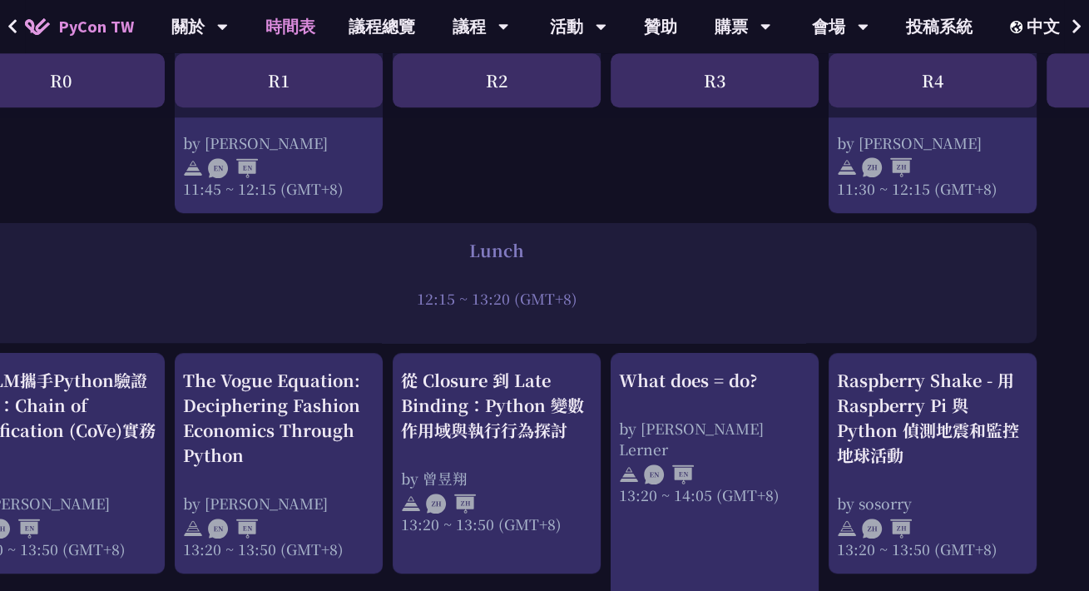
scroll to position [1331, 60]
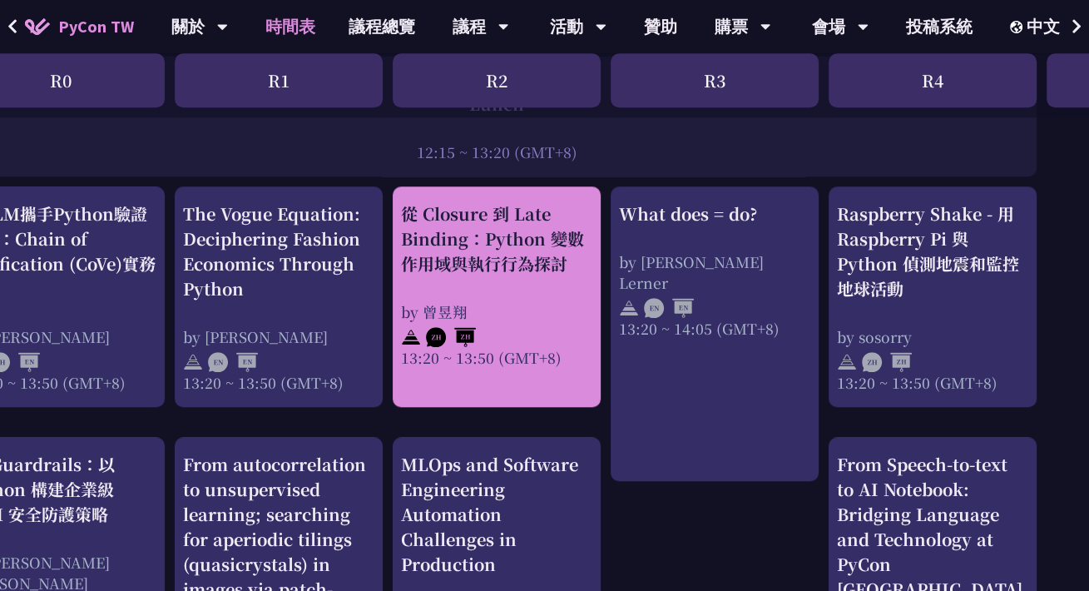
click at [530, 276] on div "從 Closure 到 Late Binding：Python 變數作用域與執行行為探討" at bounding box center [496, 238] width 191 height 75
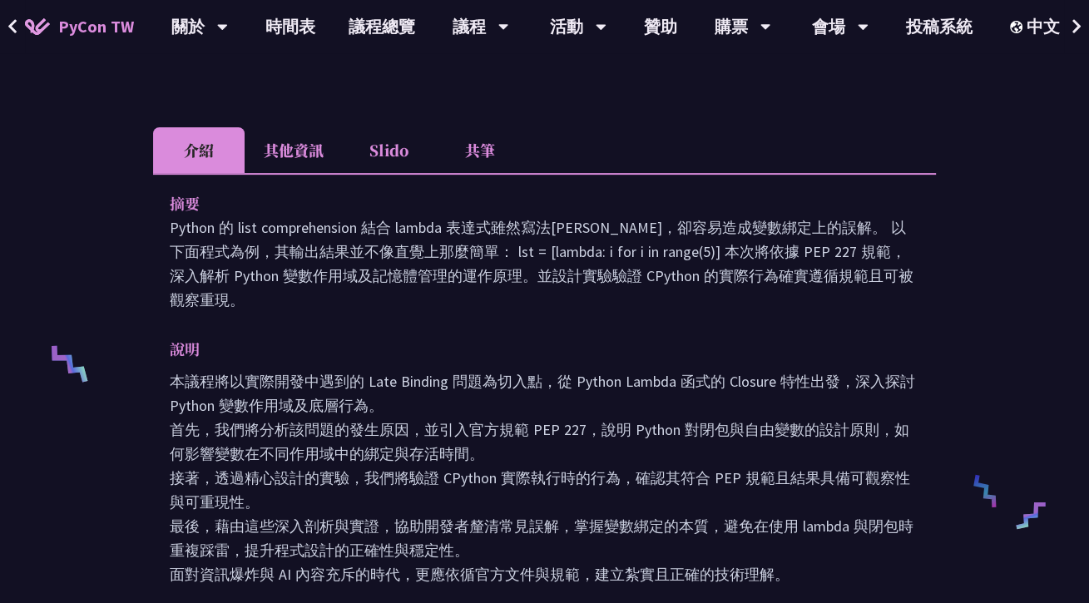
scroll to position [416, 0]
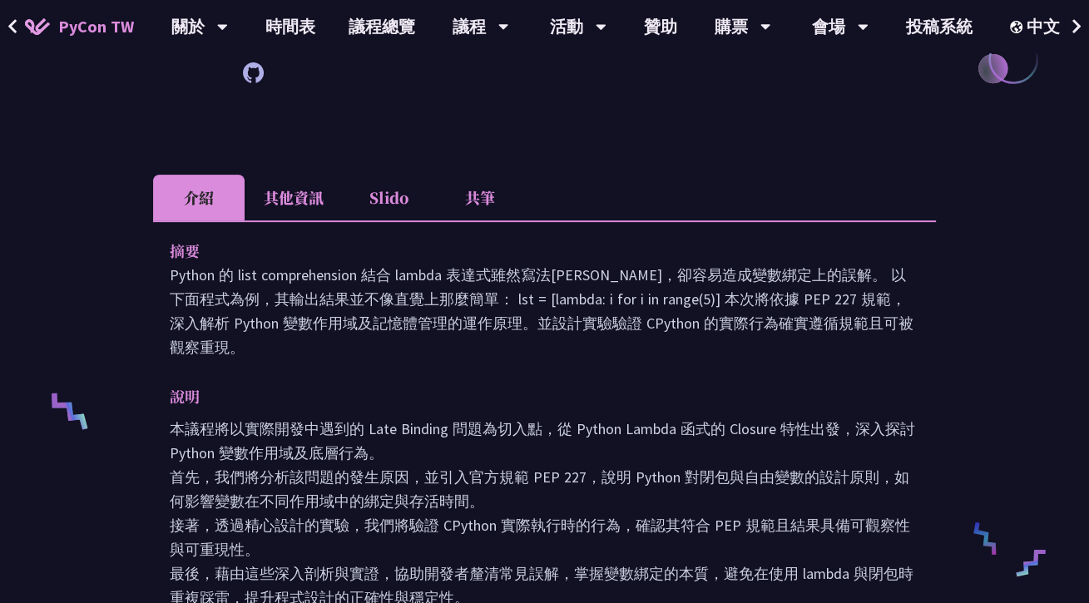
click at [307, 202] on li "其他資訊" at bounding box center [294, 198] width 98 height 46
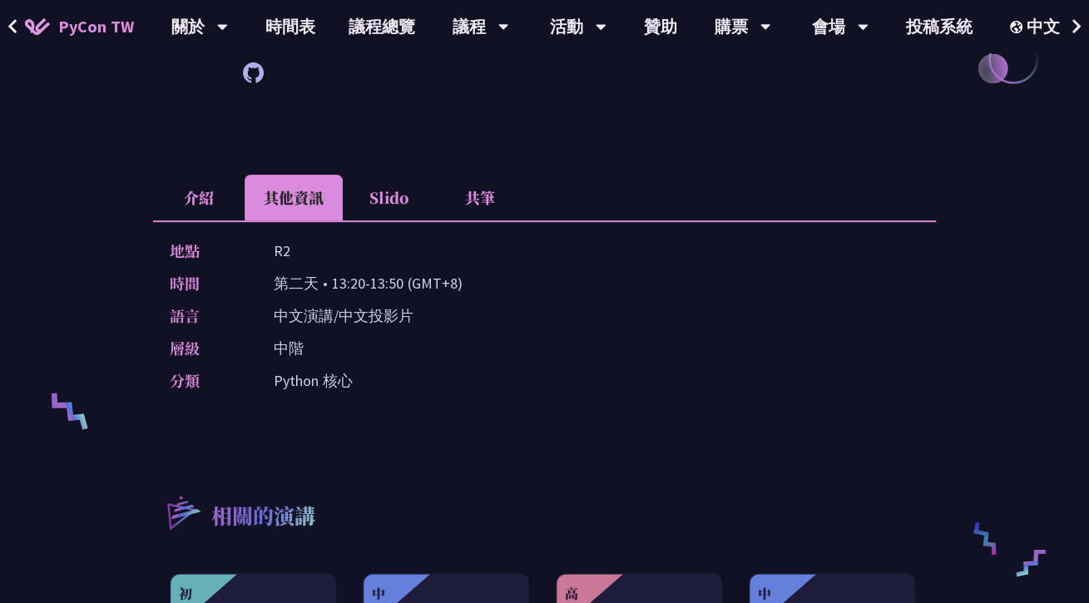
click at [187, 189] on li "介紹" at bounding box center [198, 198] width 91 height 46
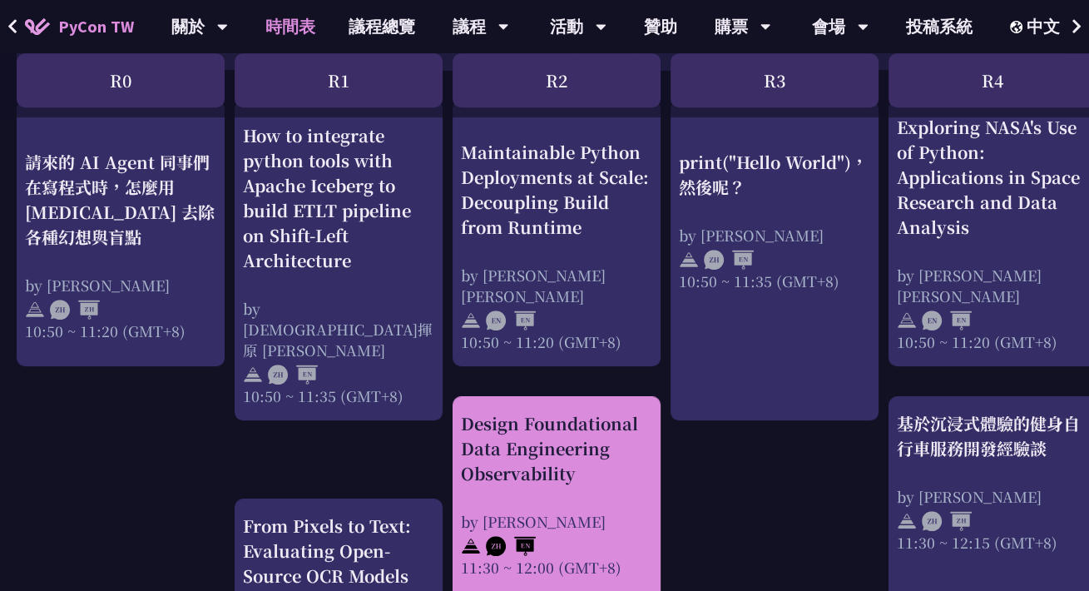
scroll to position [582, 0]
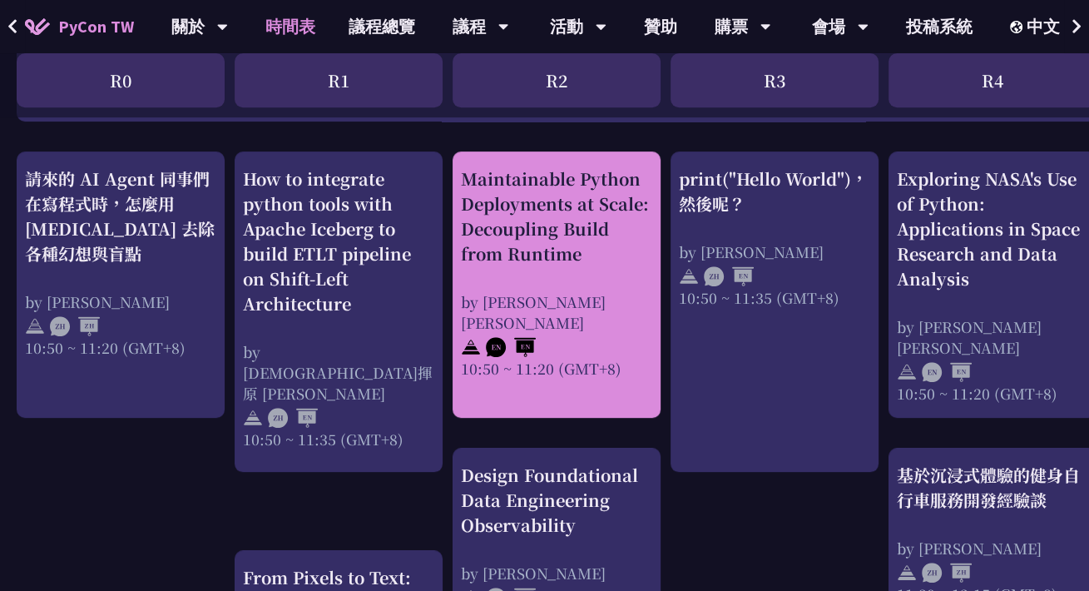
click at [552, 218] on div "Maintainable Python Deployments at Scale: Decoupling Build from Runtime" at bounding box center [556, 216] width 191 height 100
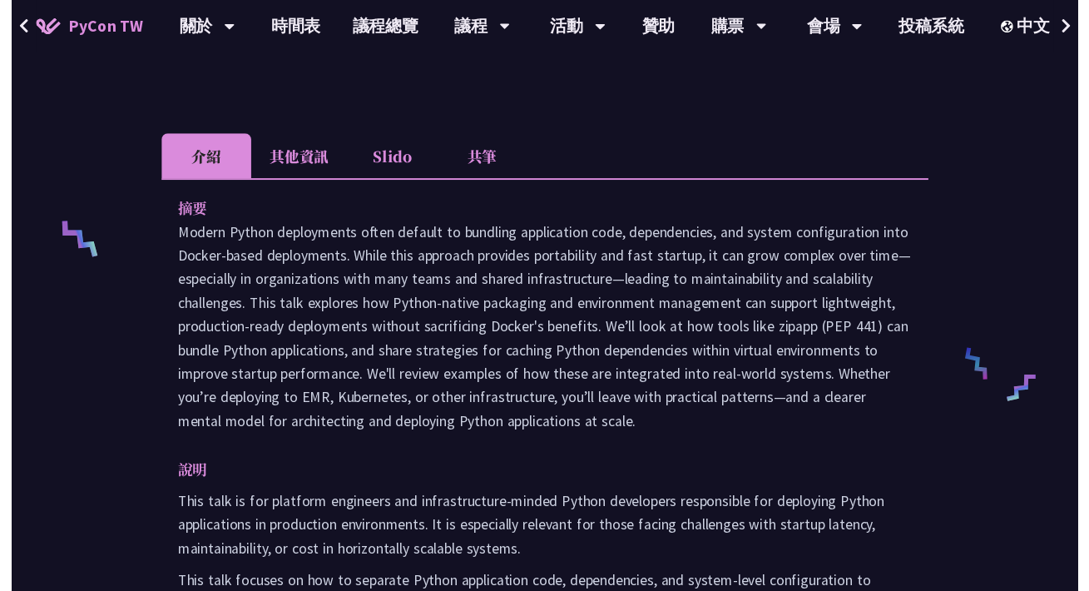
scroll to position [582, 0]
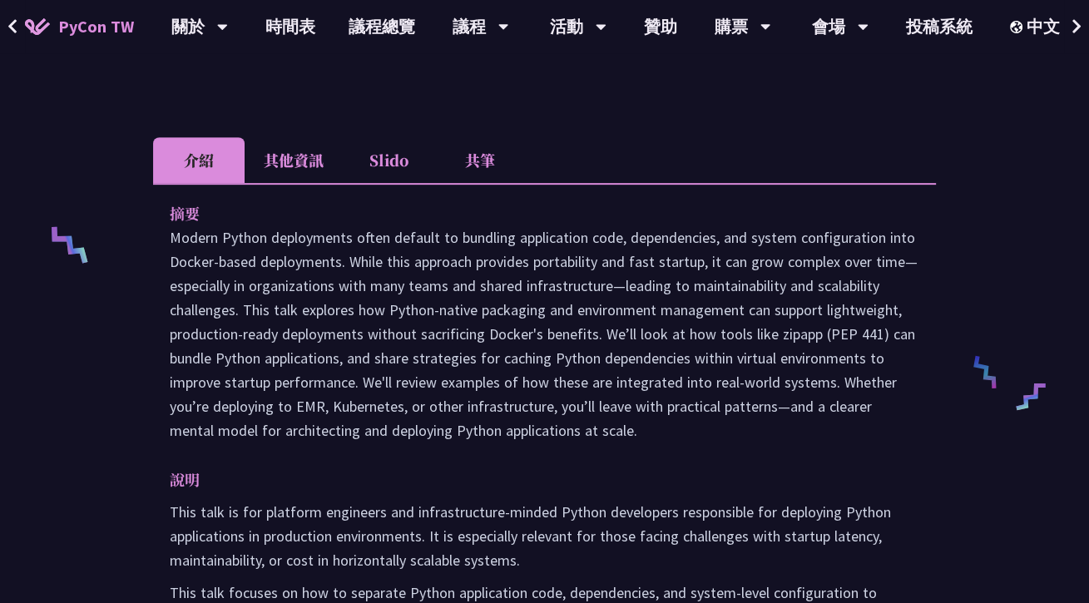
click at [319, 137] on li "其他資訊" at bounding box center [294, 160] width 98 height 46
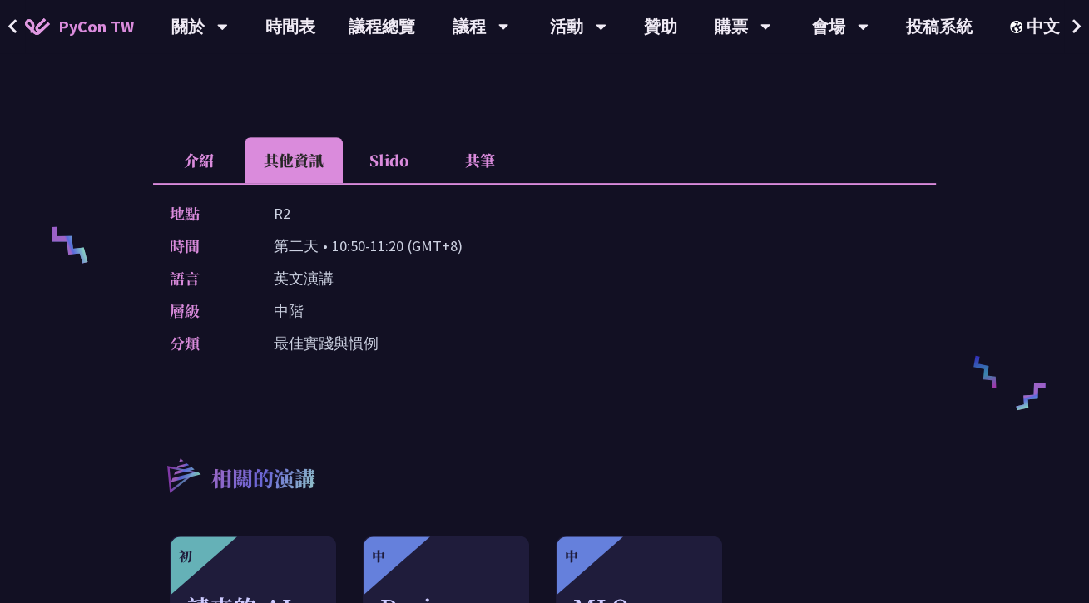
click at [395, 137] on li "Slido" at bounding box center [388, 160] width 91 height 46
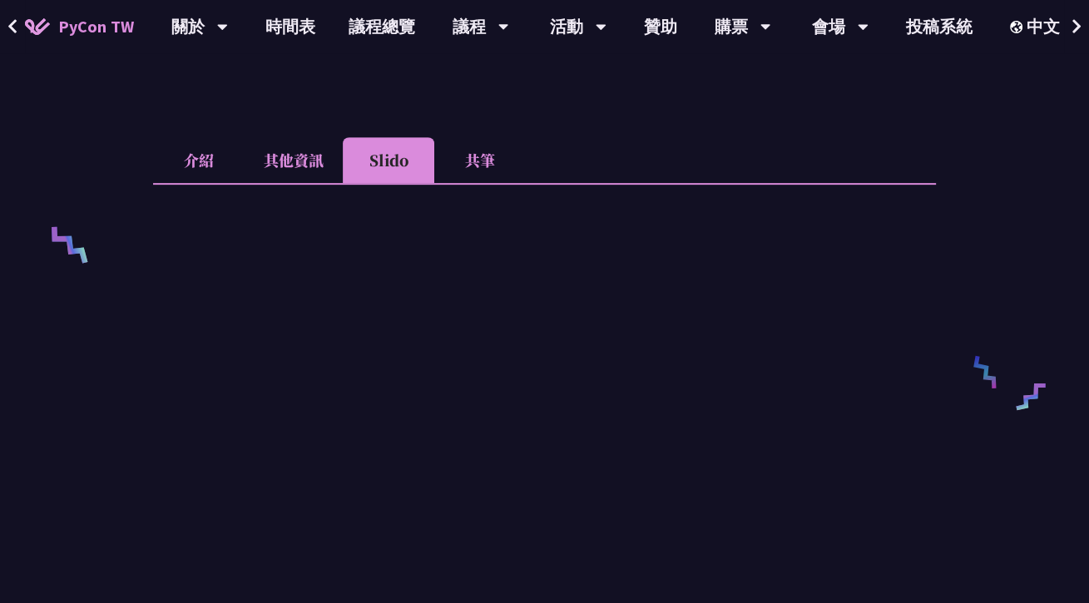
click at [484, 137] on li "共筆" at bounding box center [479, 160] width 91 height 46
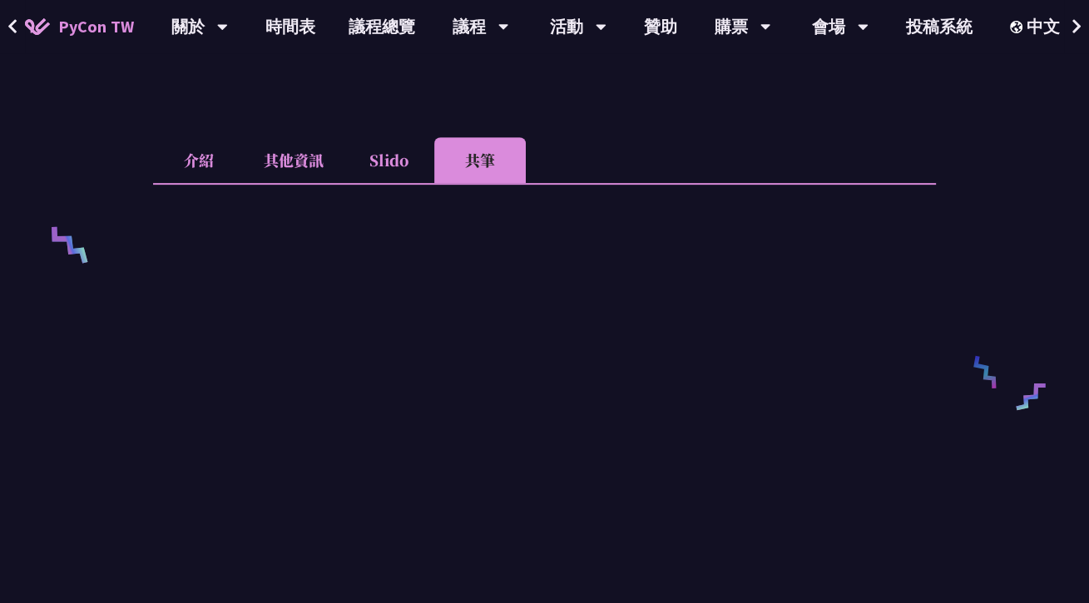
click at [205, 137] on li "介紹" at bounding box center [198, 160] width 91 height 46
